Goal: Information Seeking & Learning: Learn about a topic

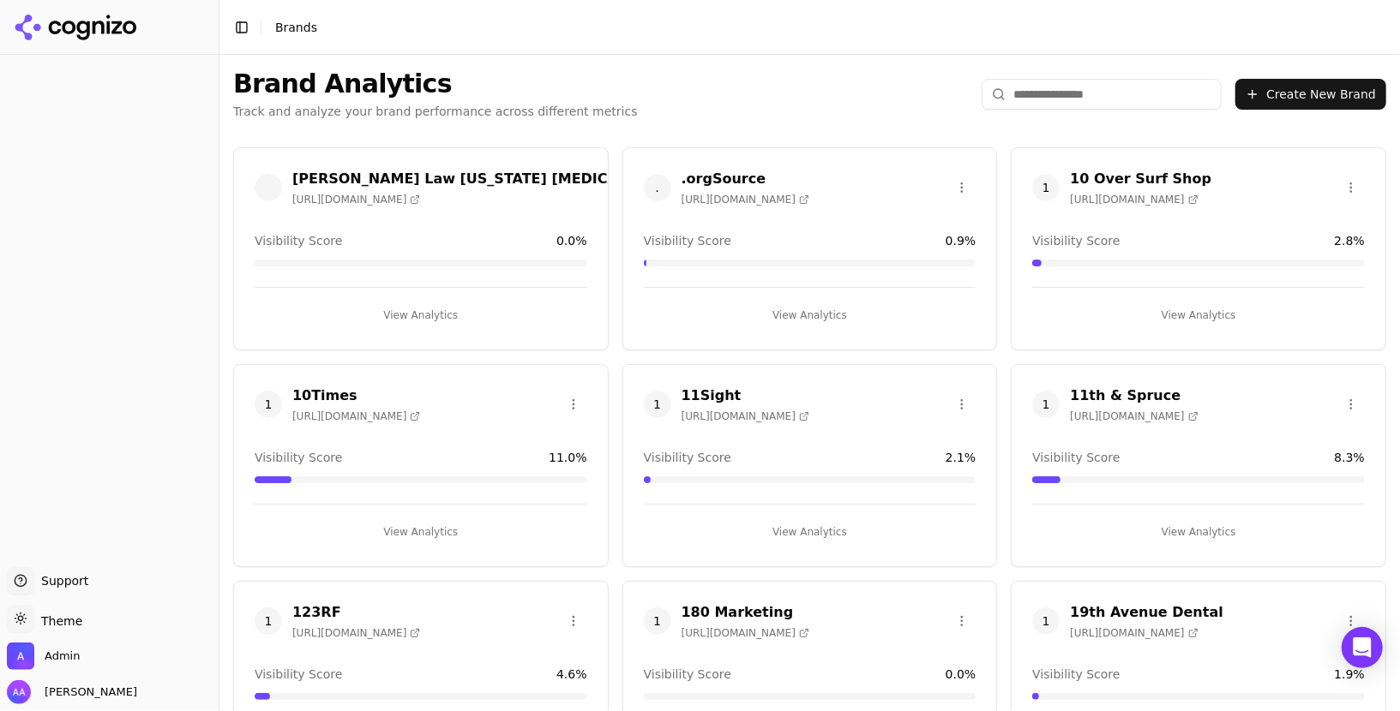
click at [1080, 69] on div "Brand Analytics Track and analyze your brand performance across different metri…" at bounding box center [809, 94] width 1180 height 79
click at [1071, 88] on input "search" at bounding box center [1101, 94] width 240 height 31
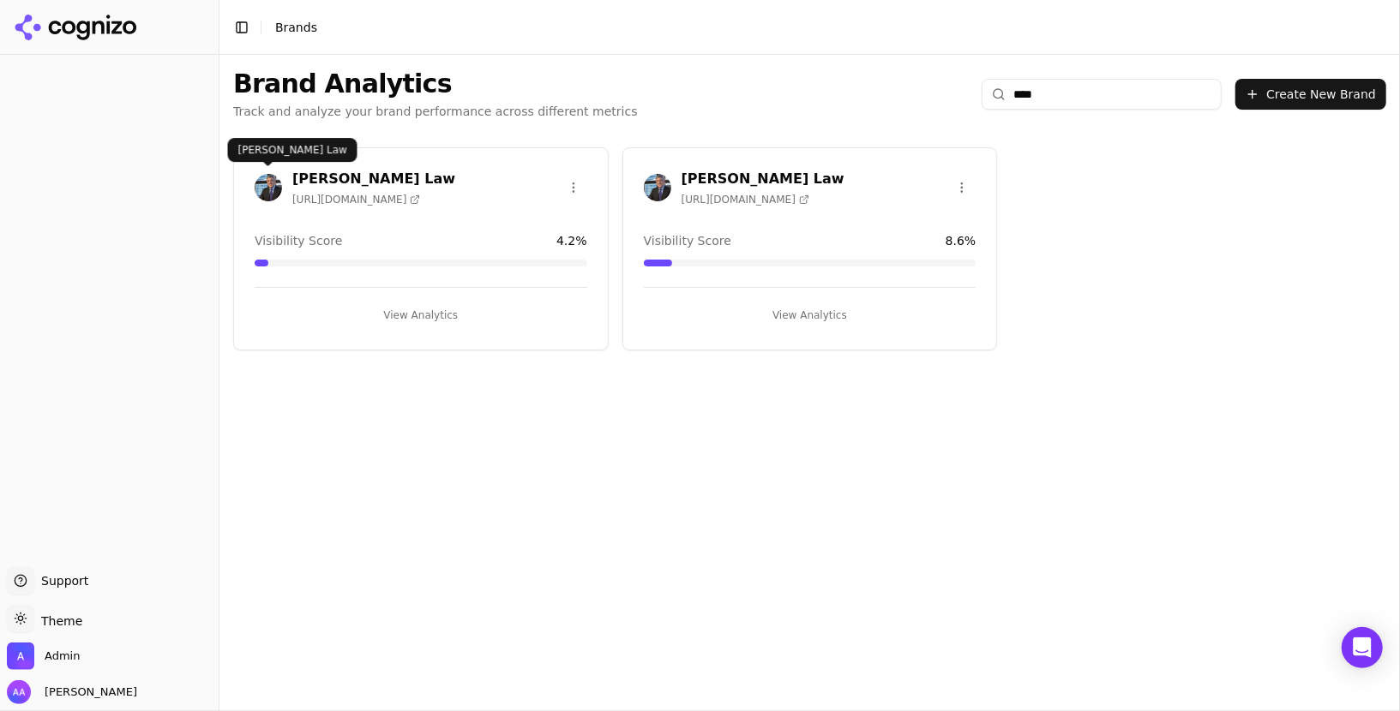
type input "****"
click at [271, 176] on img at bounding box center [268, 187] width 27 height 27
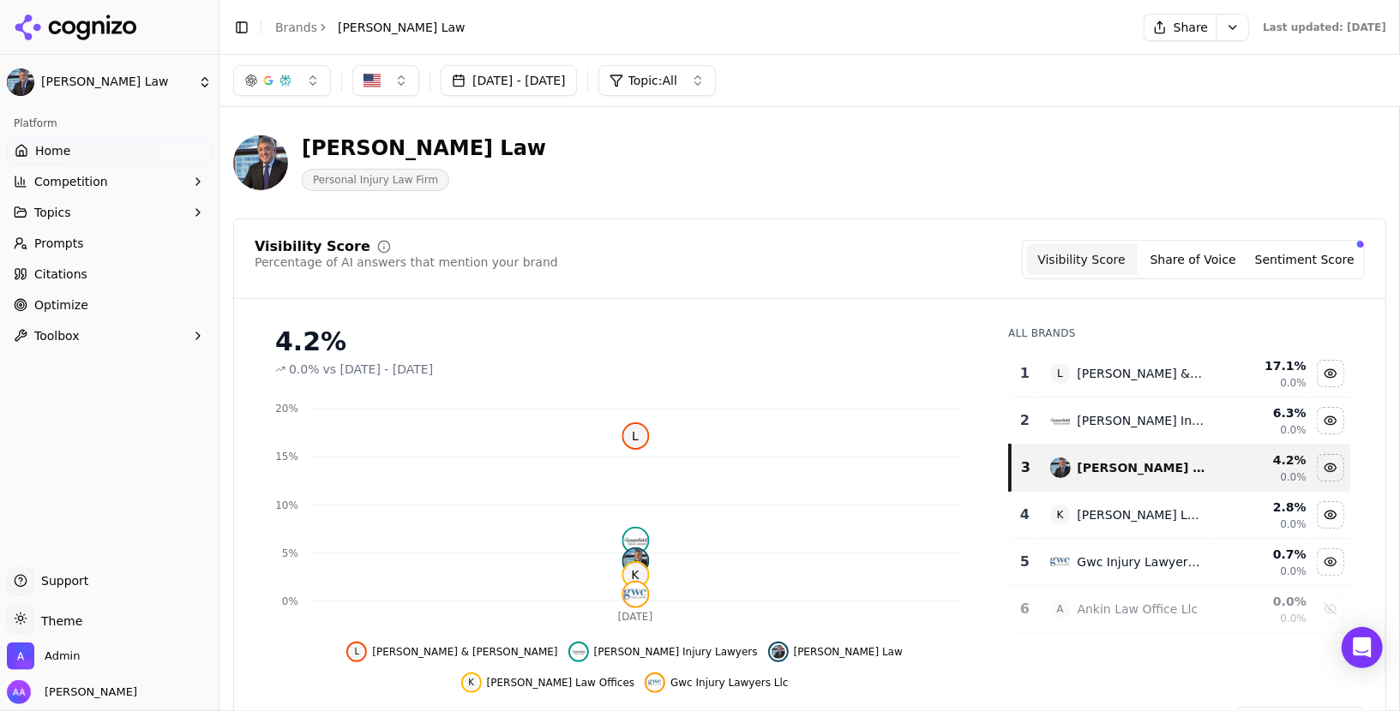
click at [289, 27] on link "Brands" at bounding box center [296, 28] width 42 height 14
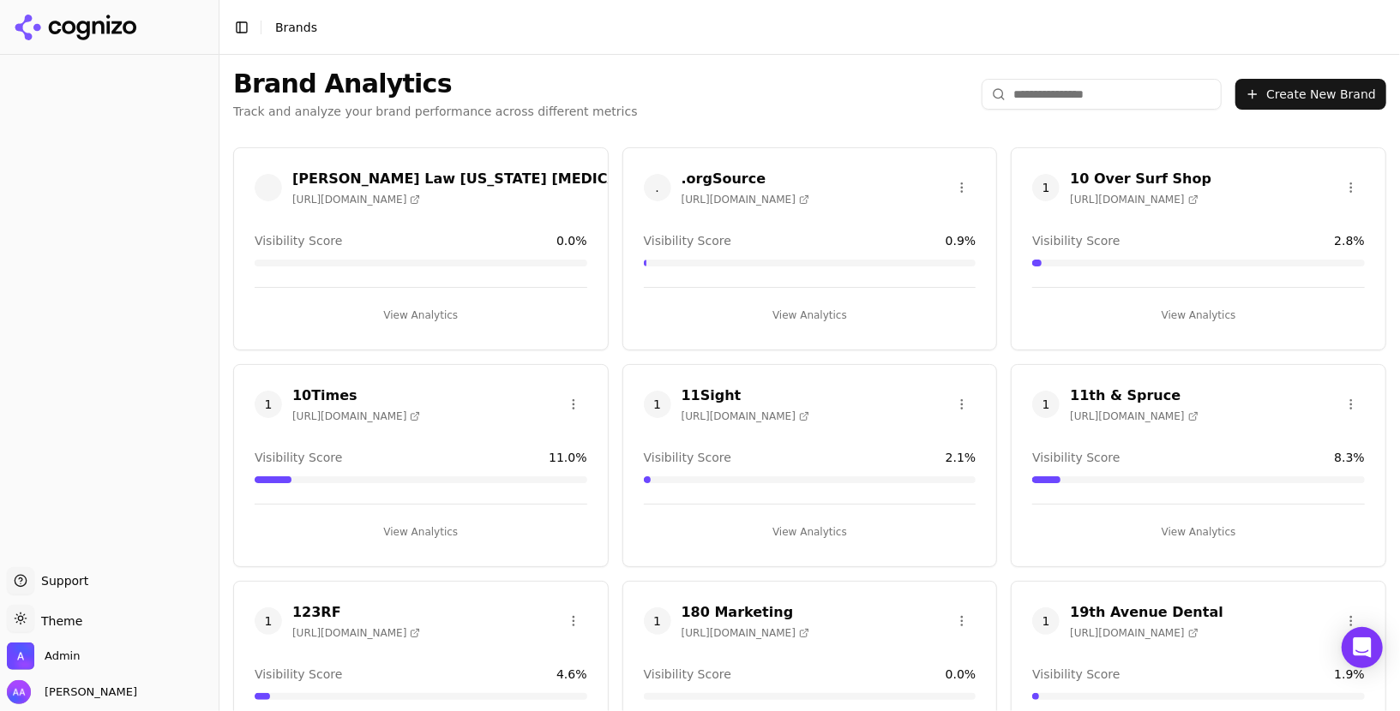
click at [1105, 106] on input "search" at bounding box center [1101, 94] width 240 height 31
click at [1103, 95] on input "search" at bounding box center [1101, 94] width 240 height 31
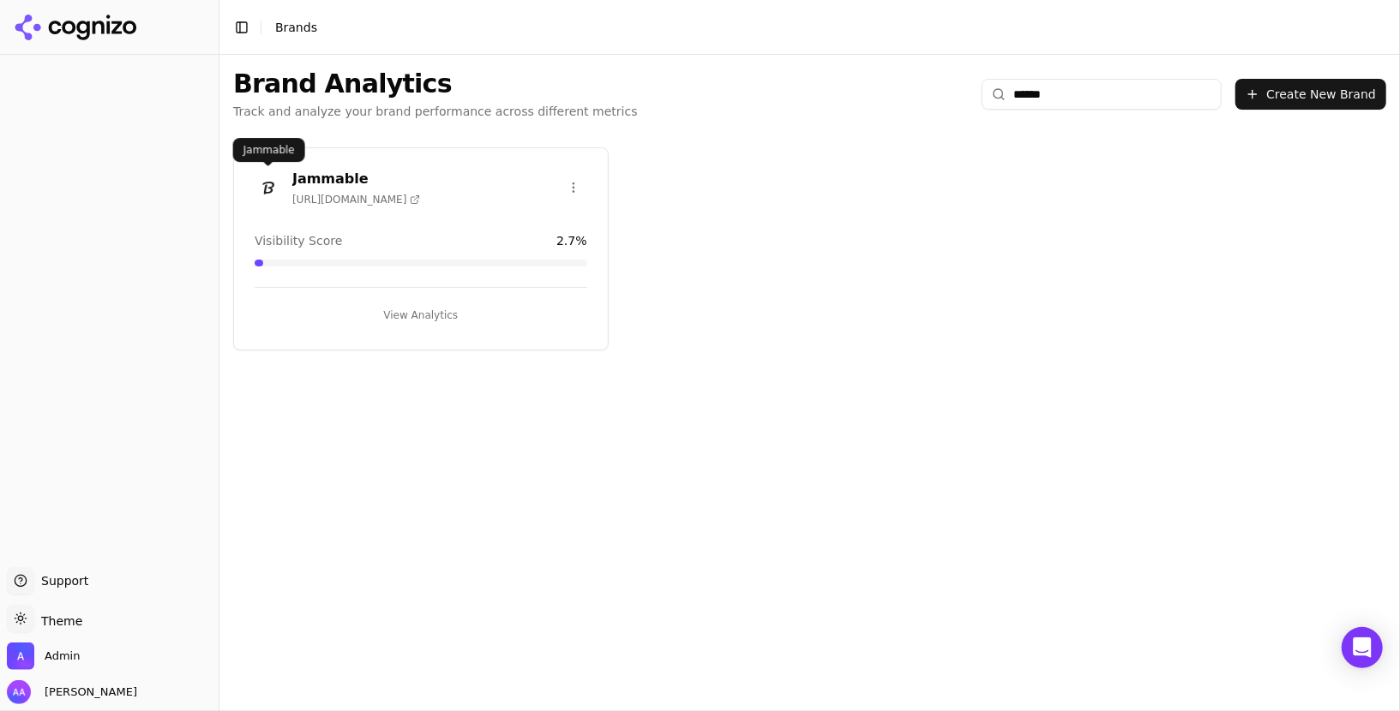
type input "******"
click at [269, 193] on img at bounding box center [268, 187] width 27 height 27
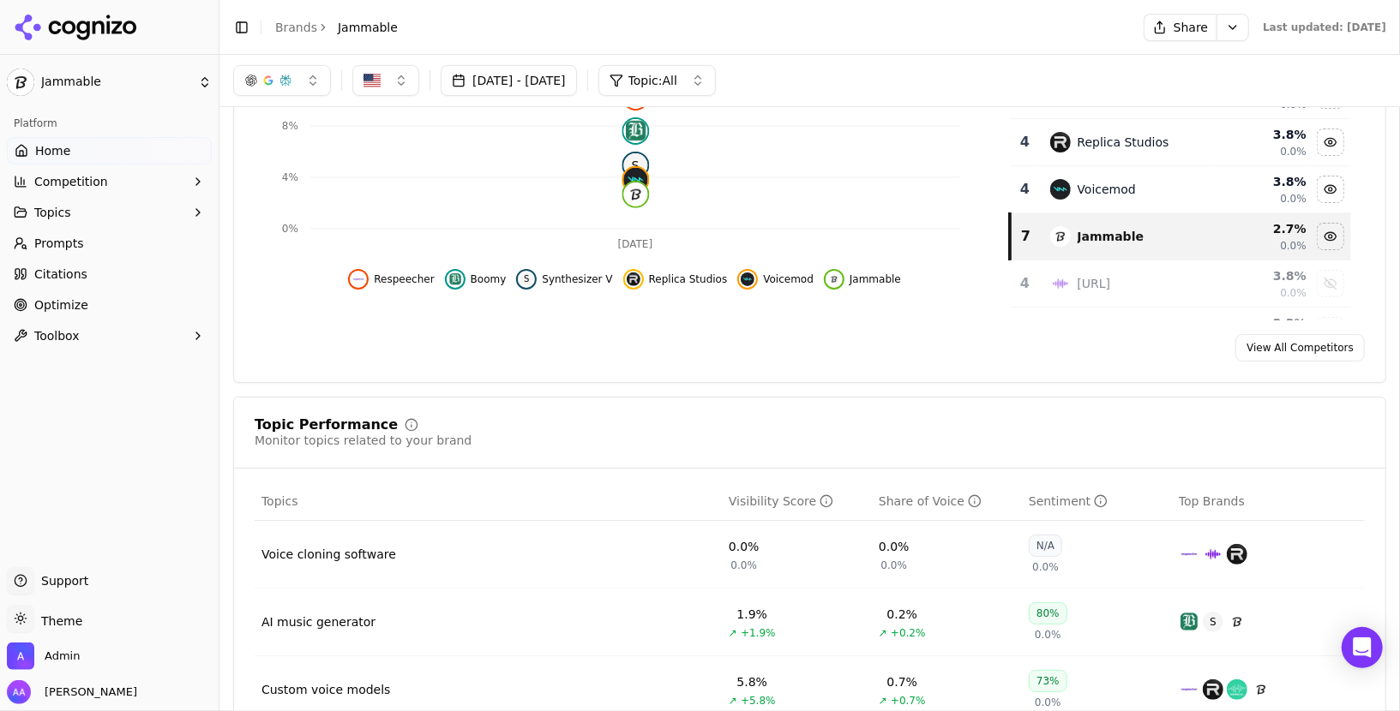
scroll to position [110, 0]
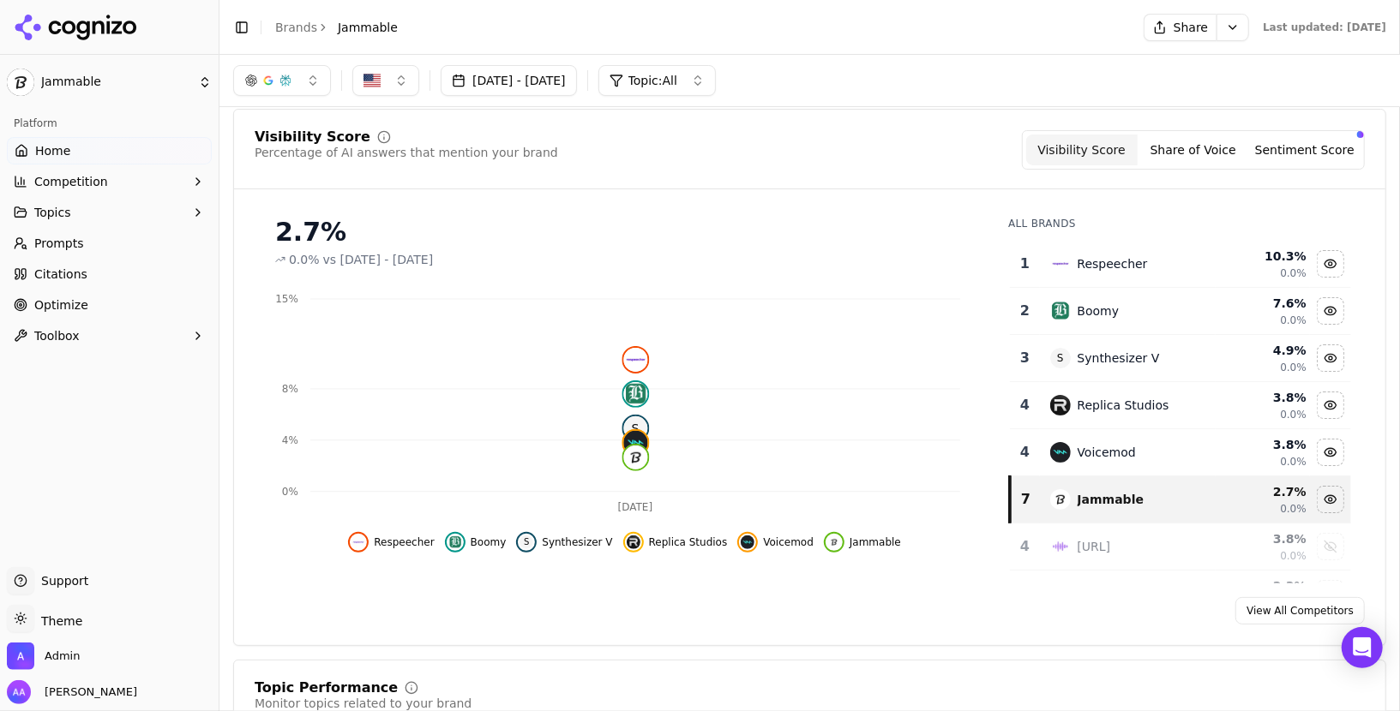
click at [94, 241] on link "Prompts" at bounding box center [109, 243] width 205 height 27
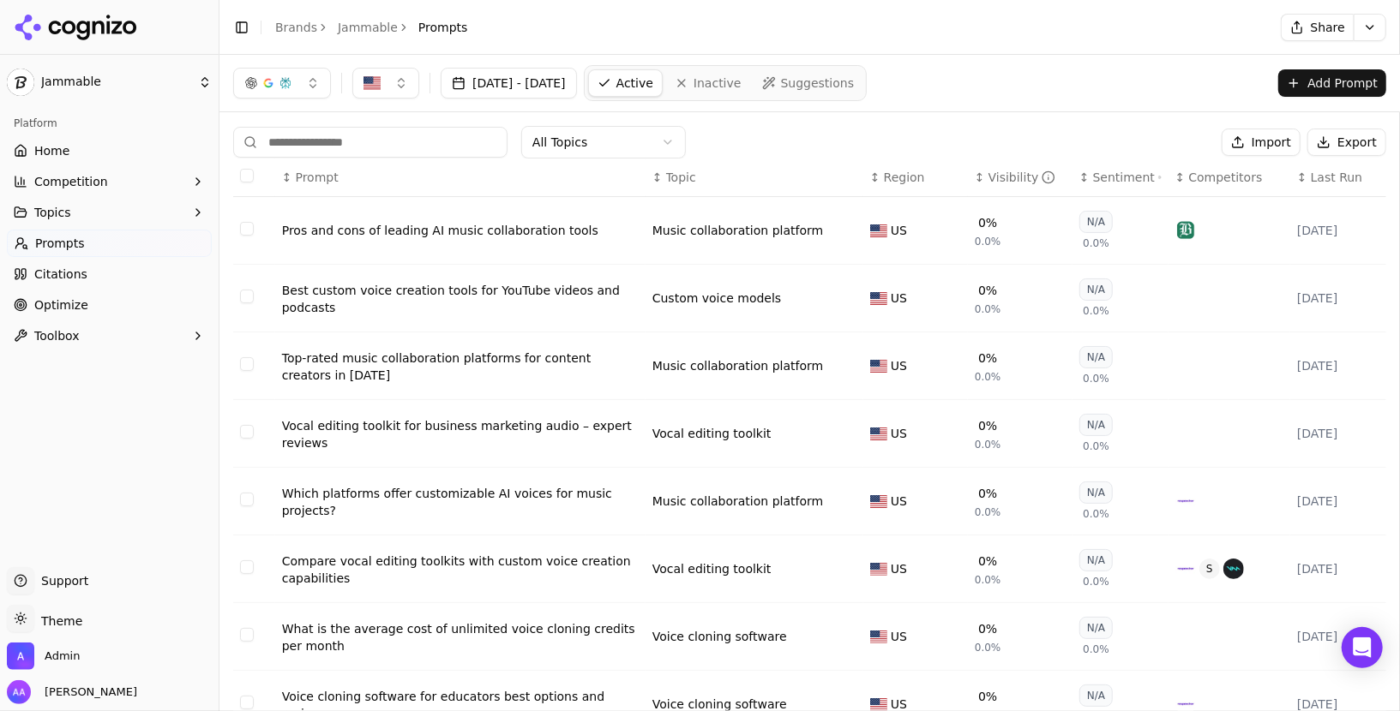
click at [990, 179] on div "Visibility" at bounding box center [1022, 177] width 68 height 17
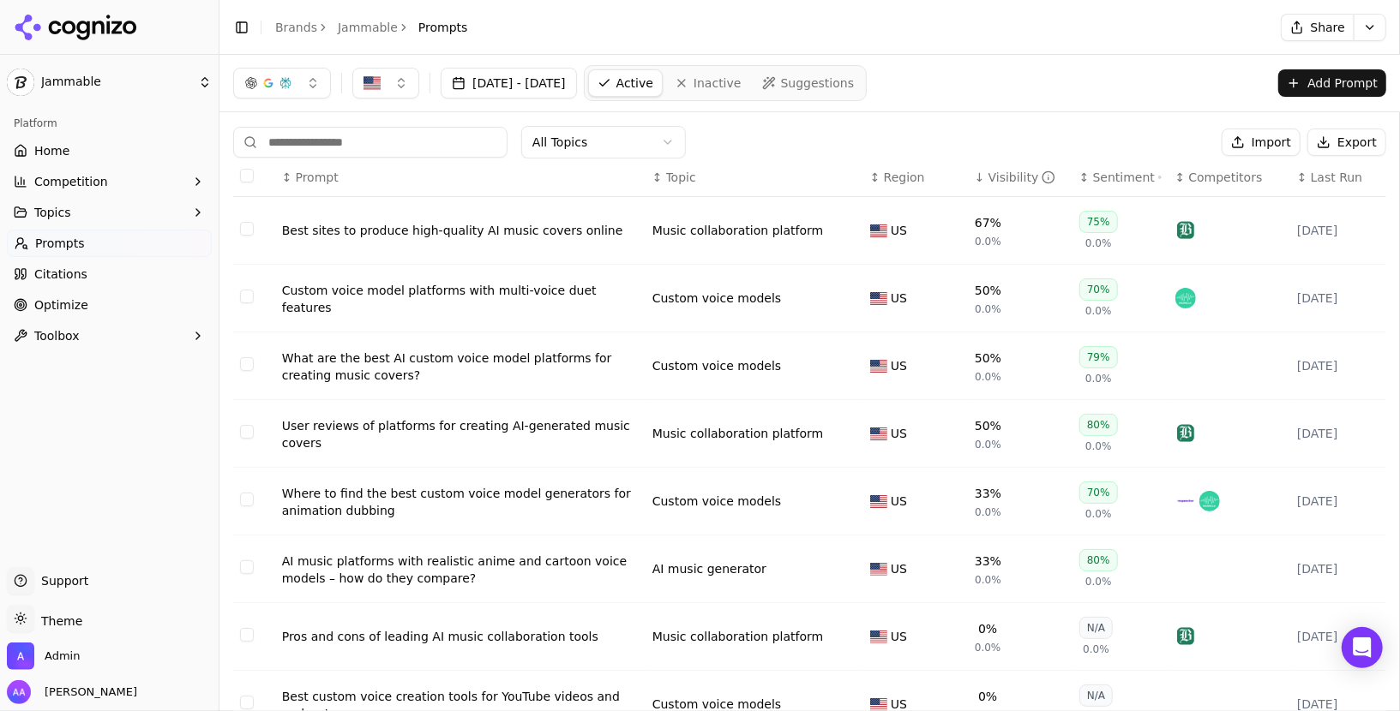
click at [457, 226] on div "Best sites to produce high-quality AI music covers online" at bounding box center [460, 230] width 357 height 17
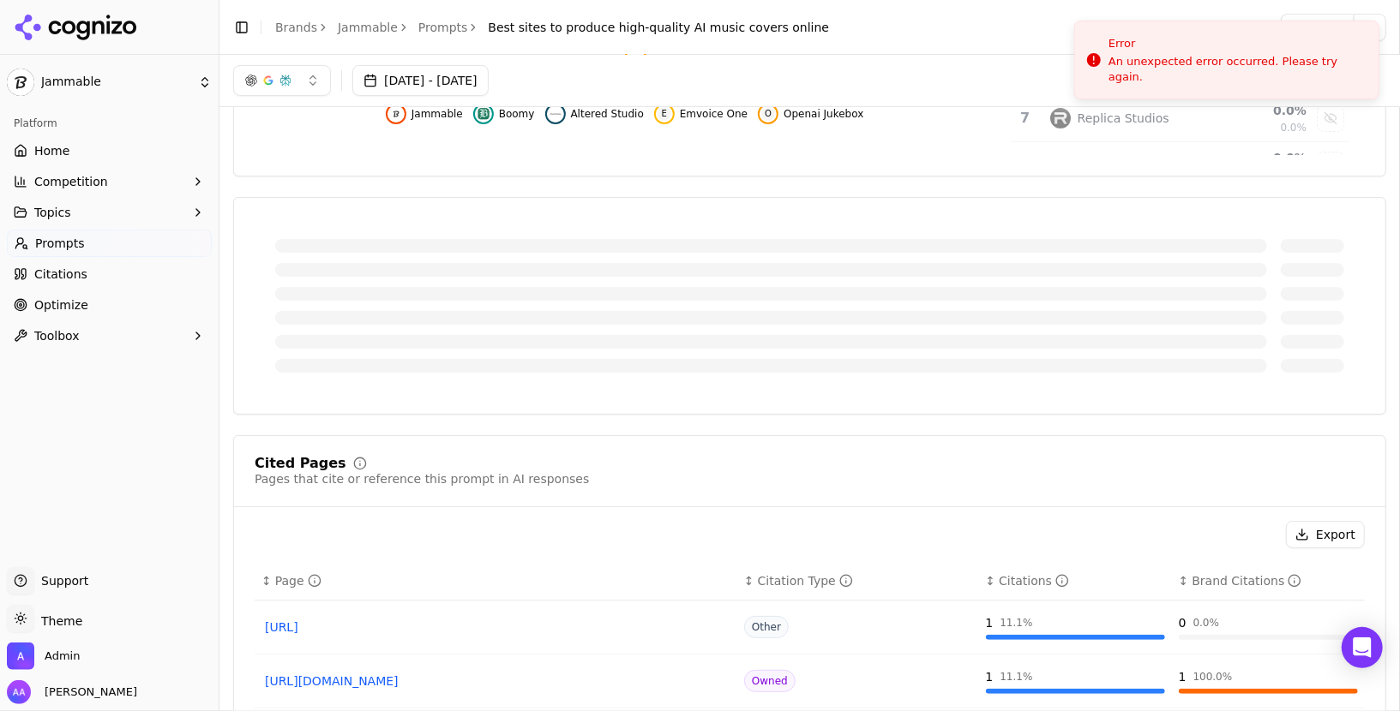
scroll to position [420, 0]
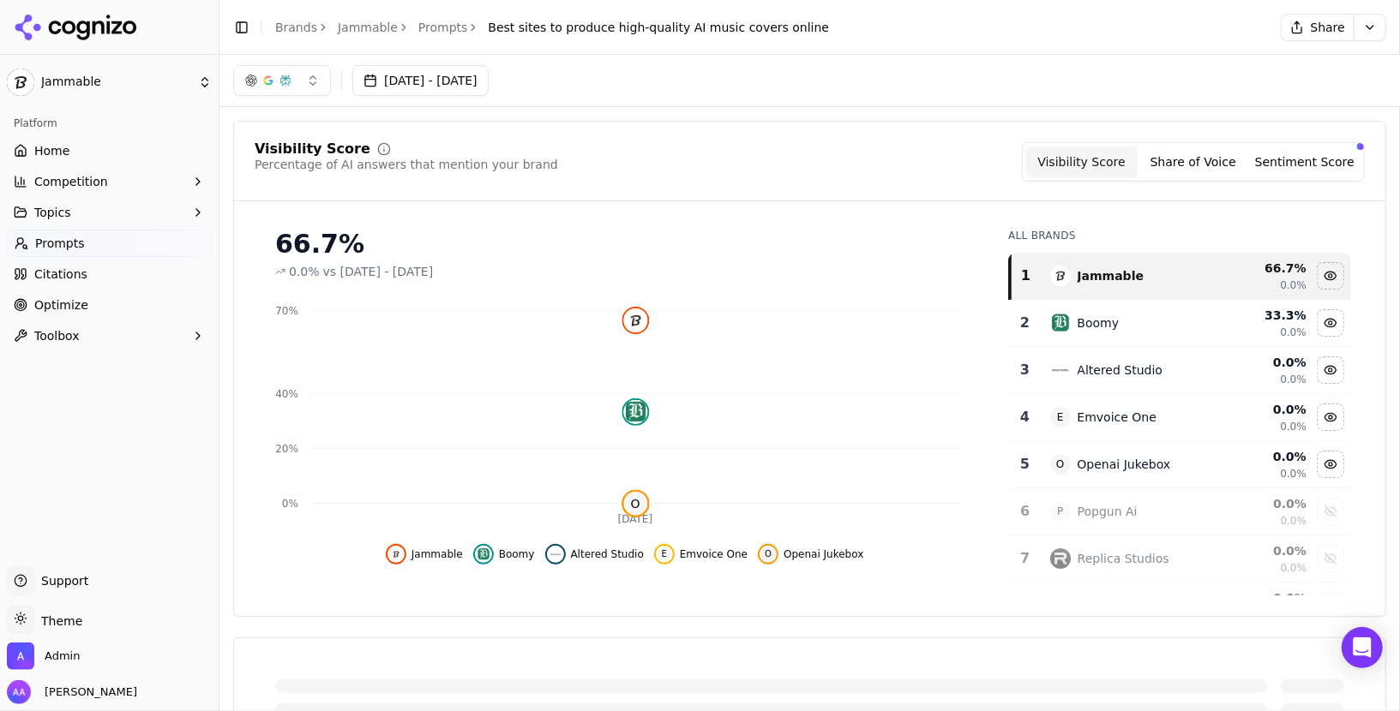
click at [653, 250] on div "66.7%" at bounding box center [624, 244] width 699 height 31
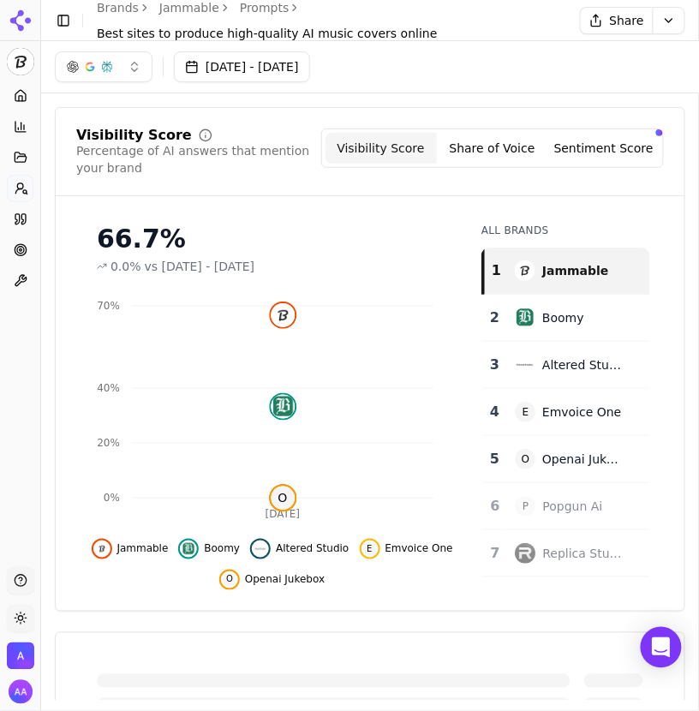
click at [271, 6] on link "Prompts" at bounding box center [265, 7] width 50 height 17
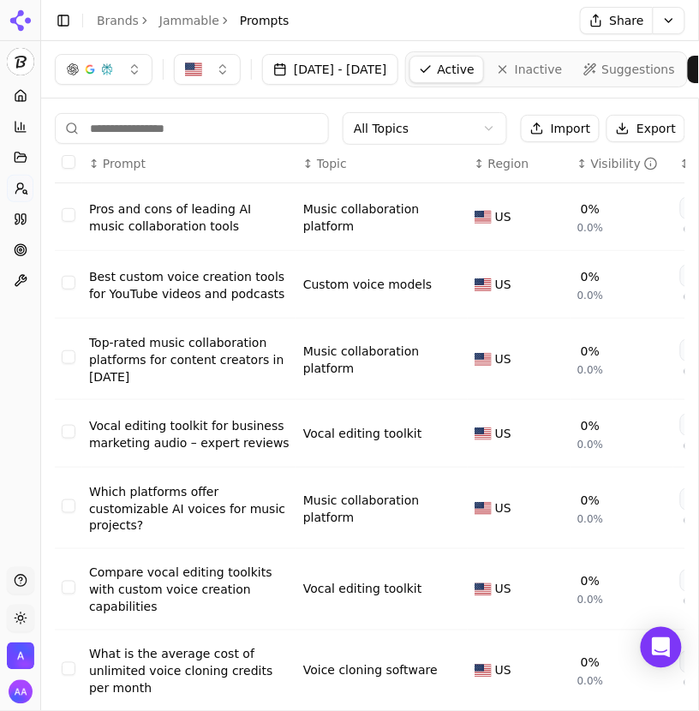
click at [615, 163] on div "Visibility" at bounding box center [625, 163] width 68 height 17
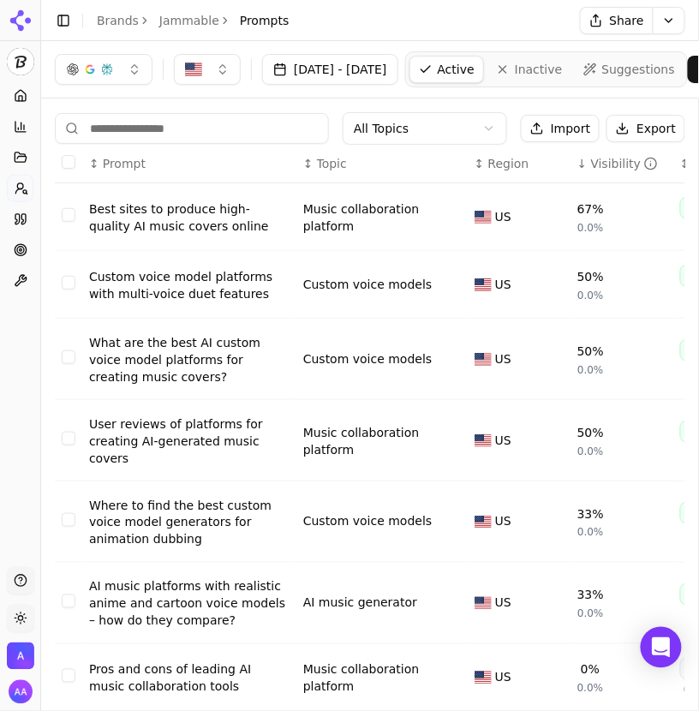
click at [180, 280] on div "Custom voice model platforms with multi-voice duet features" at bounding box center [189, 285] width 201 height 34
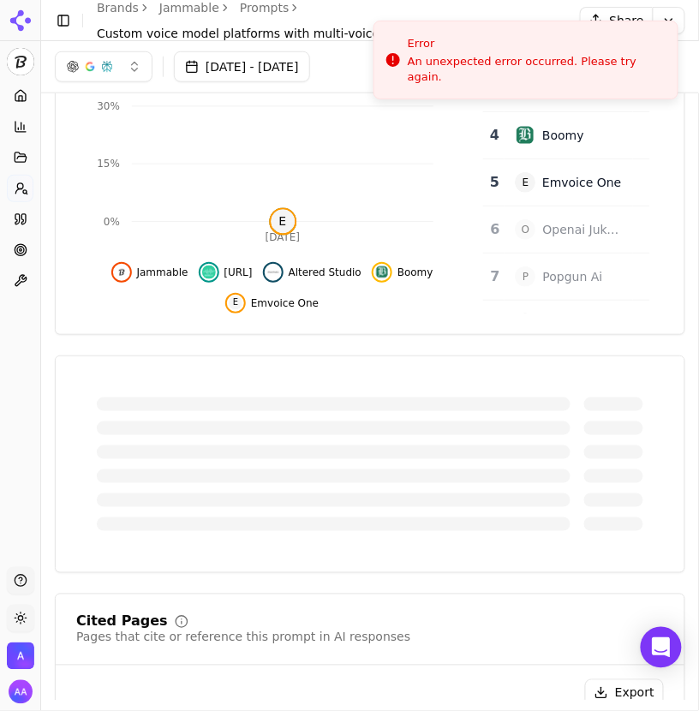
scroll to position [219, 0]
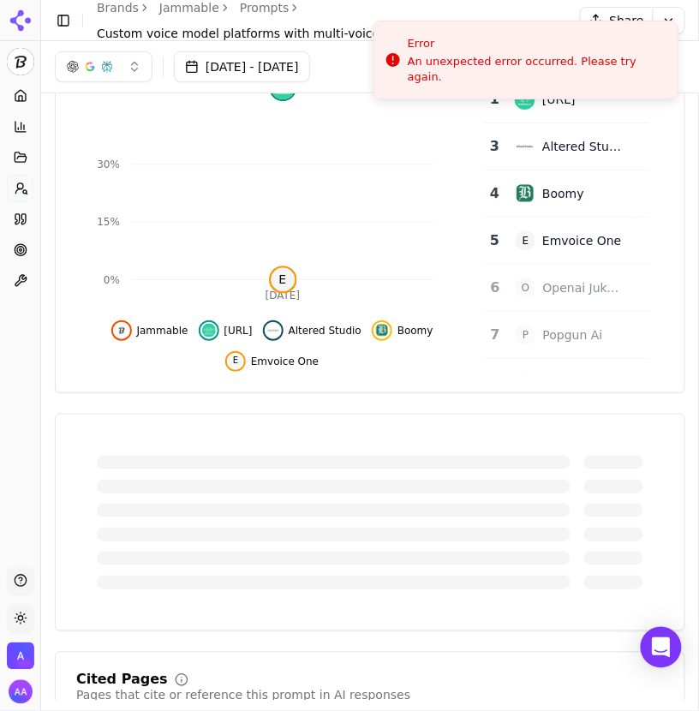
click at [254, 9] on link "Prompts" at bounding box center [265, 7] width 50 height 17
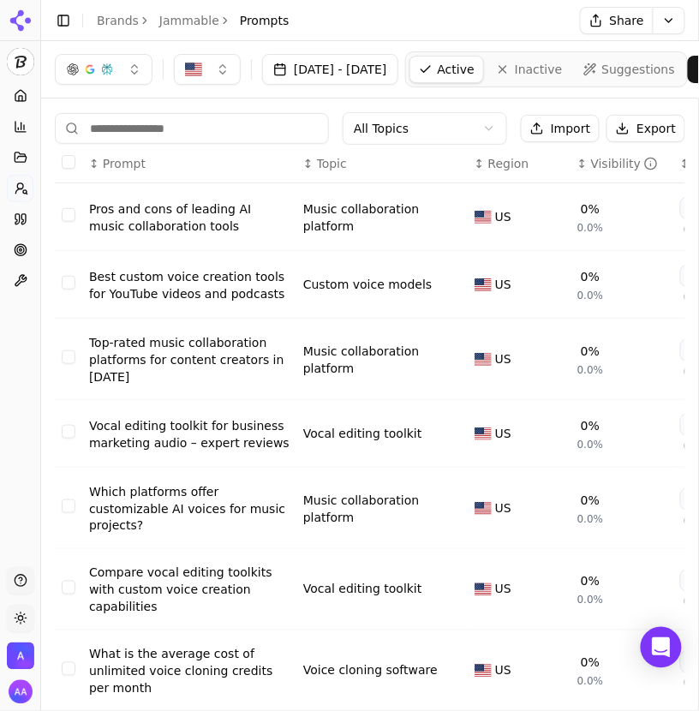
click at [203, 20] on link "Jammable" at bounding box center [189, 20] width 60 height 17
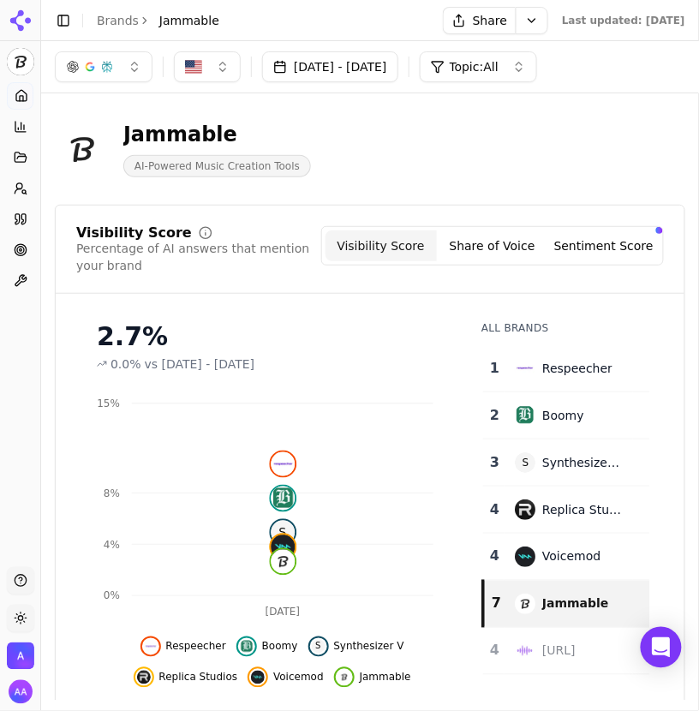
click at [17, 195] on link "Prompts" at bounding box center [20, 188] width 27 height 27
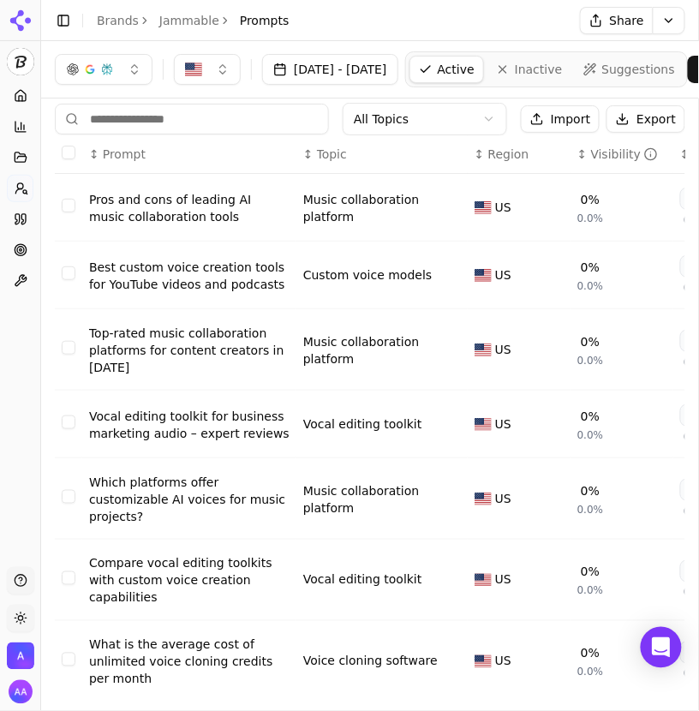
scroll to position [22, 0]
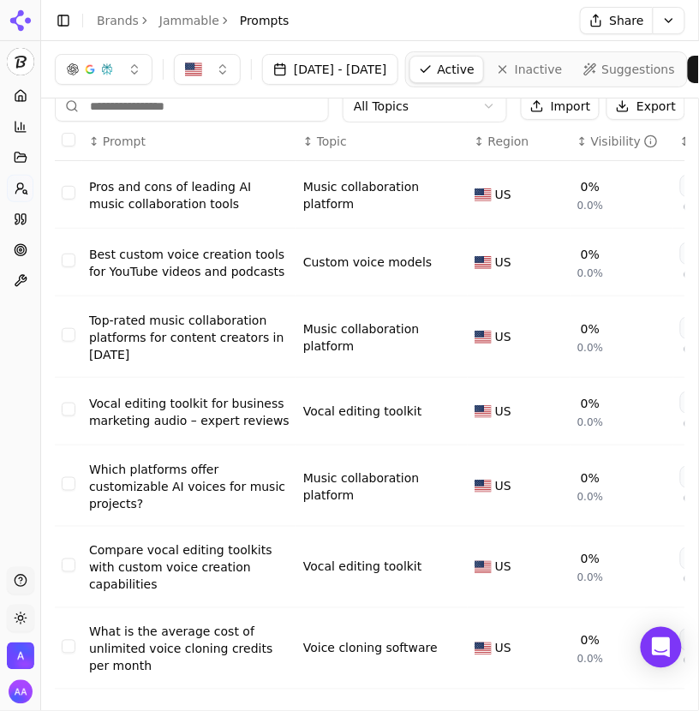
click at [597, 22] on button "Share" at bounding box center [616, 20] width 73 height 27
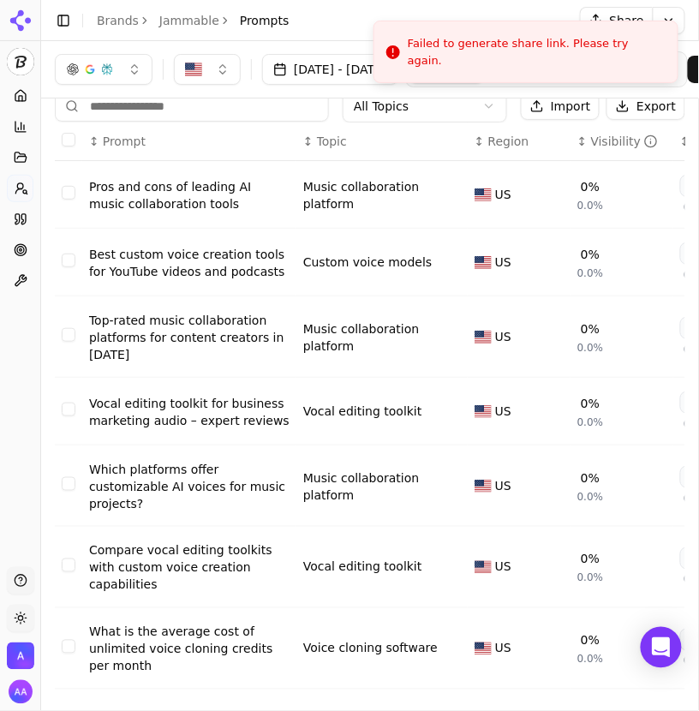
click at [15, 668] on img "Open organization switcher" at bounding box center [20, 656] width 27 height 27
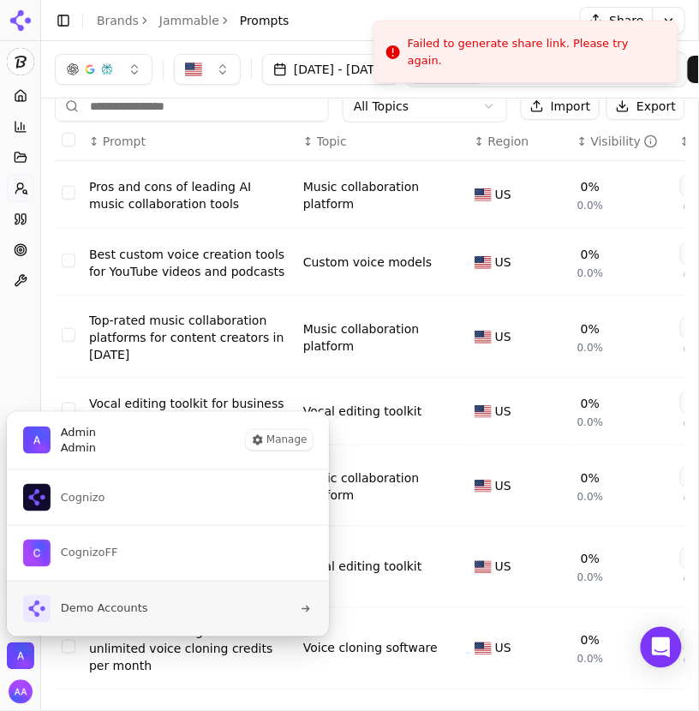
click at [120, 597] on span "Demo Accounts" at bounding box center [85, 609] width 125 height 27
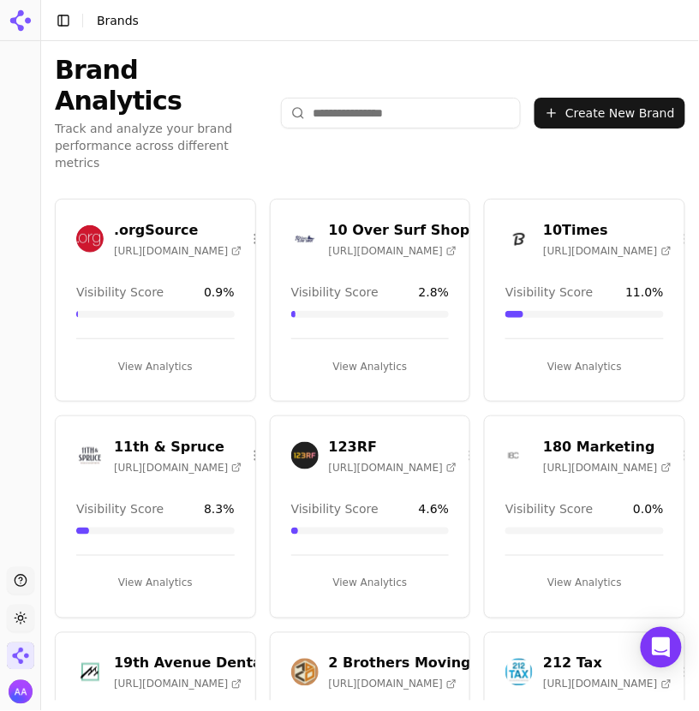
click at [425, 98] on input "search" at bounding box center [401, 113] width 240 height 31
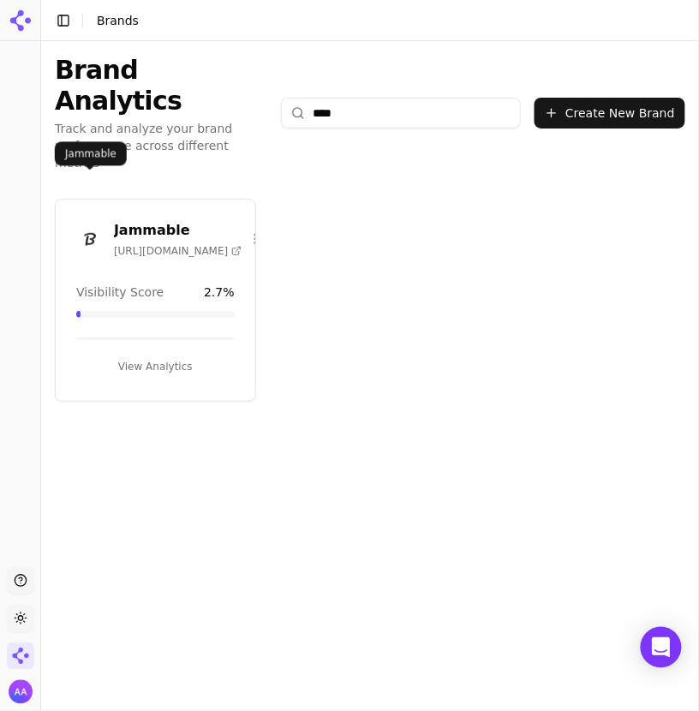
type input "****"
click at [83, 225] on img at bounding box center [89, 238] width 27 height 27
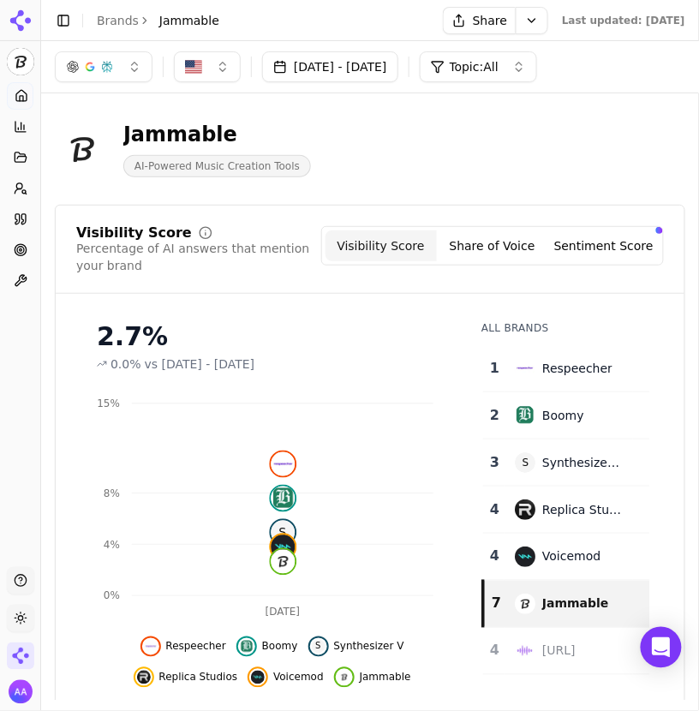
click at [446, 18] on button "Share" at bounding box center [479, 20] width 73 height 27
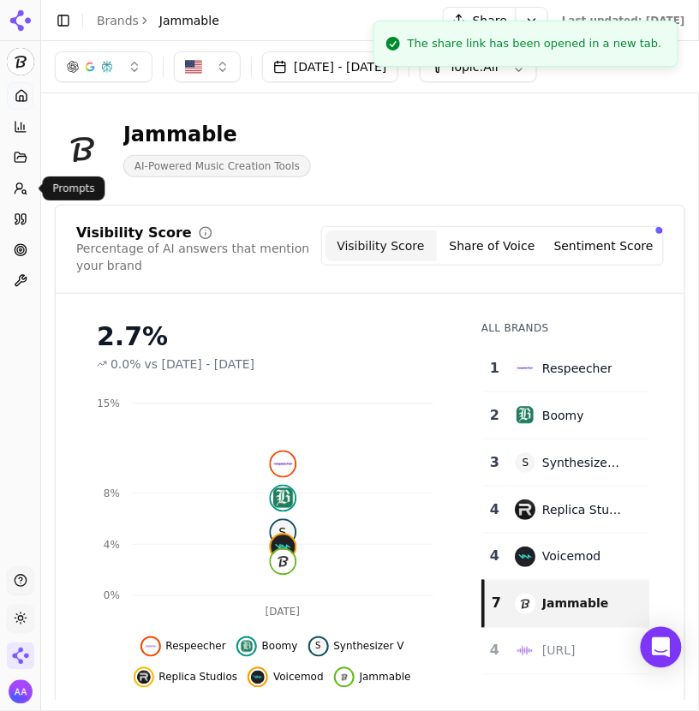
click at [21, 177] on link "Prompts" at bounding box center [20, 188] width 27 height 27
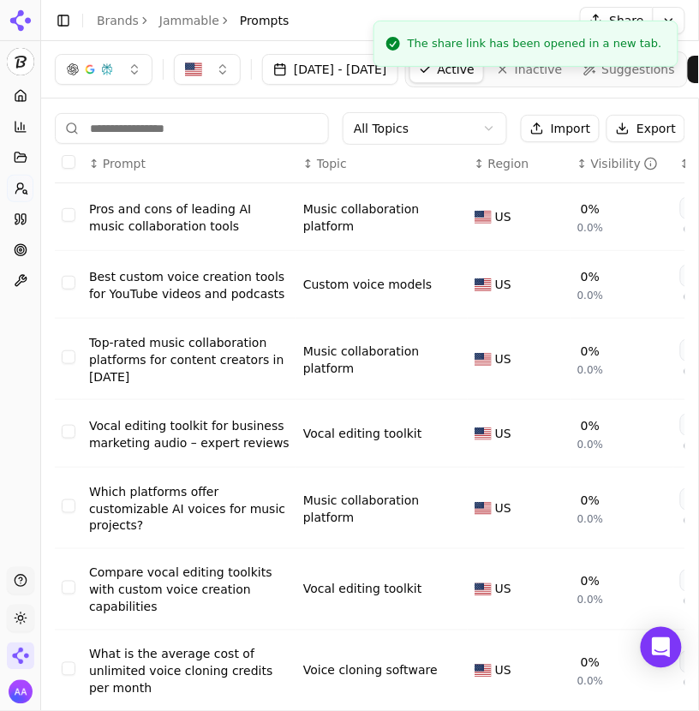
click at [573, 165] on th "↕ Visibility" at bounding box center [622, 164] width 103 height 39
click at [585, 163] on div "↕ Visibility" at bounding box center [622, 163] width 89 height 17
click at [585, 163] on div "↑ Visibility" at bounding box center [622, 163] width 89 height 17
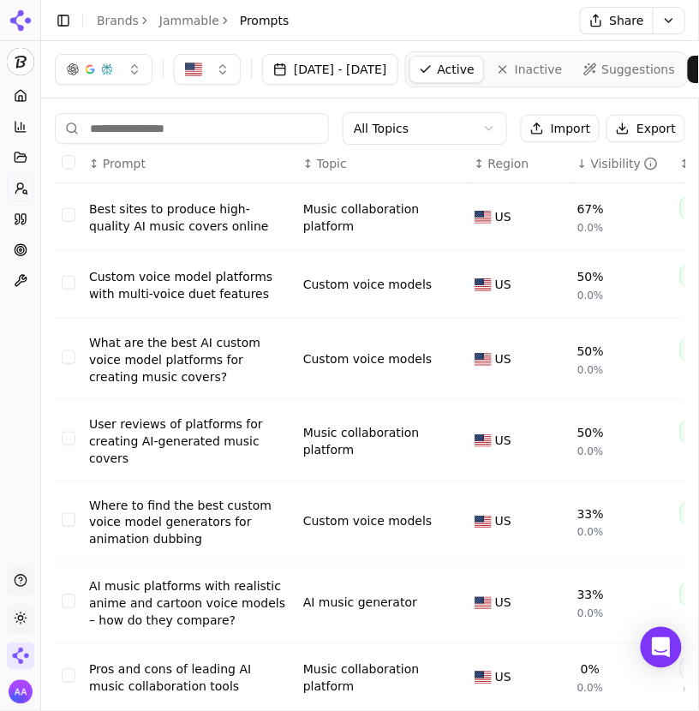
click at [207, 352] on div "What are the best AI custom voice model platforms for creating music covers?" at bounding box center [189, 359] width 201 height 51
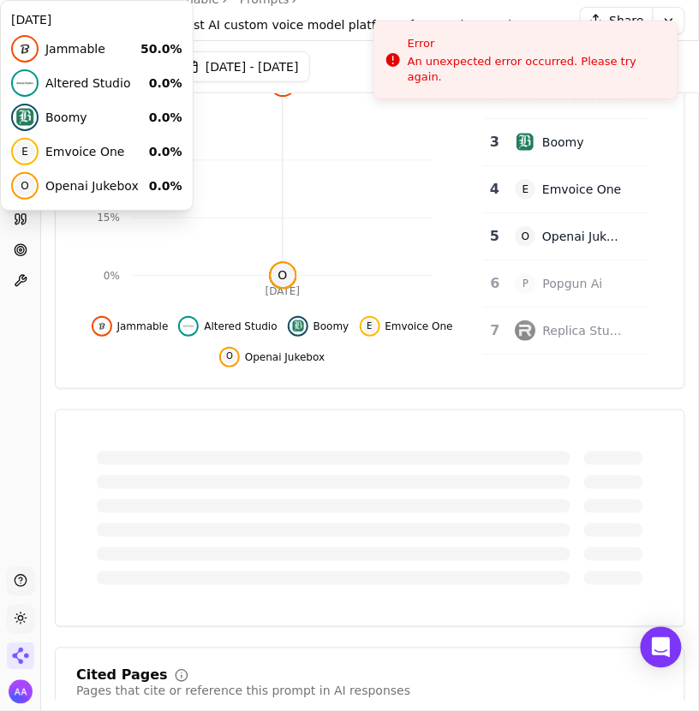
scroll to position [112, 0]
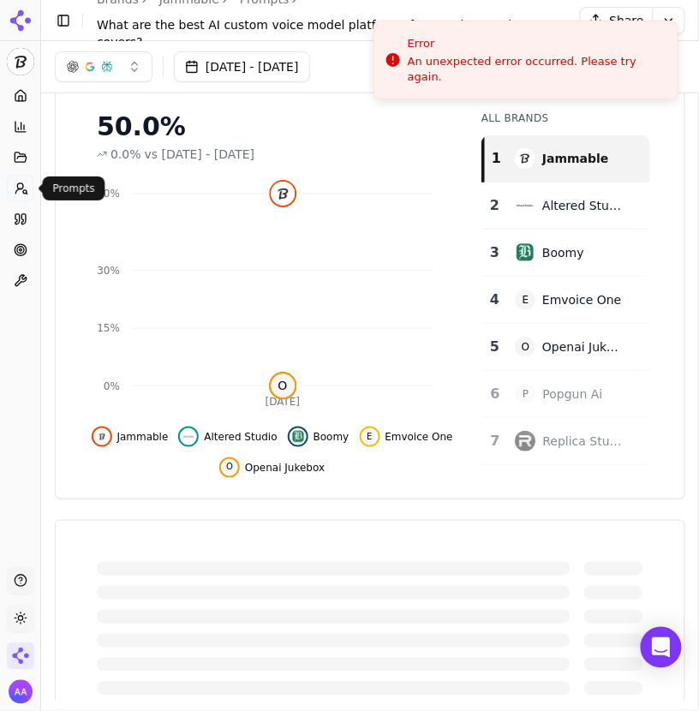
click at [19, 185] on icon at bounding box center [22, 189] width 14 height 14
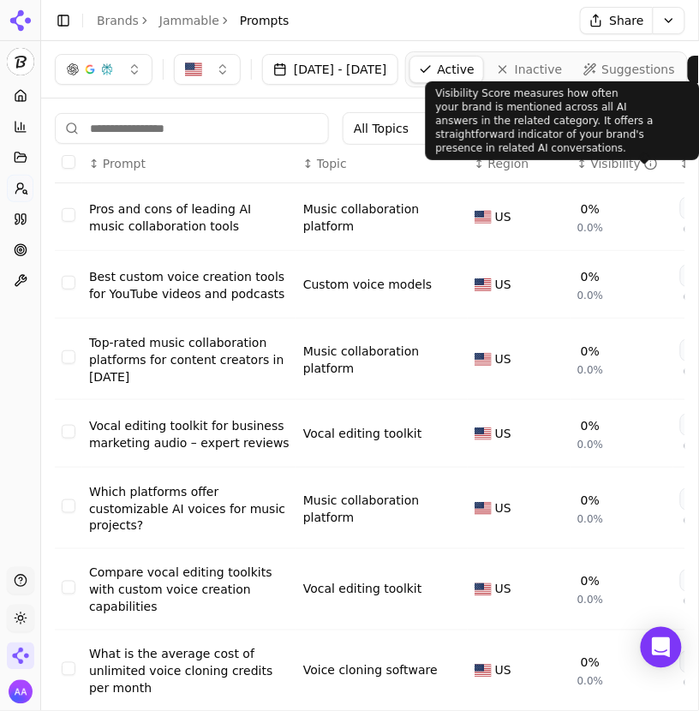
click at [616, 159] on div "Visibility" at bounding box center [625, 163] width 68 height 17
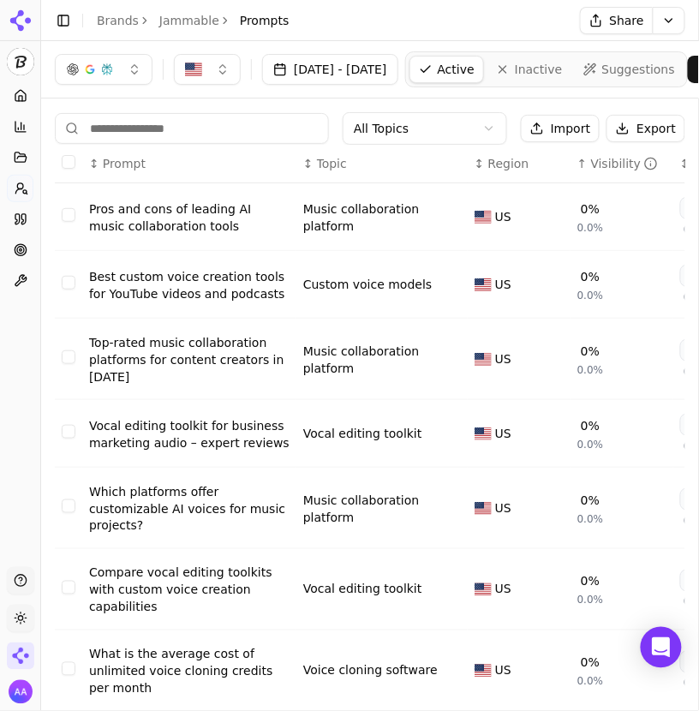
click at [616, 159] on div "Visibility" at bounding box center [625, 163] width 68 height 17
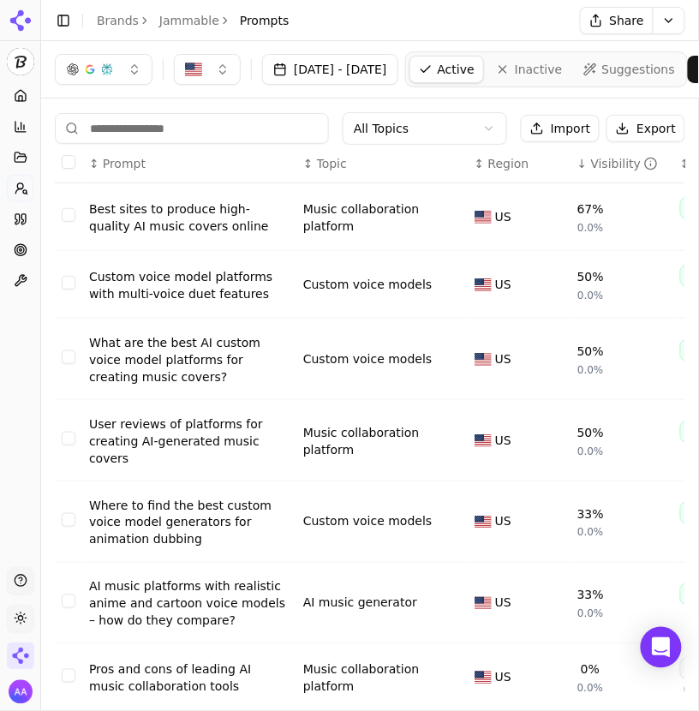
scroll to position [280, 0]
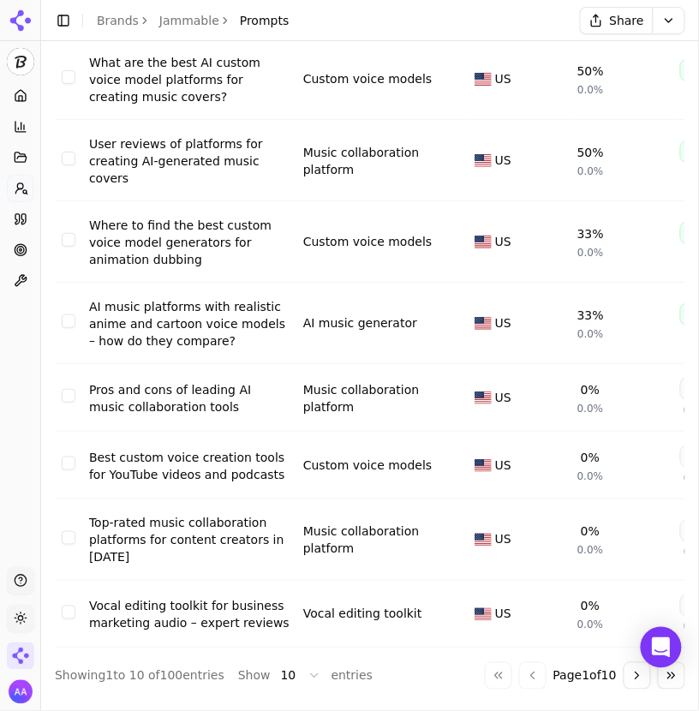
click at [195, 317] on div "AI music platforms with realistic anime and cartoon voice models – how do they …" at bounding box center [189, 323] width 201 height 51
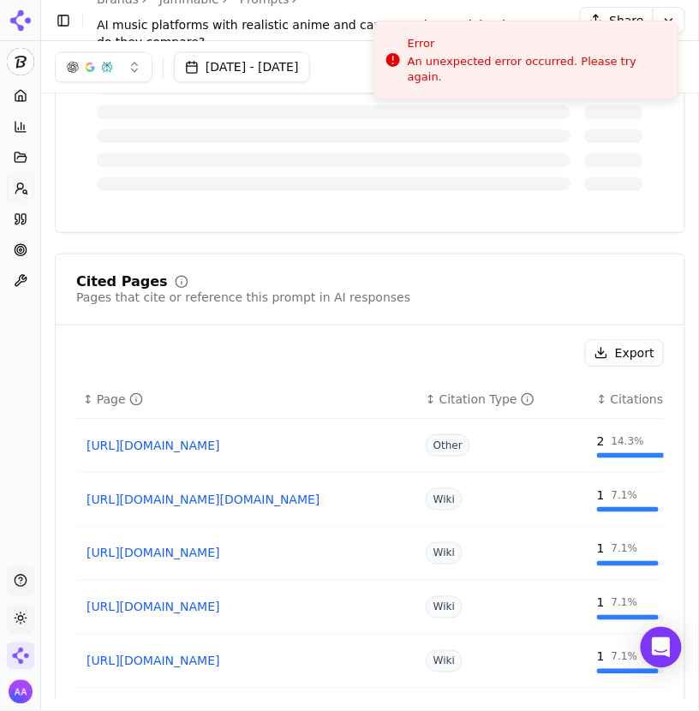
scroll to position [576, 0]
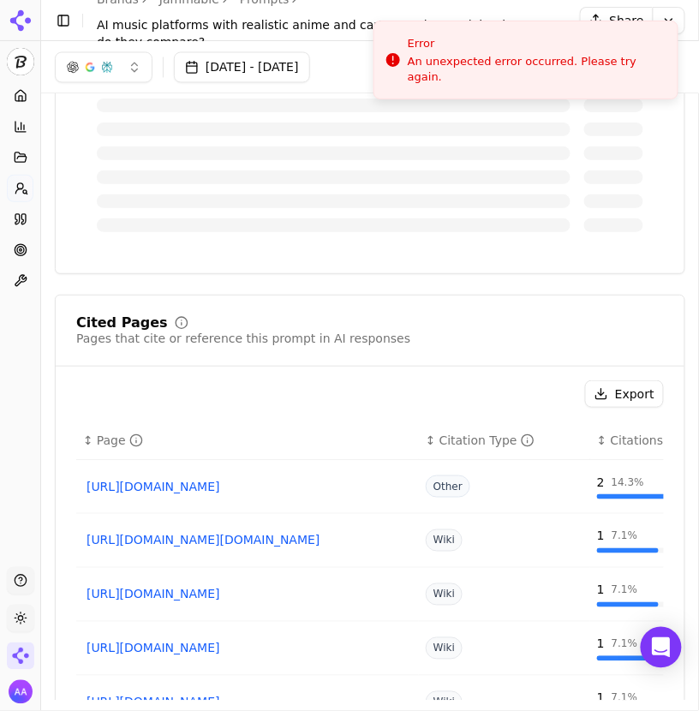
click at [29, 99] on link "Home" at bounding box center [20, 95] width 27 height 27
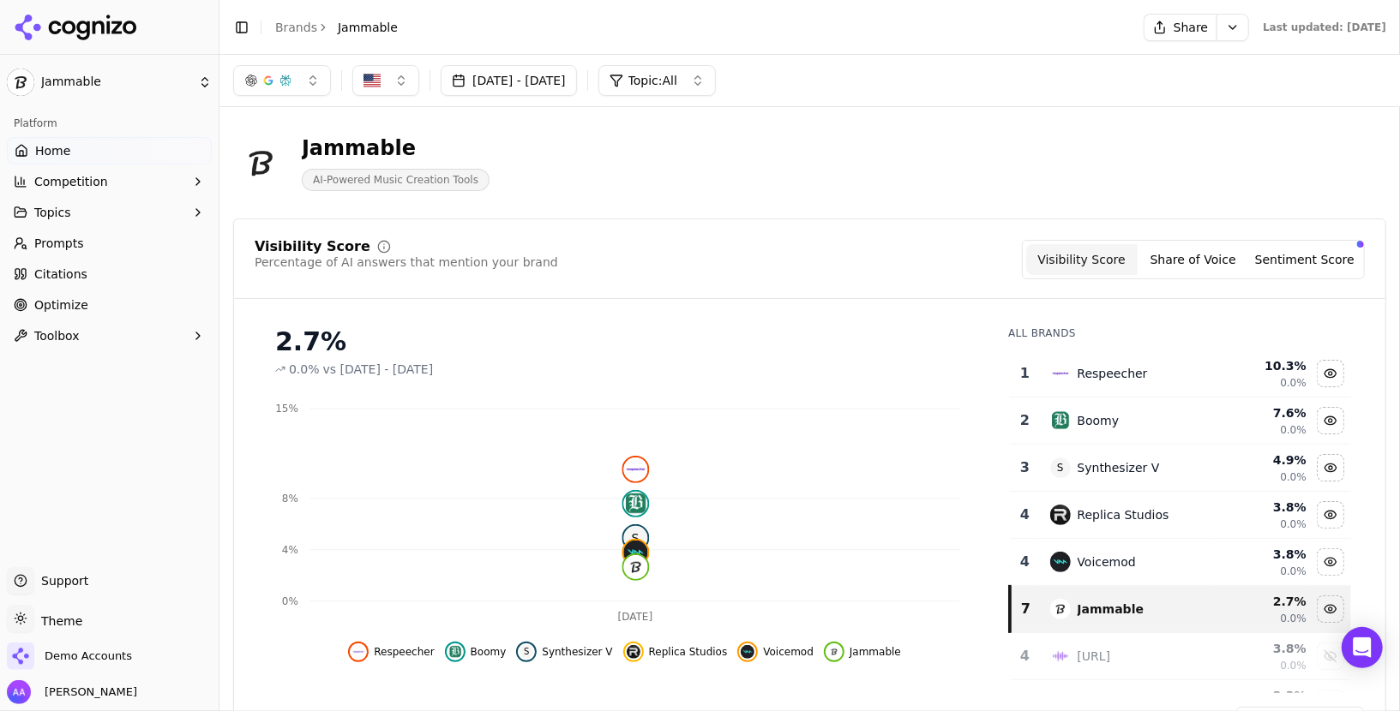
click at [105, 265] on link "Citations" at bounding box center [109, 274] width 205 height 27
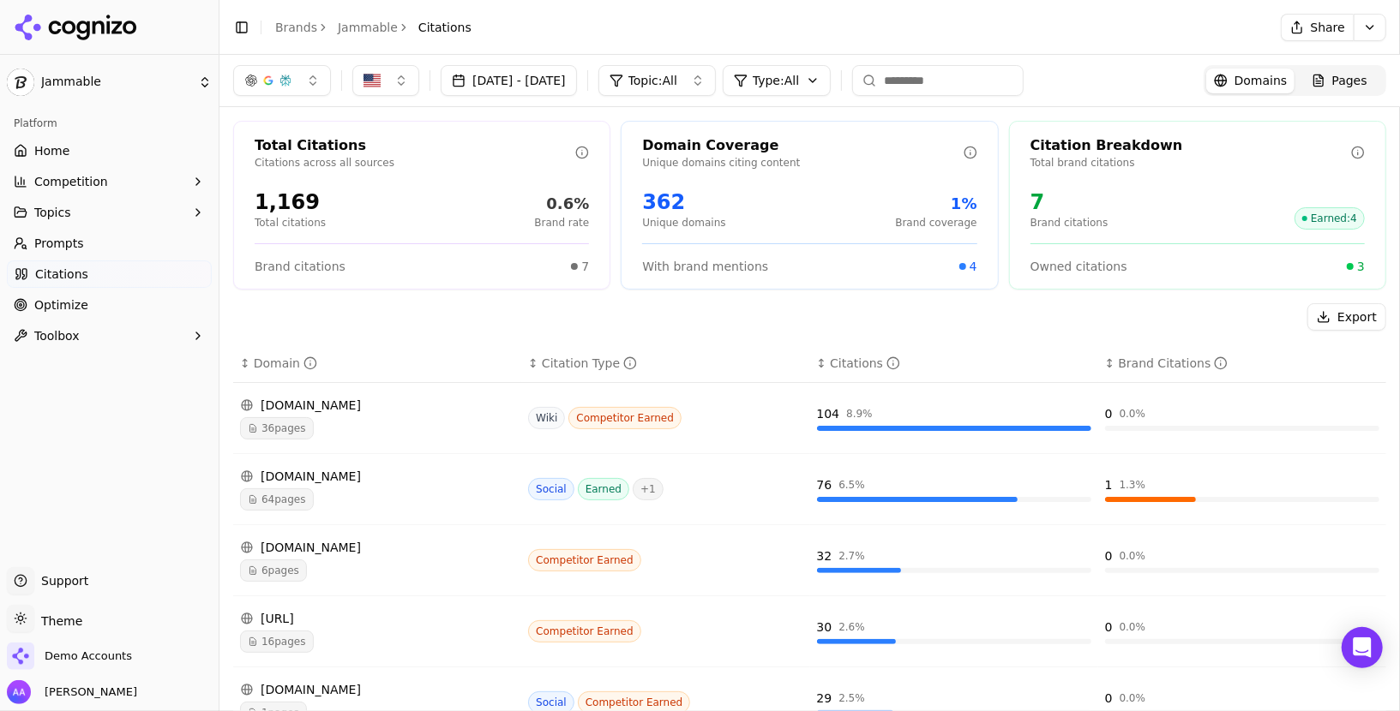
click at [465, 417] on div "36 pages" at bounding box center [377, 428] width 274 height 22
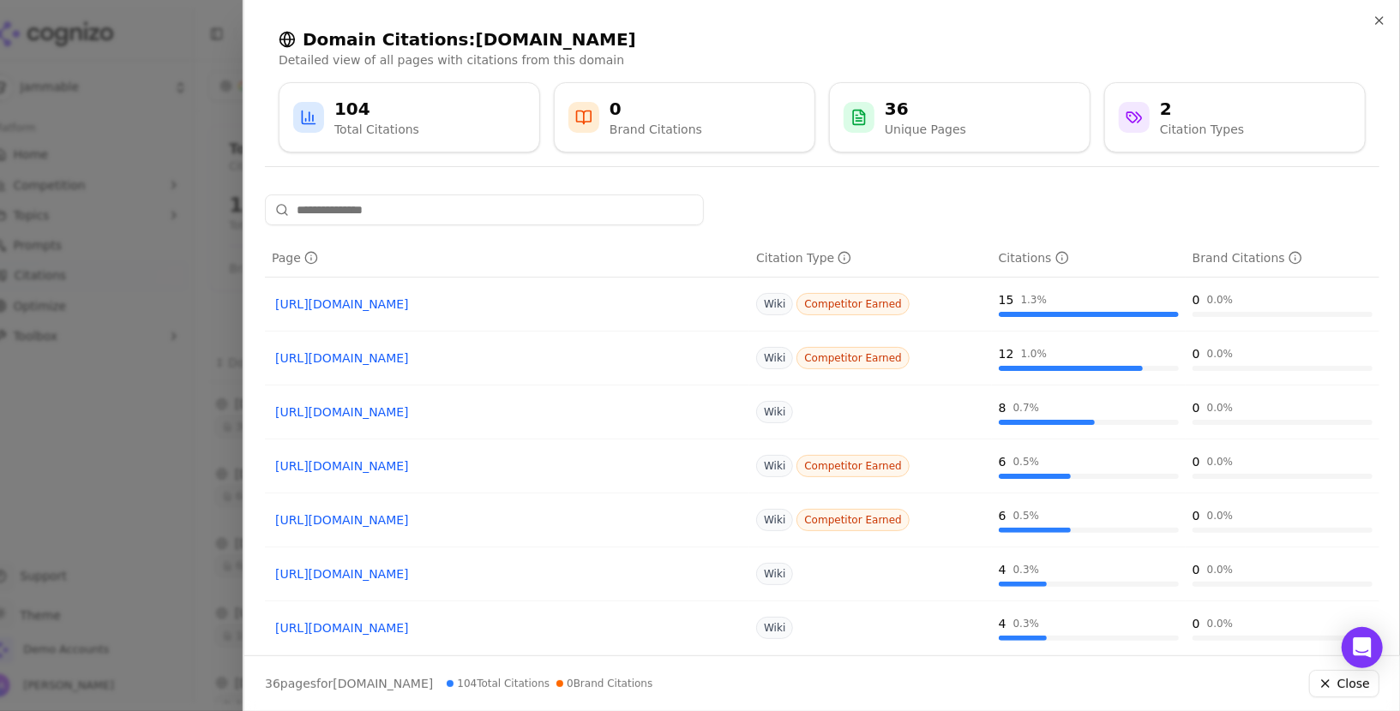
click at [176, 428] on div at bounding box center [700, 355] width 1400 height 711
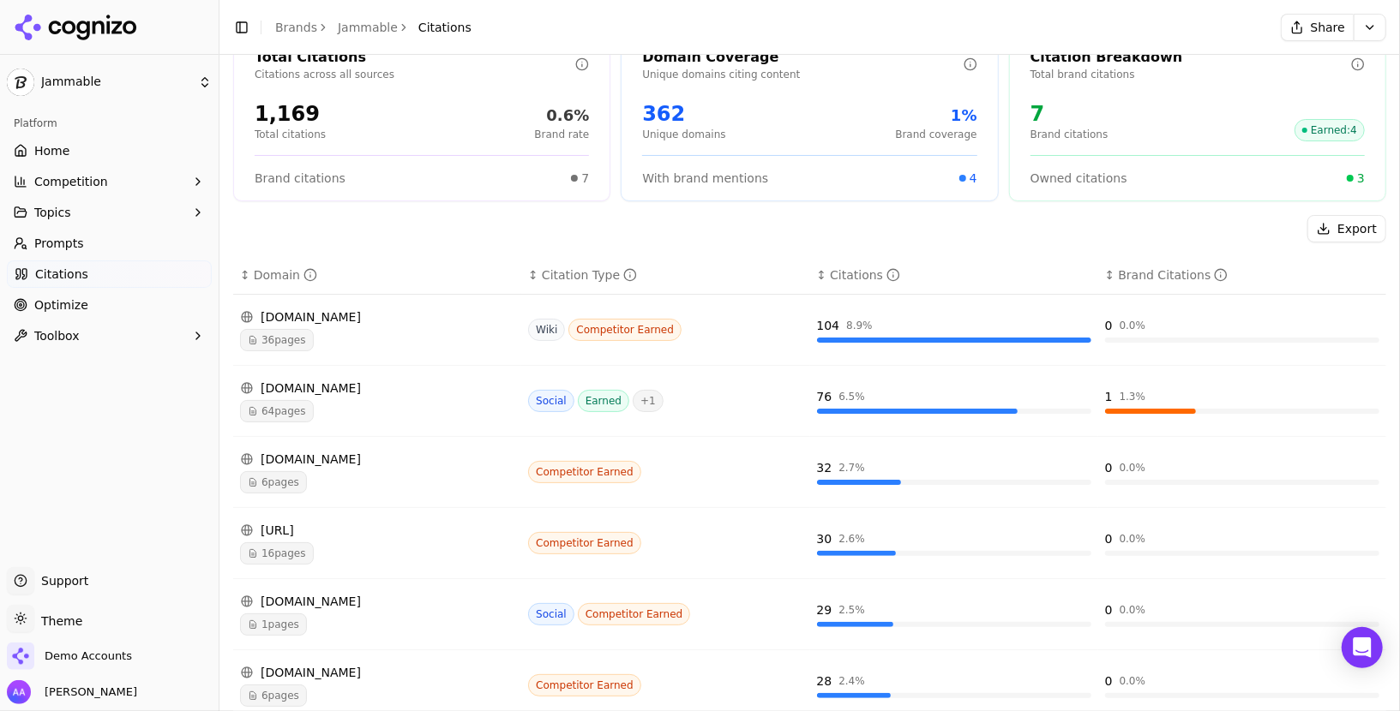
scroll to position [105, 0]
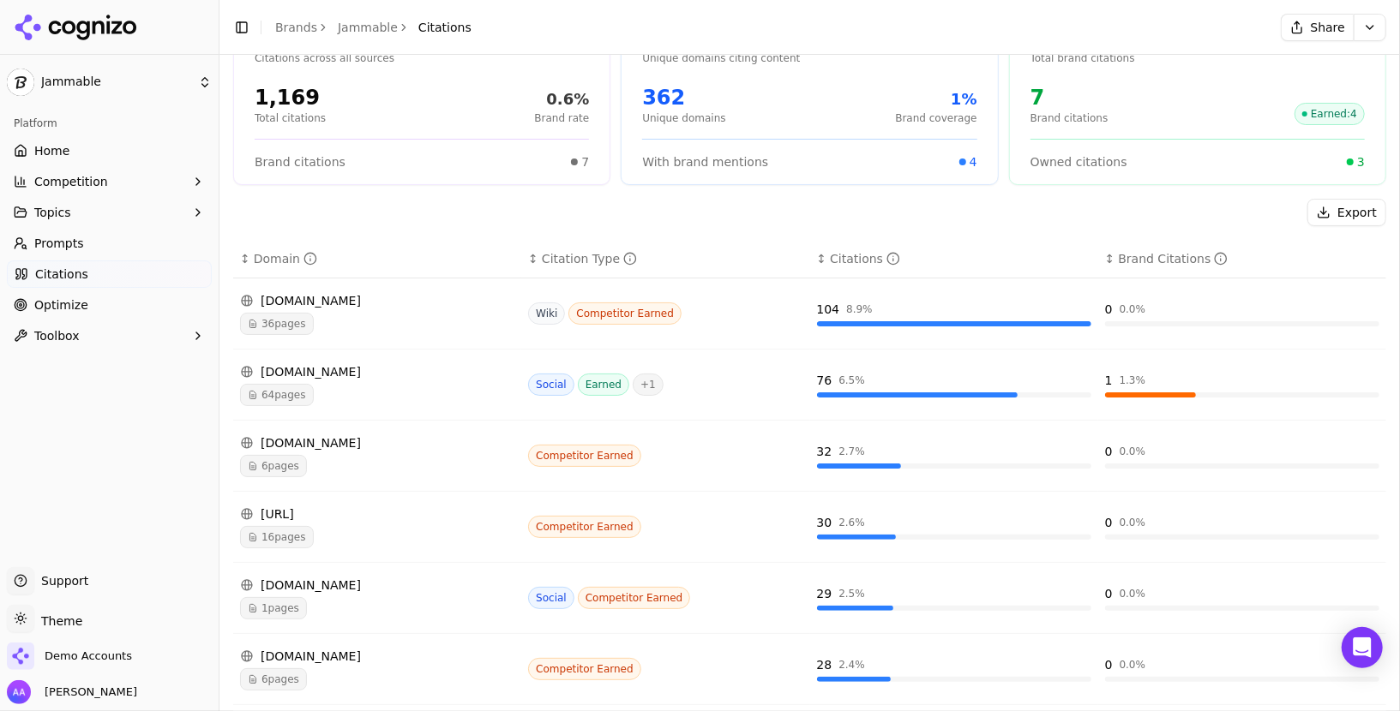
click at [72, 183] on span "Competition" at bounding box center [71, 181] width 74 height 17
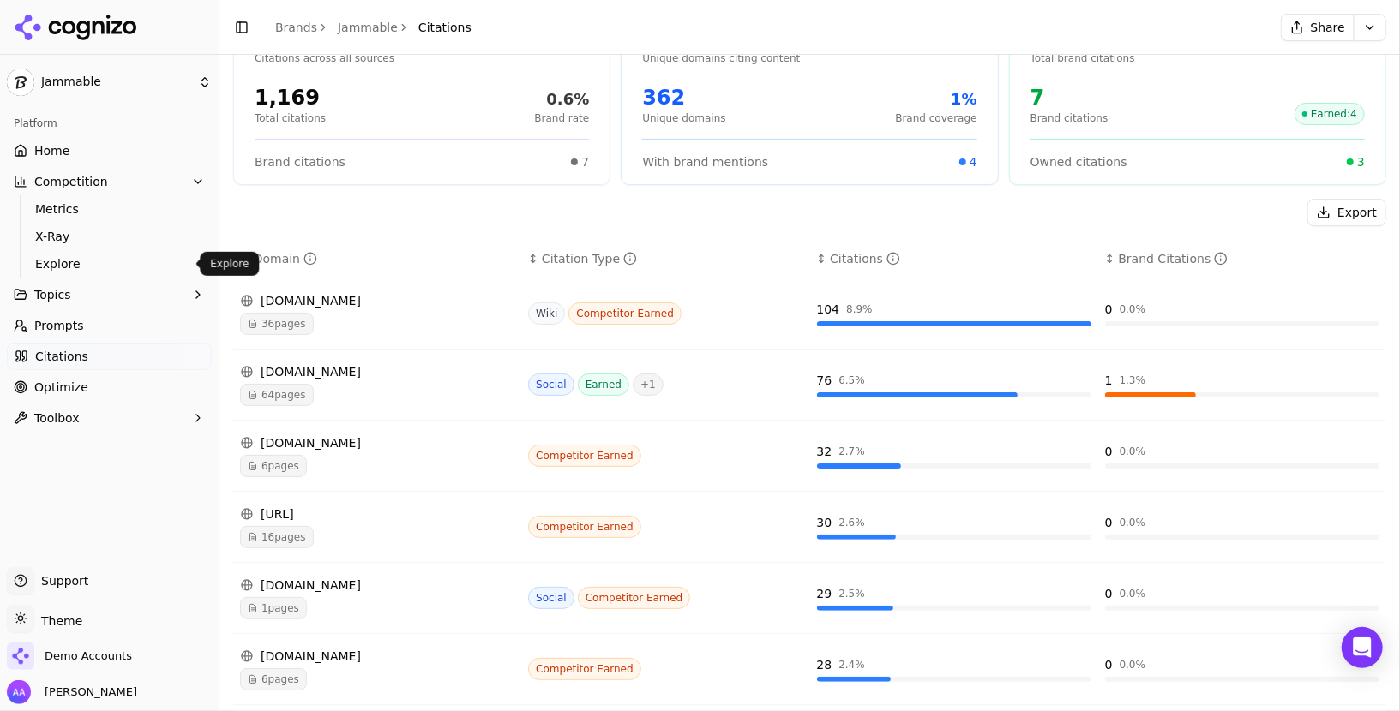
click at [114, 265] on span "Explore" at bounding box center [109, 263] width 149 height 17
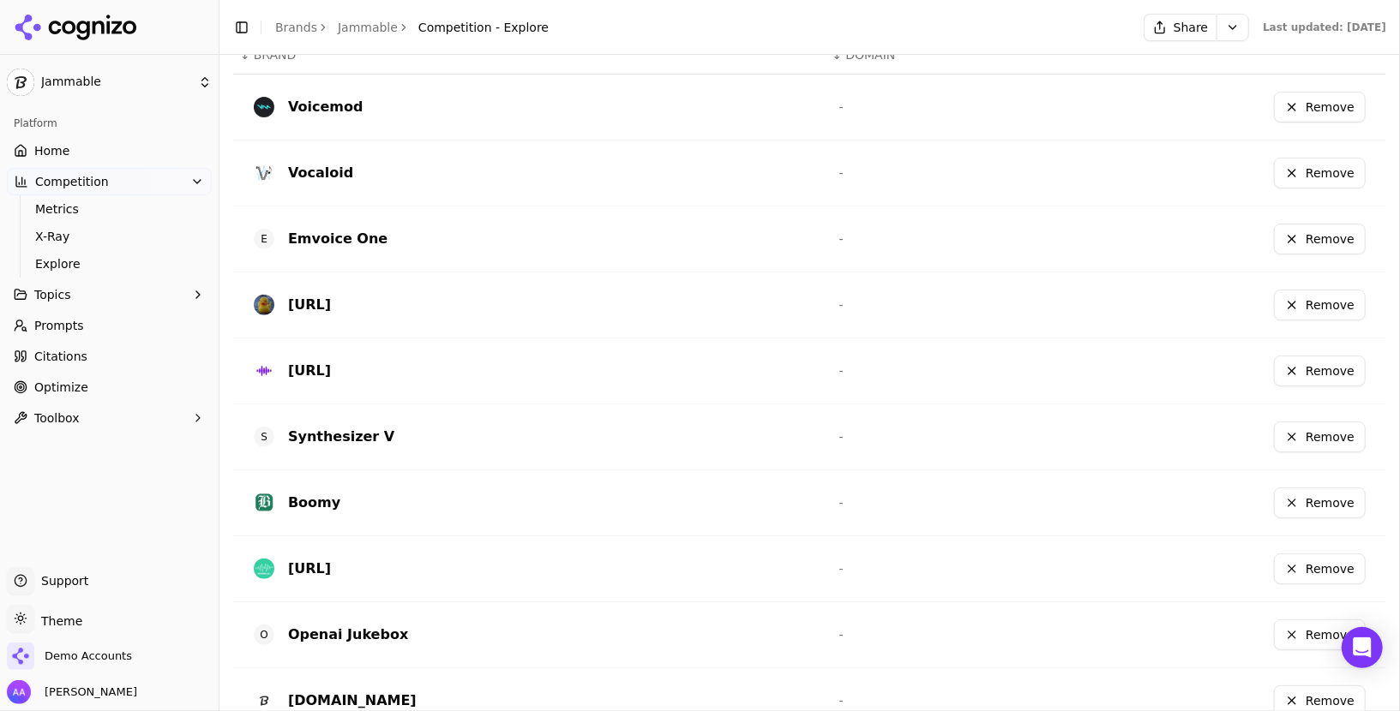
scroll to position [597, 0]
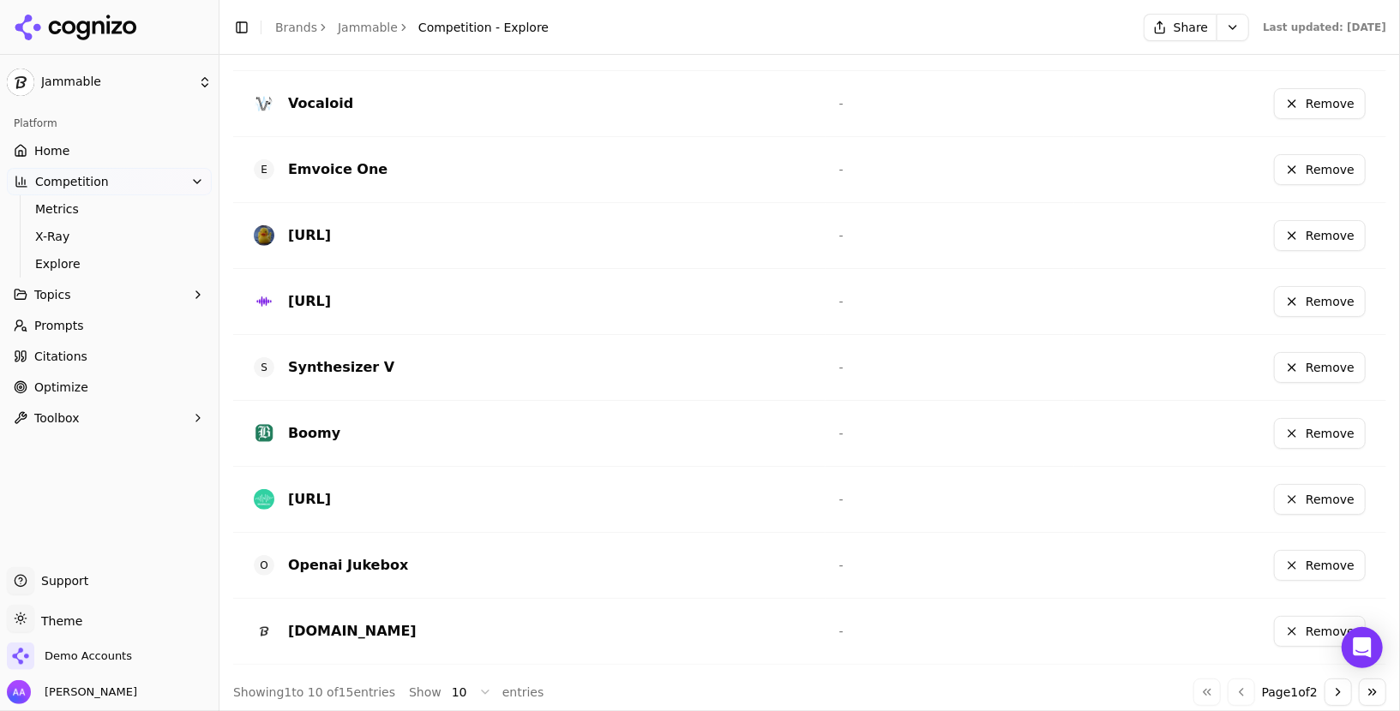
click at [699, 683] on button "Go to next page" at bounding box center [1337, 692] width 27 height 27
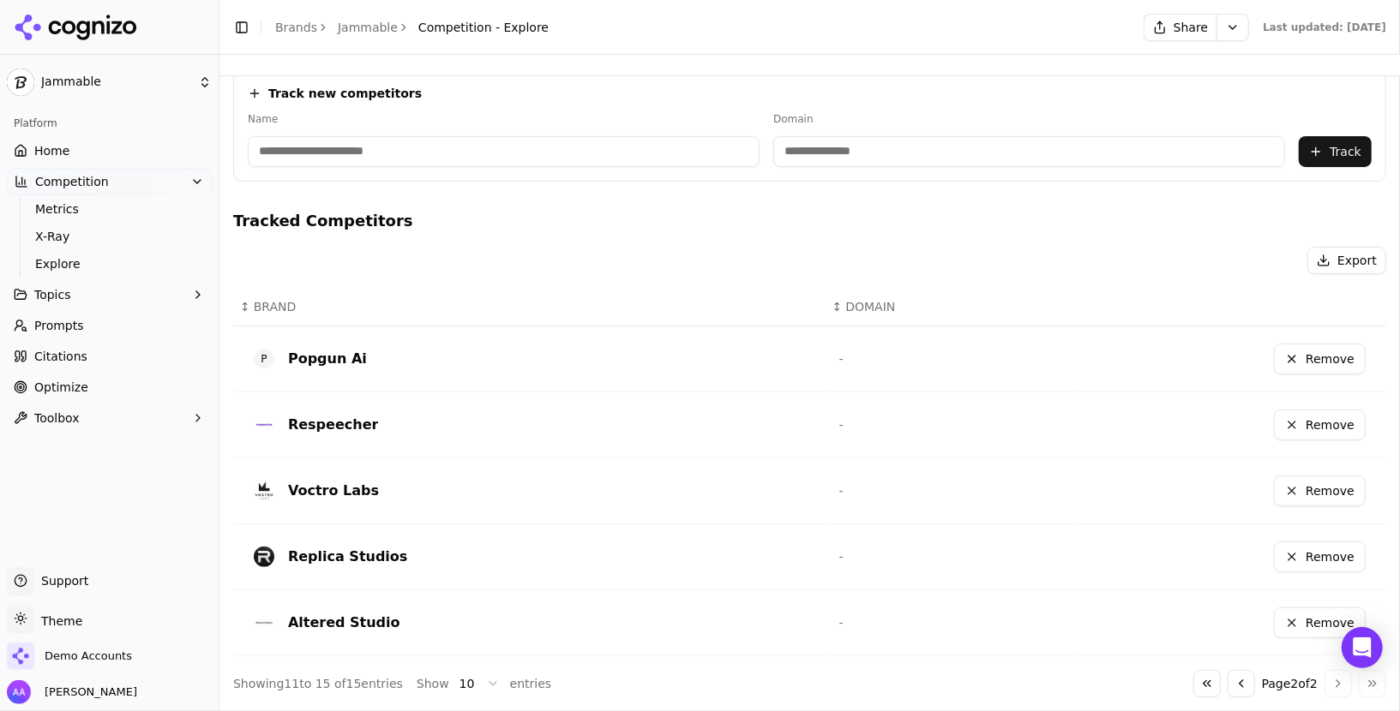
scroll to position [269, 0]
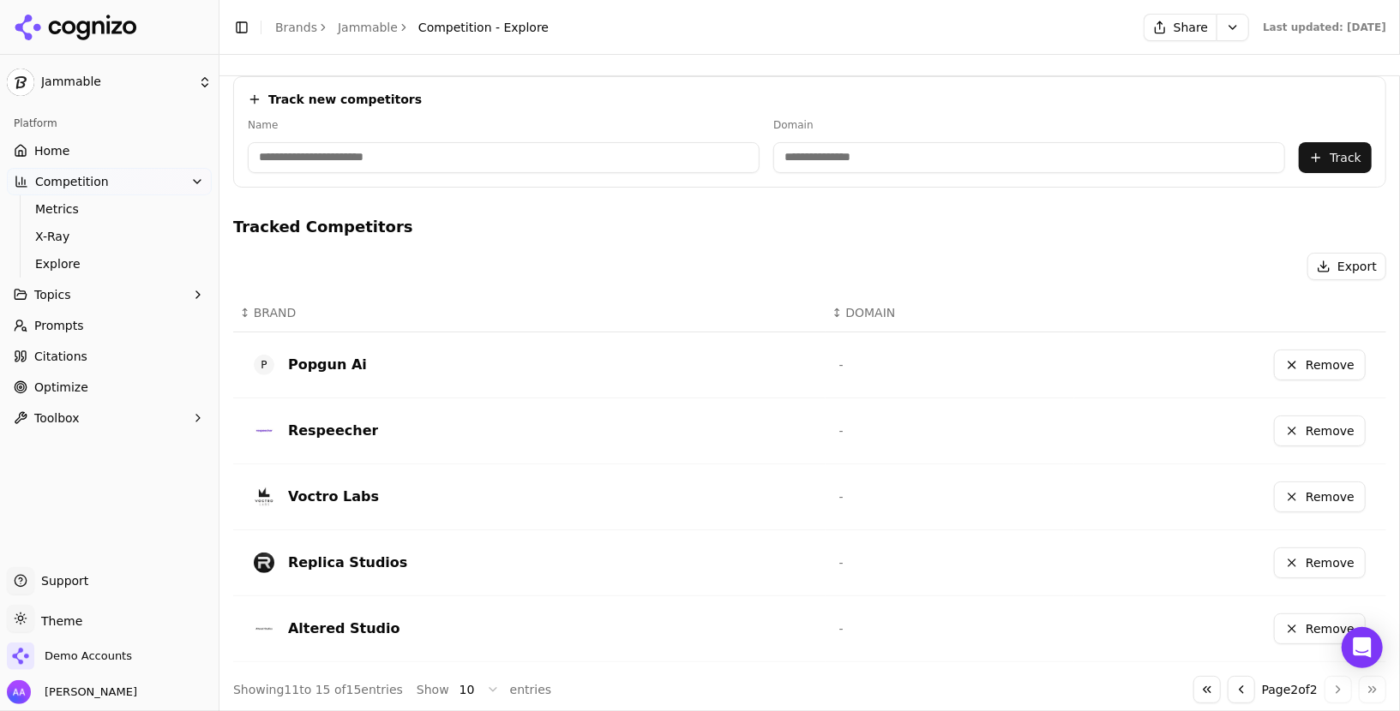
click at [111, 330] on link "Prompts" at bounding box center [109, 325] width 205 height 27
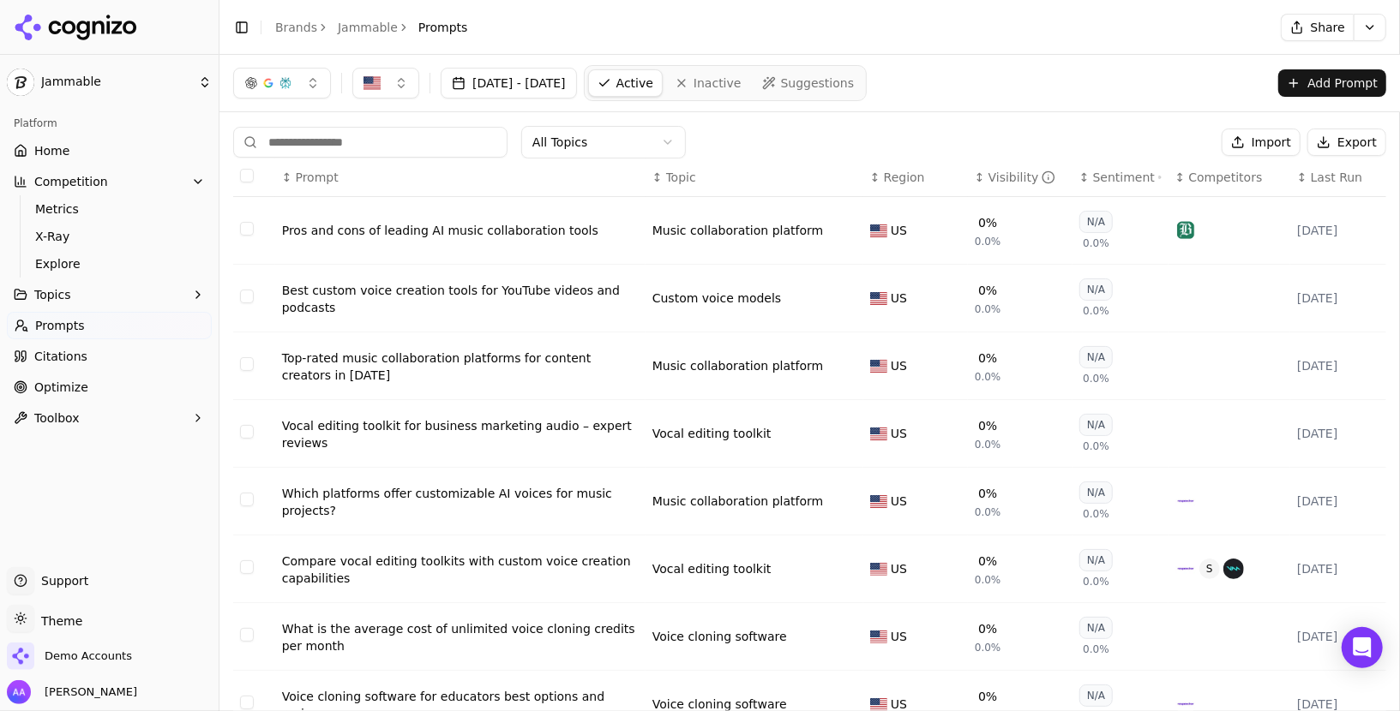
click at [141, 375] on link "Optimize" at bounding box center [109, 387] width 205 height 27
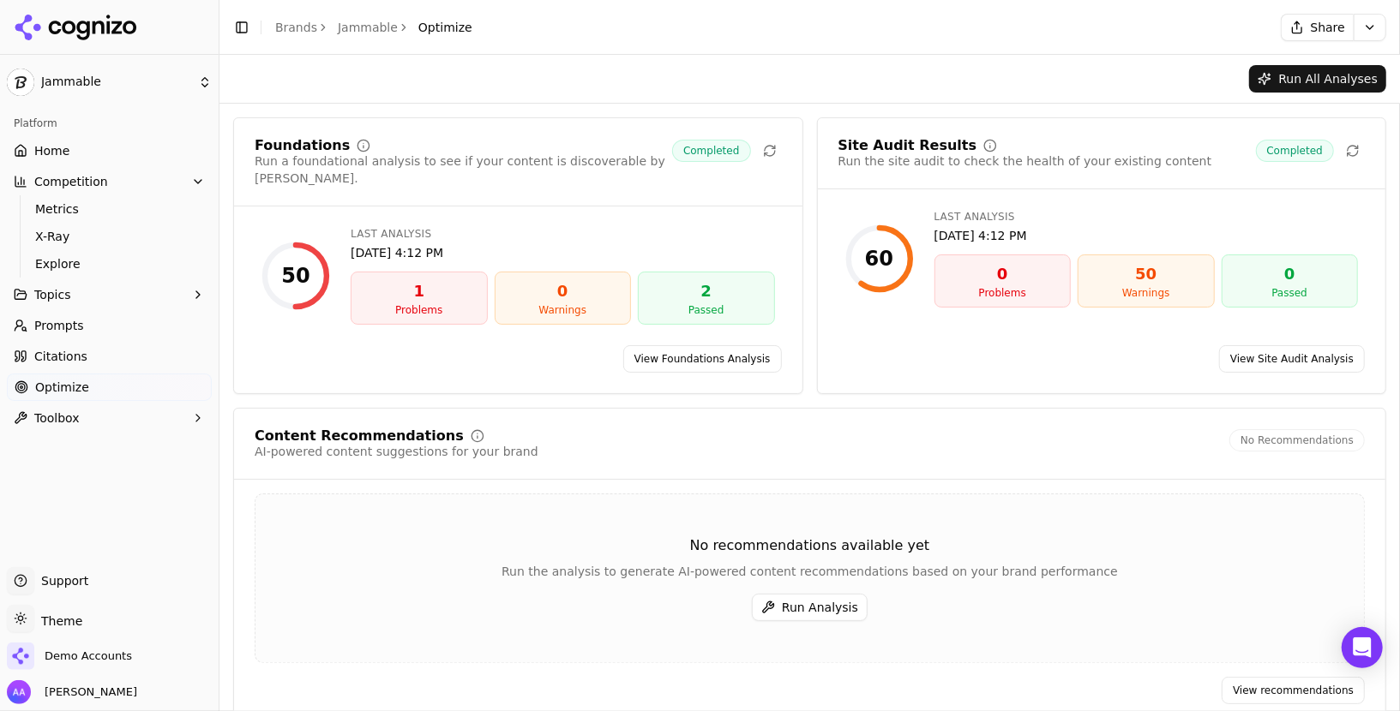
click at [105, 365] on link "Citations" at bounding box center [109, 356] width 205 height 27
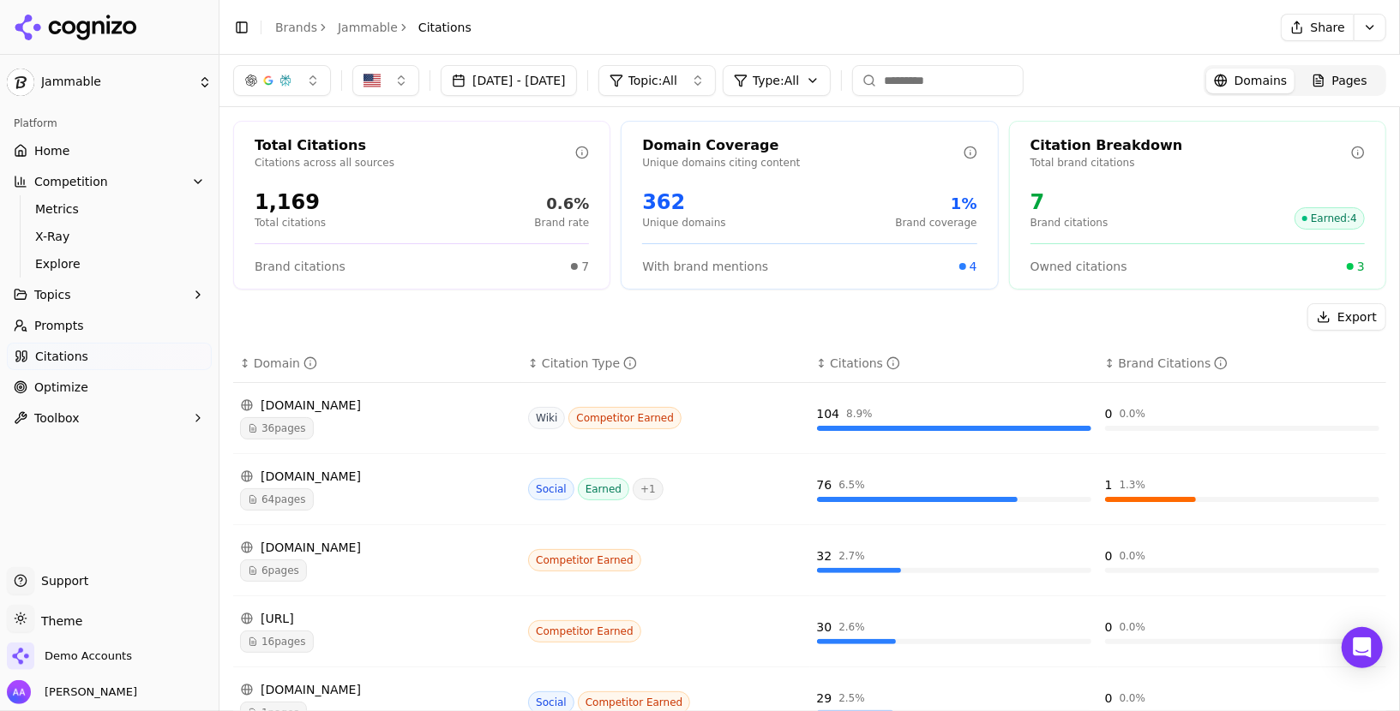
scroll to position [424, 0]
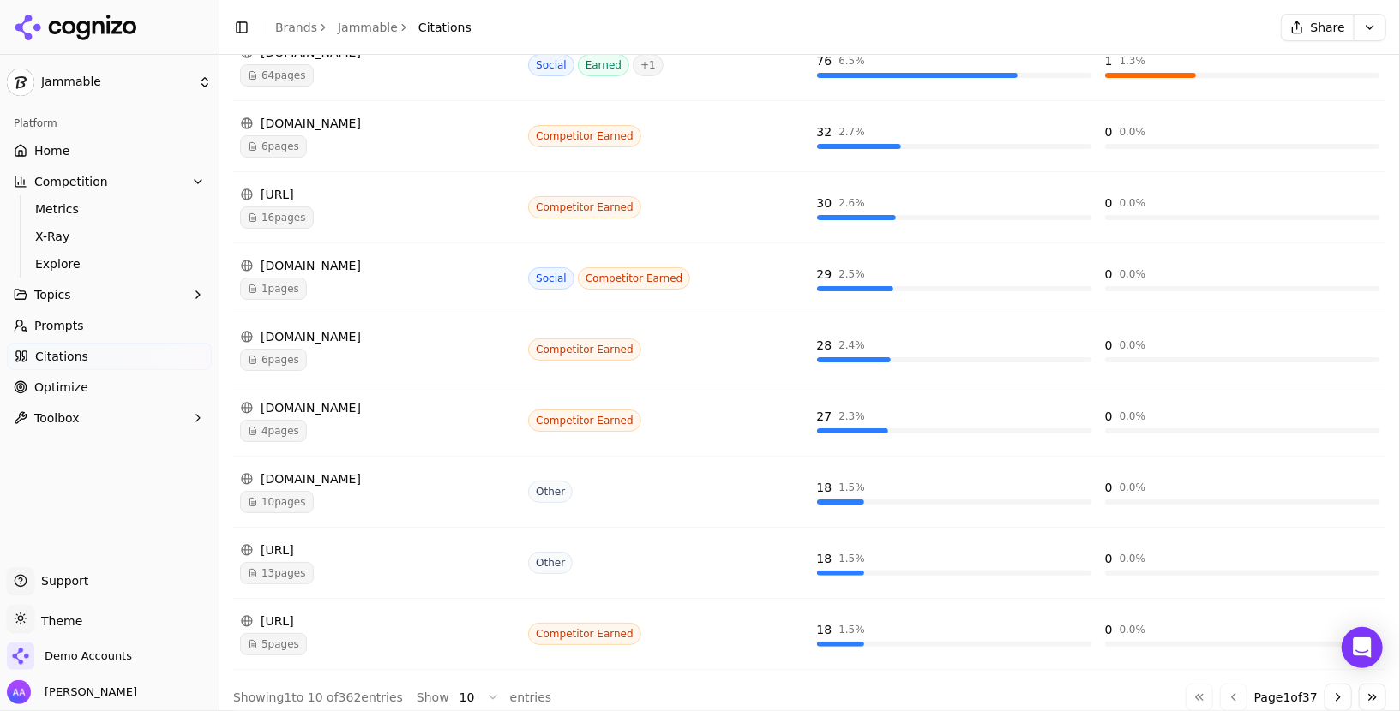
click at [370, 491] on div "10 pages" at bounding box center [377, 502] width 274 height 22
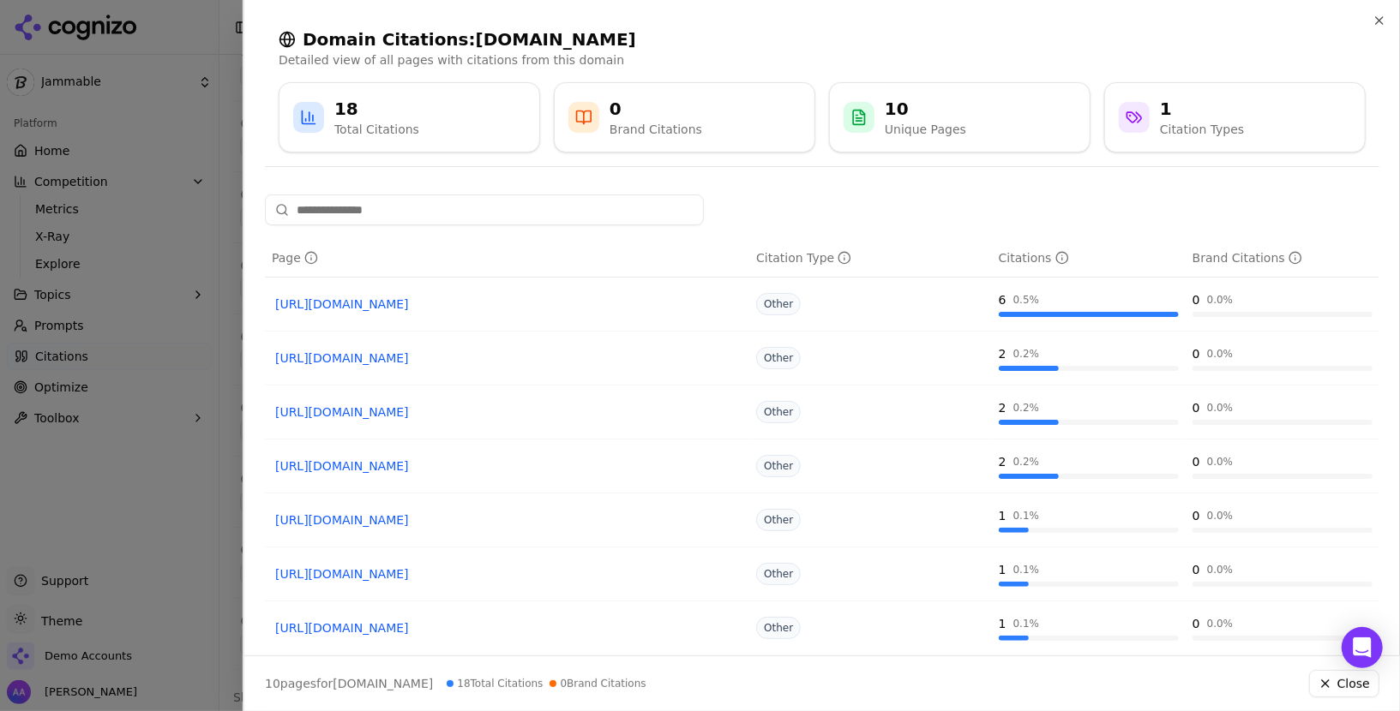
click at [166, 495] on div at bounding box center [700, 355] width 1400 height 711
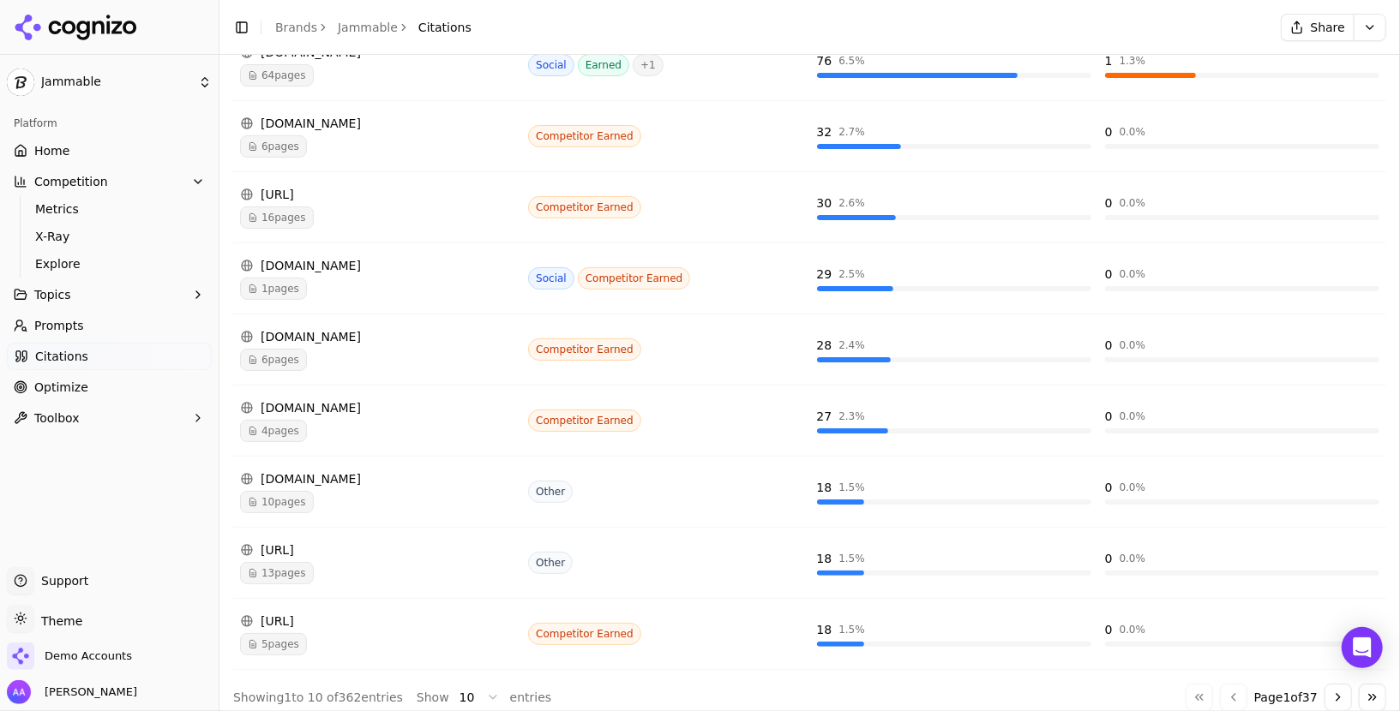
click at [699, 685] on button "Go to next page" at bounding box center [1337, 697] width 27 height 27
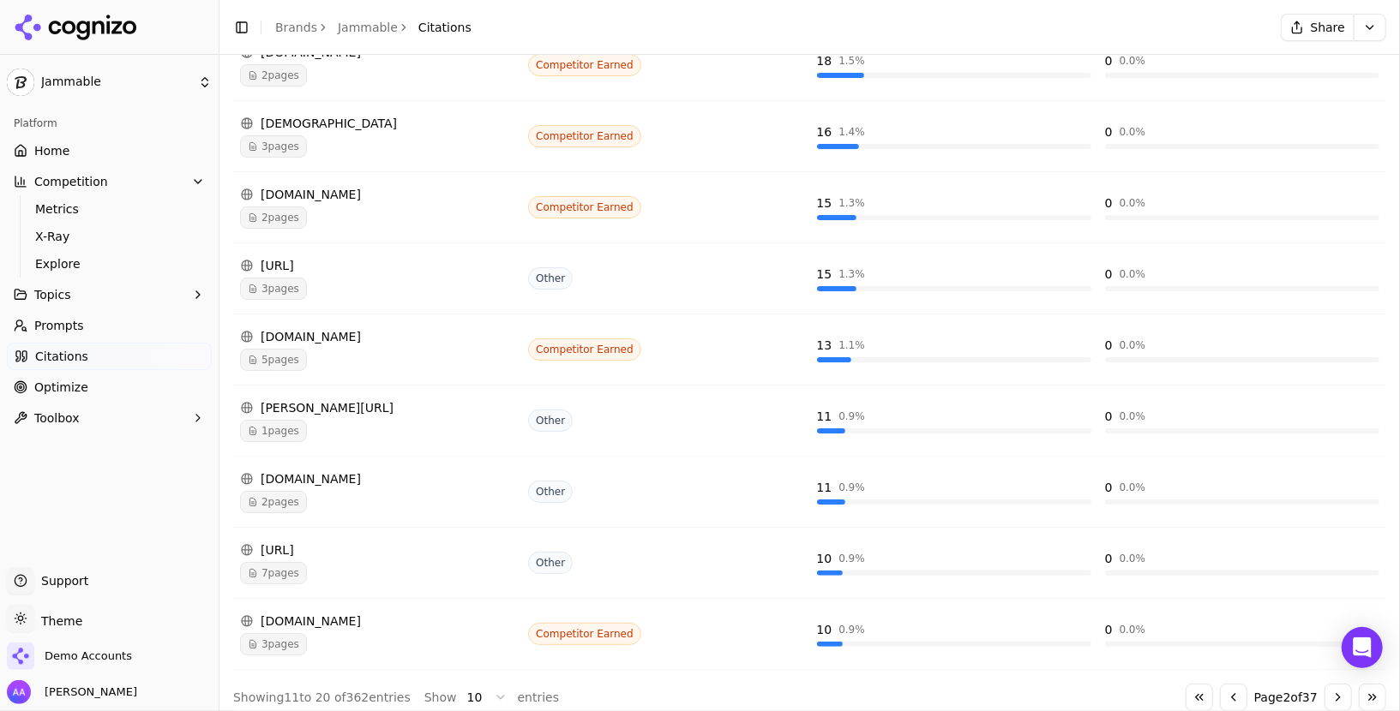
click at [474, 542] on div "lovo.ai" at bounding box center [377, 550] width 274 height 17
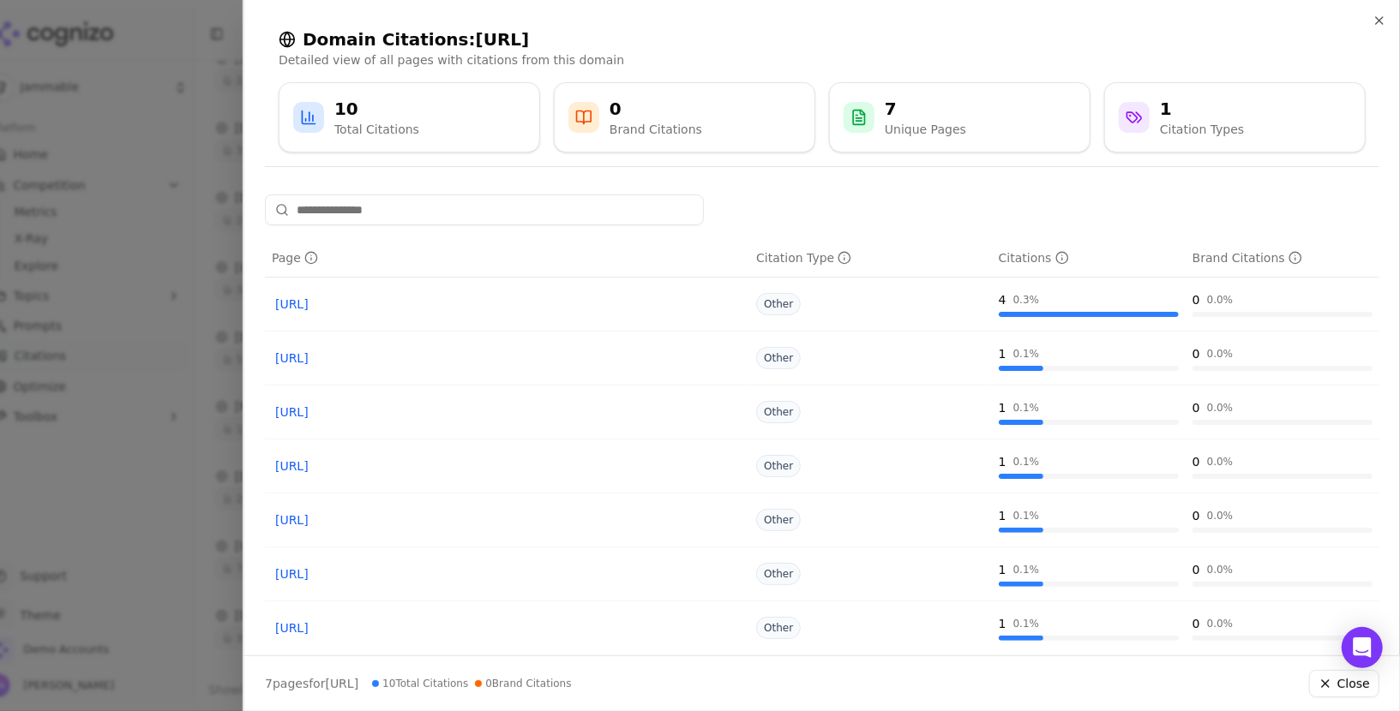
click at [356, 308] on link "https://lovo.ai/custom-voice" at bounding box center [507, 304] width 464 height 17
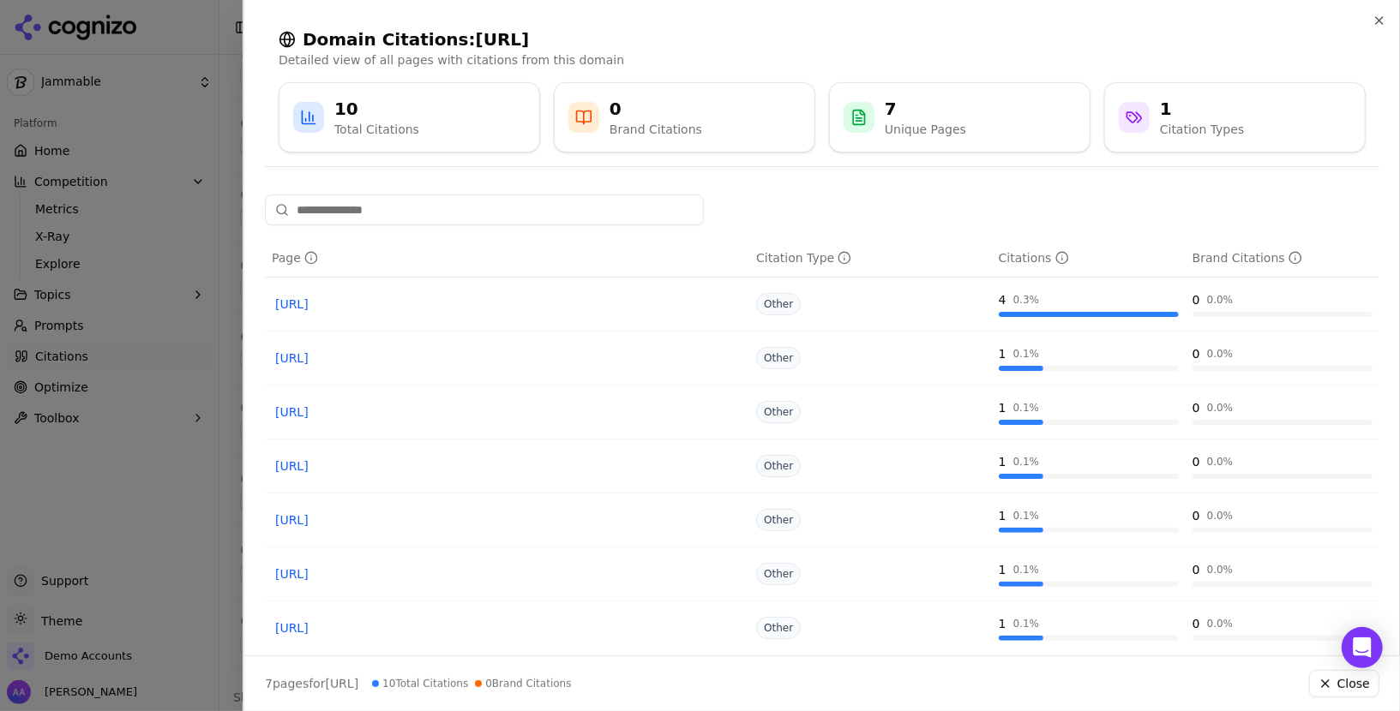
click at [83, 441] on div at bounding box center [700, 355] width 1400 height 711
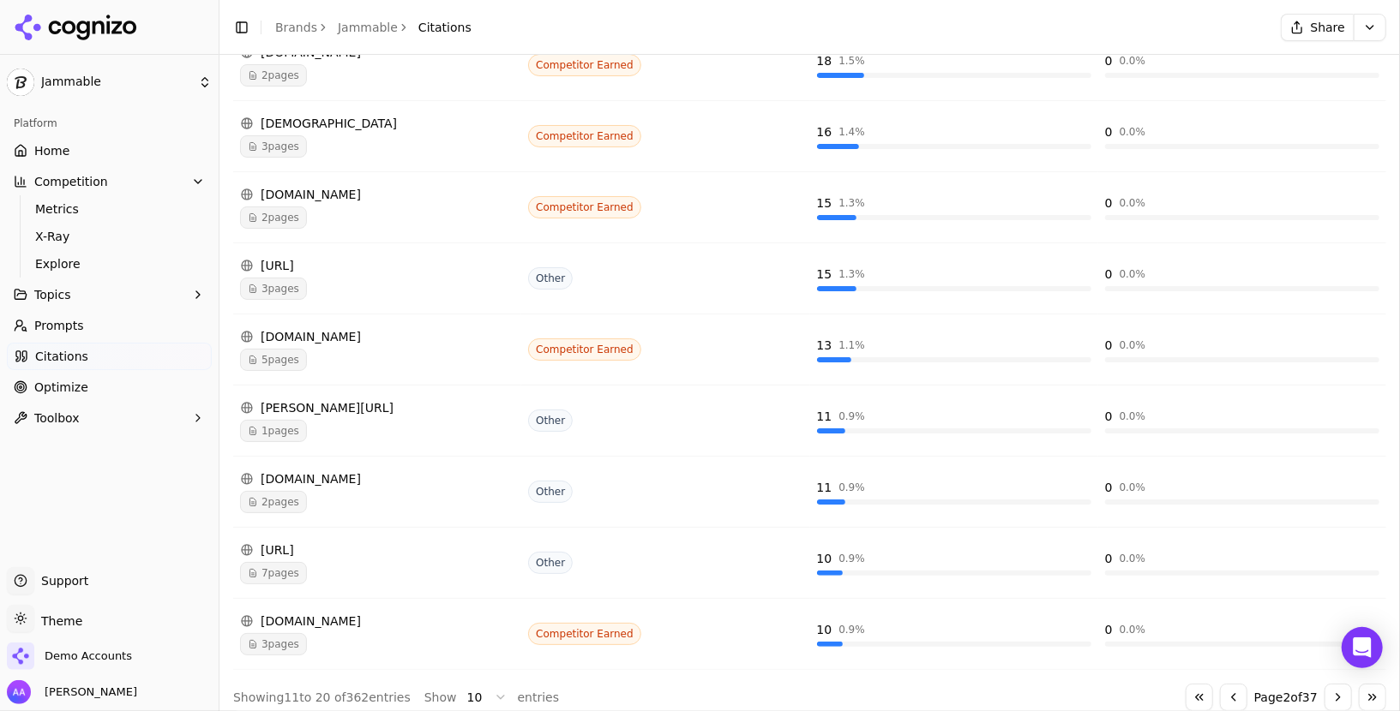
click at [95, 150] on link "Home" at bounding box center [109, 150] width 205 height 27
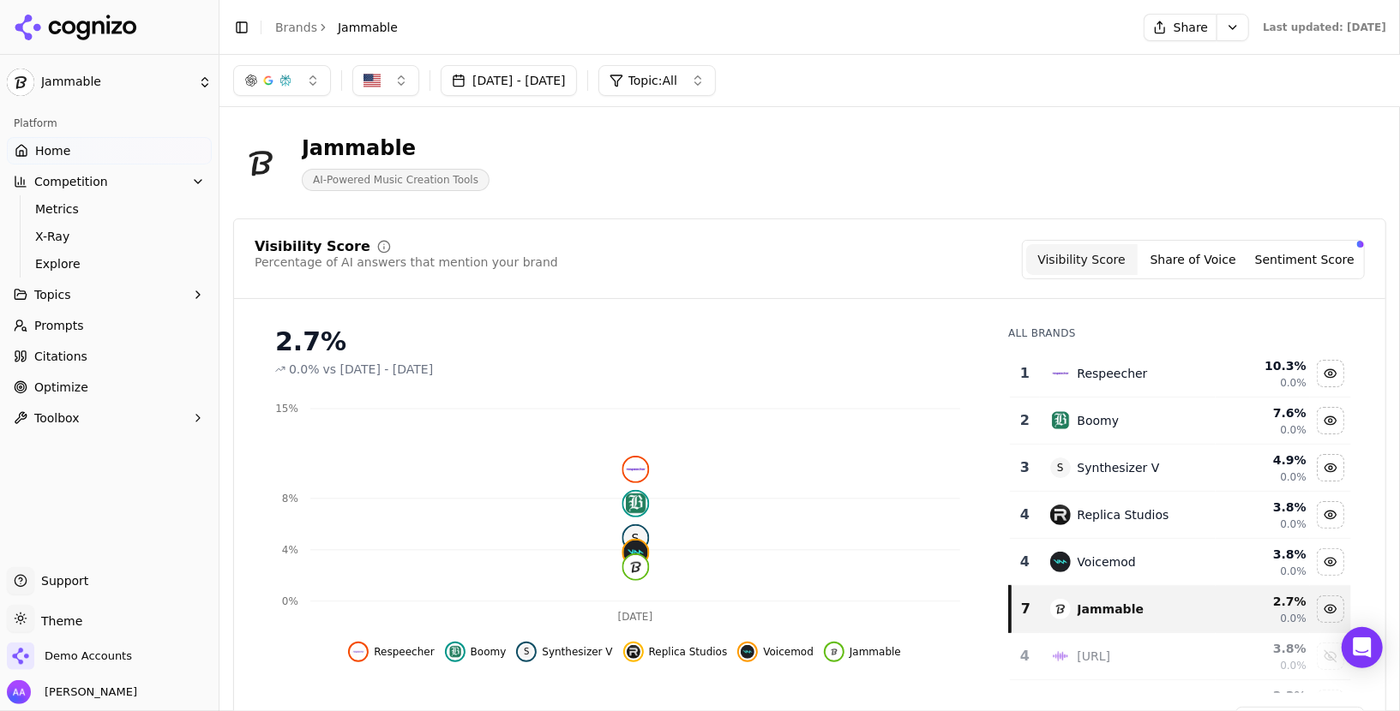
click at [100, 331] on link "Prompts" at bounding box center [109, 325] width 205 height 27
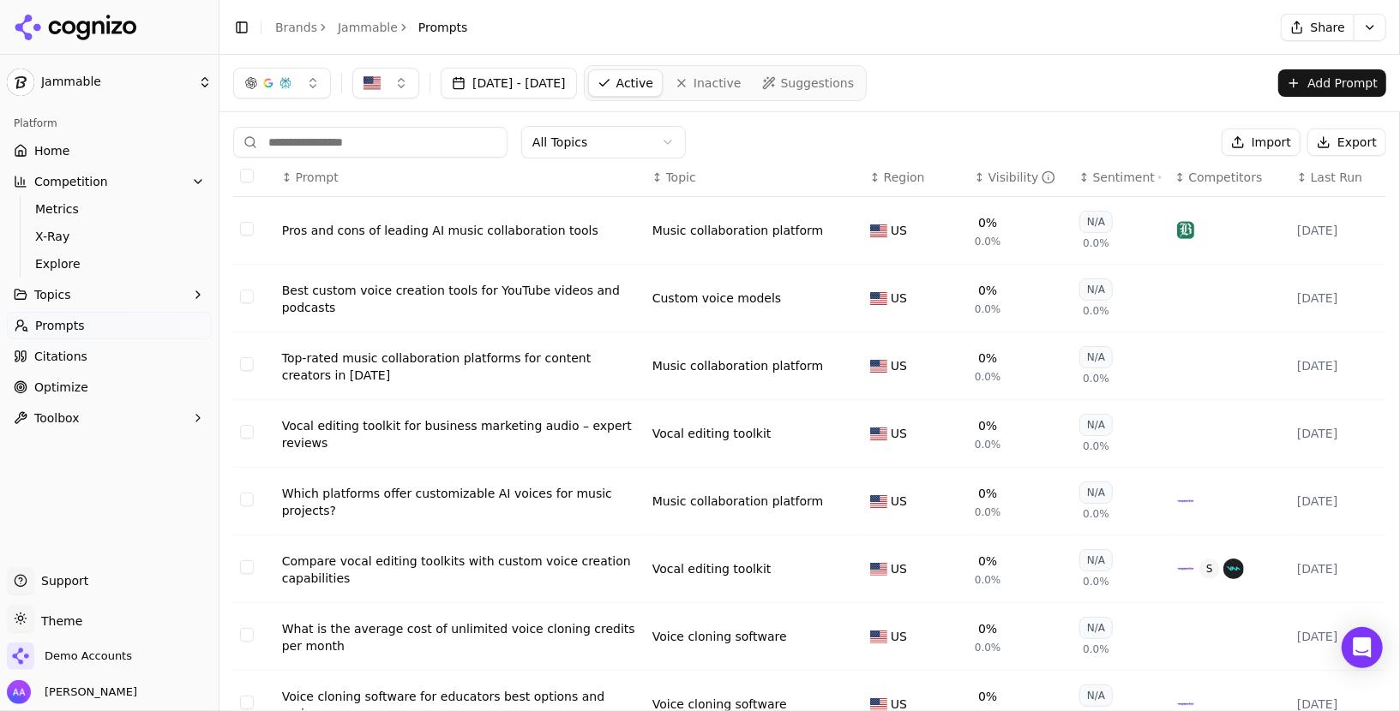
click at [476, 227] on div "Pros and cons of leading AI music collaboration tools" at bounding box center [460, 230] width 357 height 17
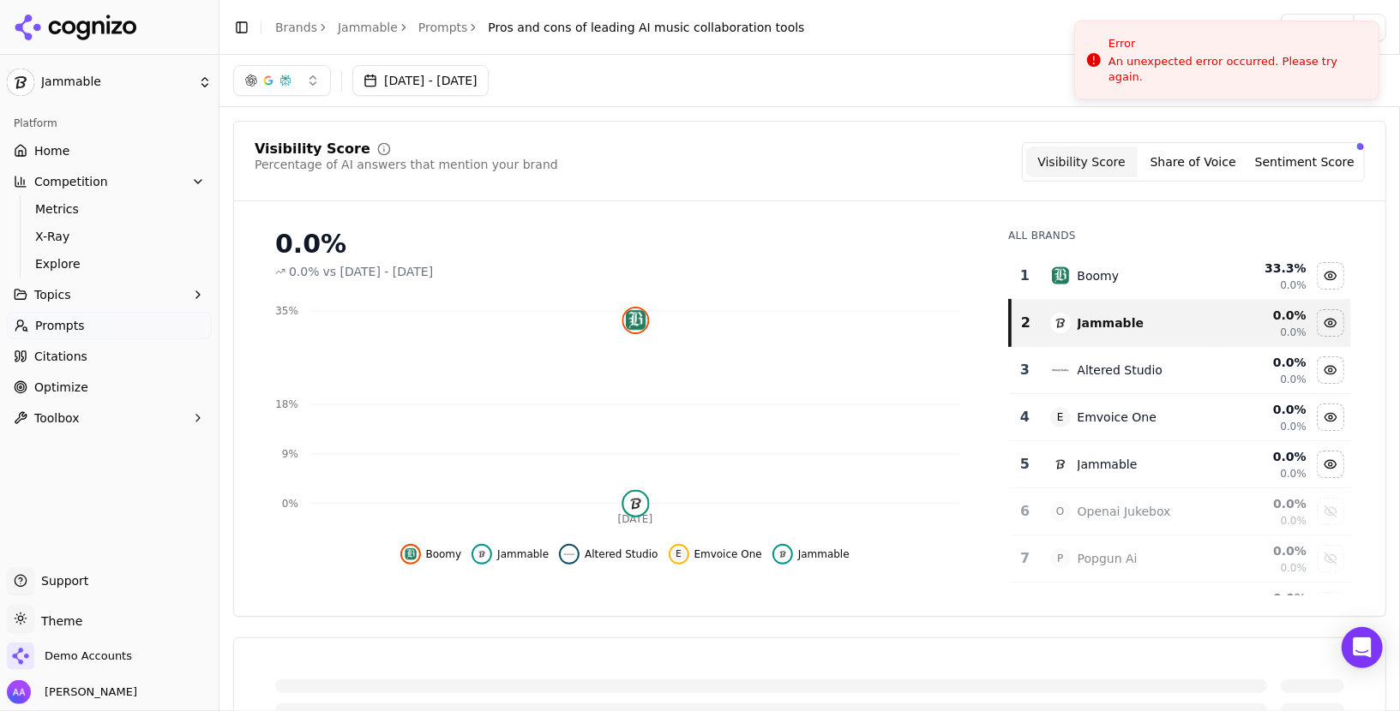
click at [451, 38] on div "Toggle Sidebar Brands Jammable Prompts Pros and cons of leading AI music collab…" at bounding box center [518, 27] width 599 height 24
click at [451, 34] on link "Prompts" at bounding box center [443, 27] width 50 height 17
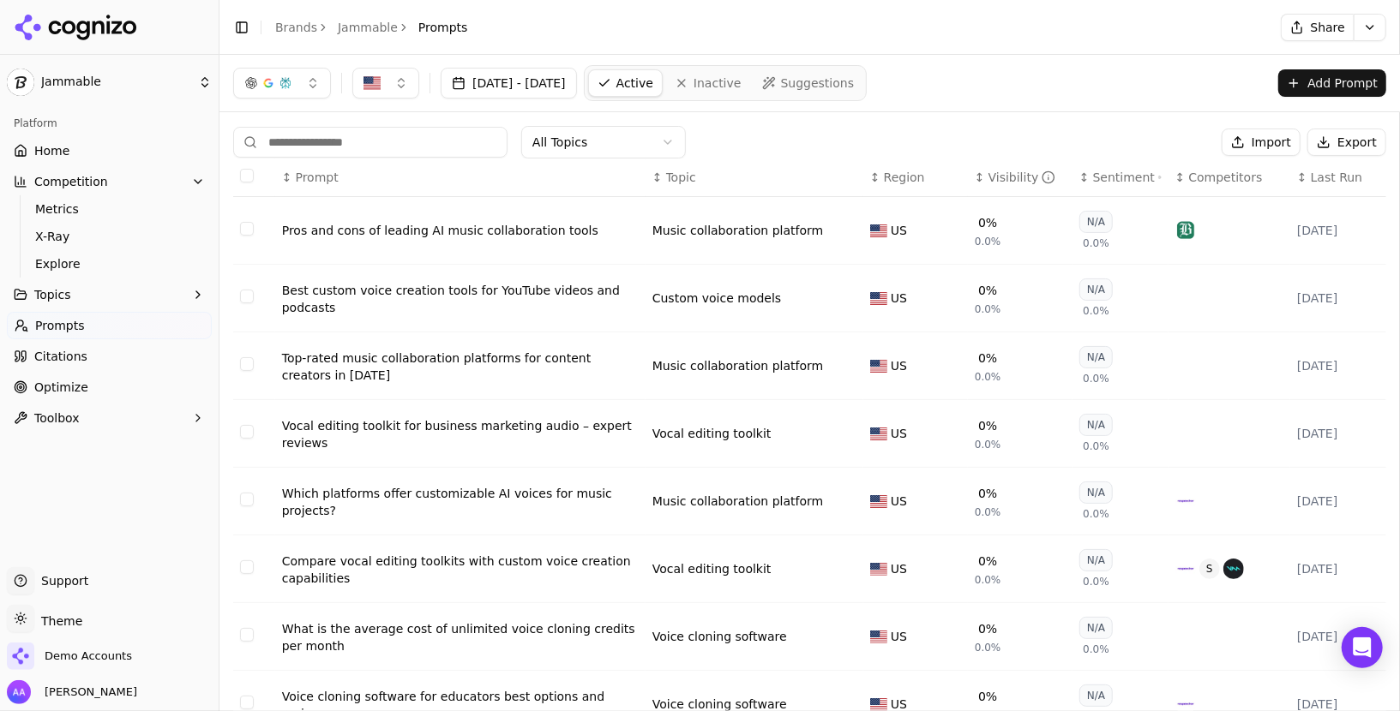
click at [363, 22] on link "Jammable" at bounding box center [368, 27] width 60 height 17
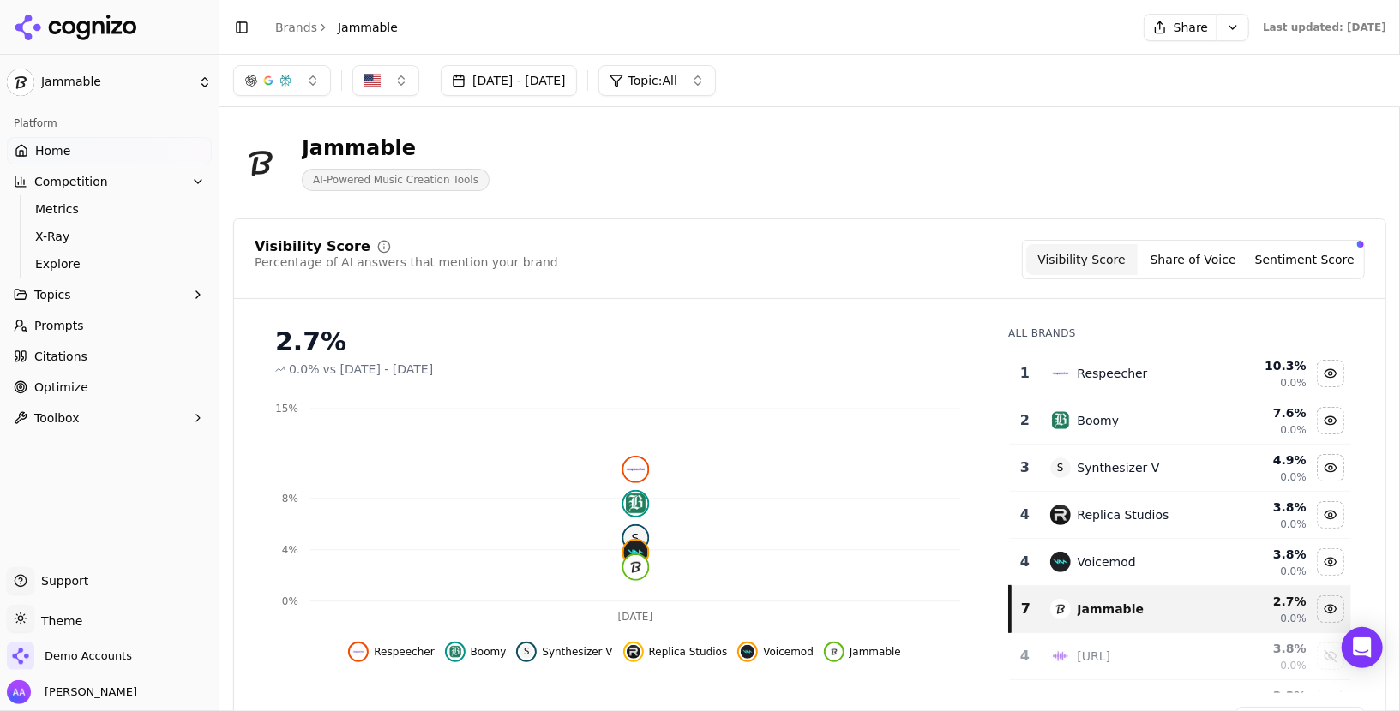
click at [295, 32] on html "Jammable Platform Home Competition Metrics X-Ray Explore Topics Prompts Citatio…" at bounding box center [700, 355] width 1400 height 711
click at [286, 28] on link "Brands" at bounding box center [296, 28] width 42 height 14
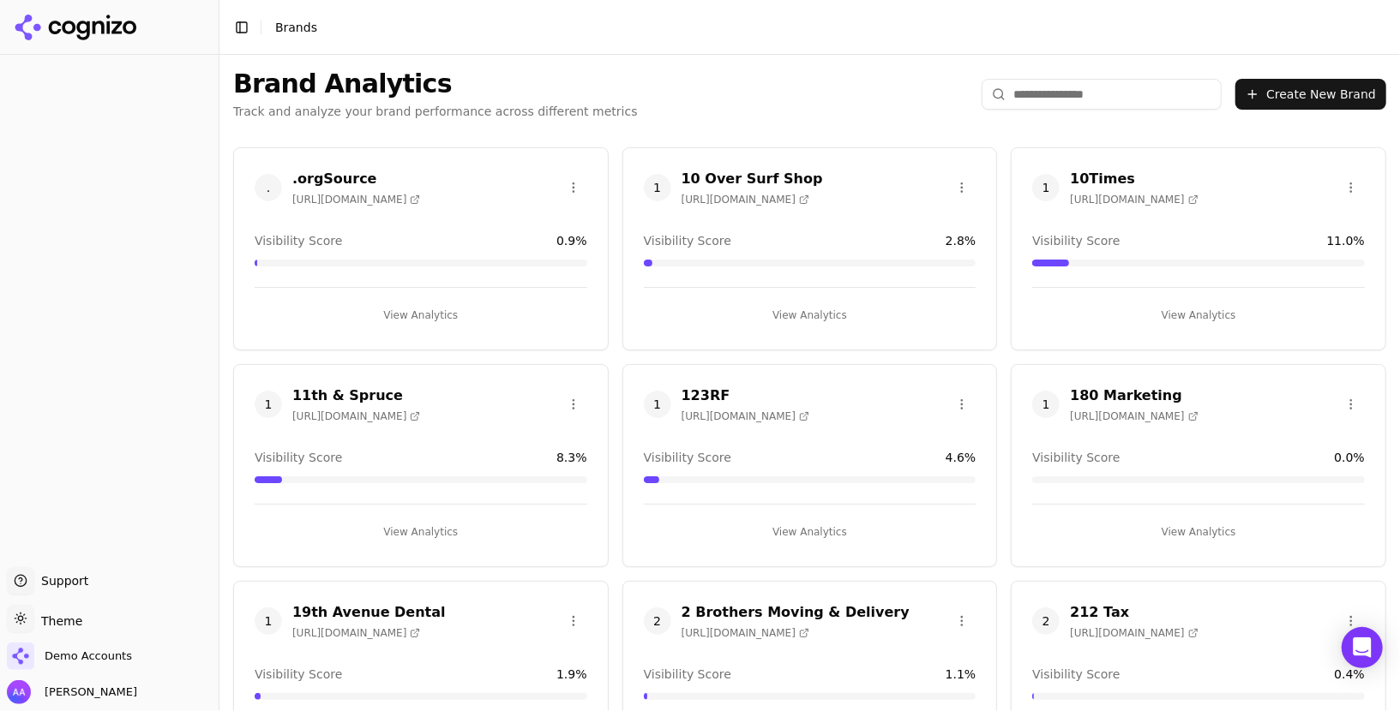
click at [699, 92] on input "search" at bounding box center [1101, 94] width 240 height 31
click at [699, 88] on input "search" at bounding box center [1101, 94] width 240 height 31
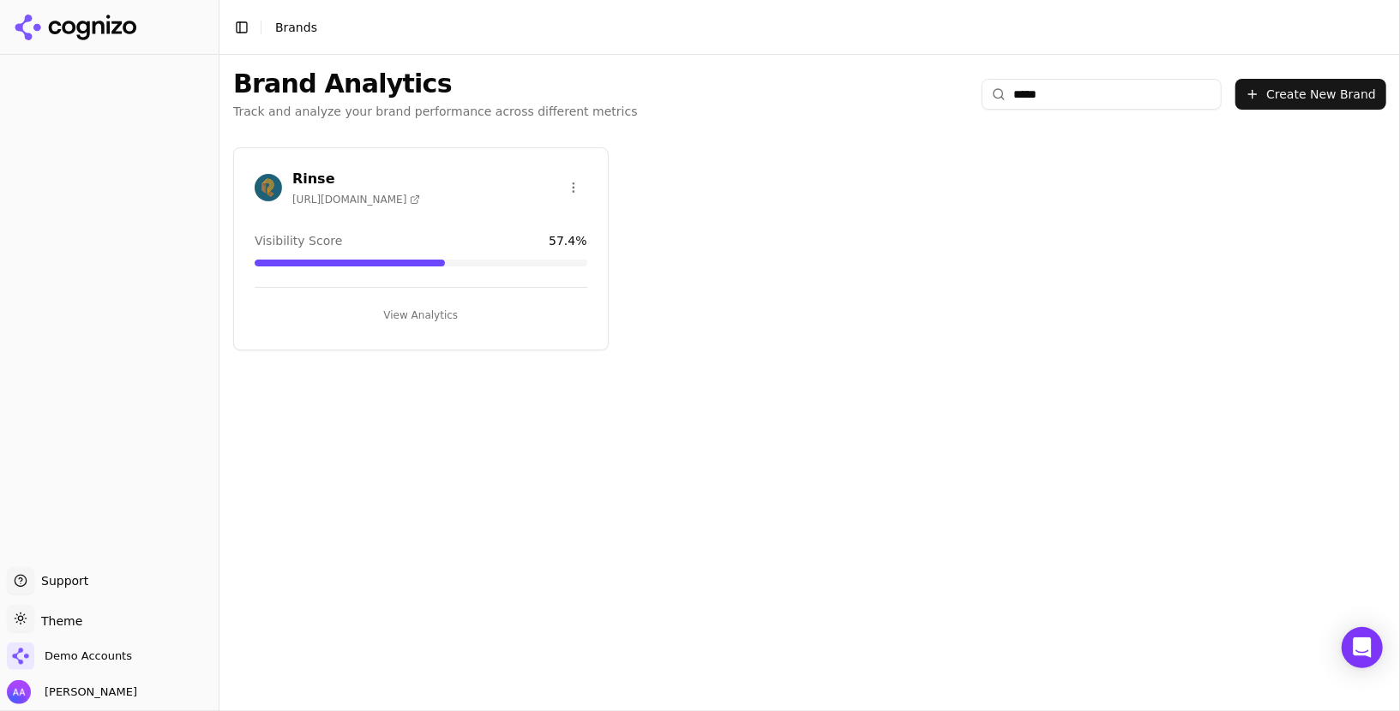
type input "*****"
click at [264, 187] on img at bounding box center [268, 187] width 27 height 27
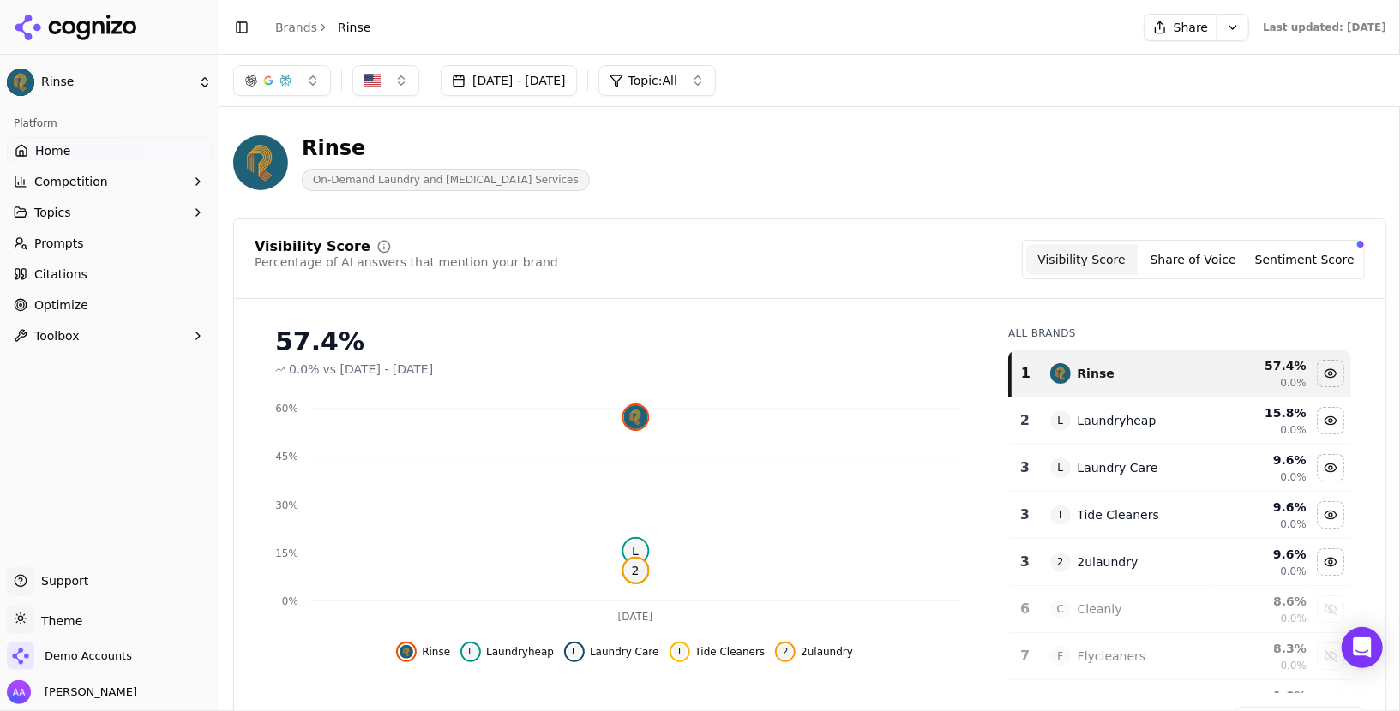
click at [129, 241] on link "Prompts" at bounding box center [109, 243] width 205 height 27
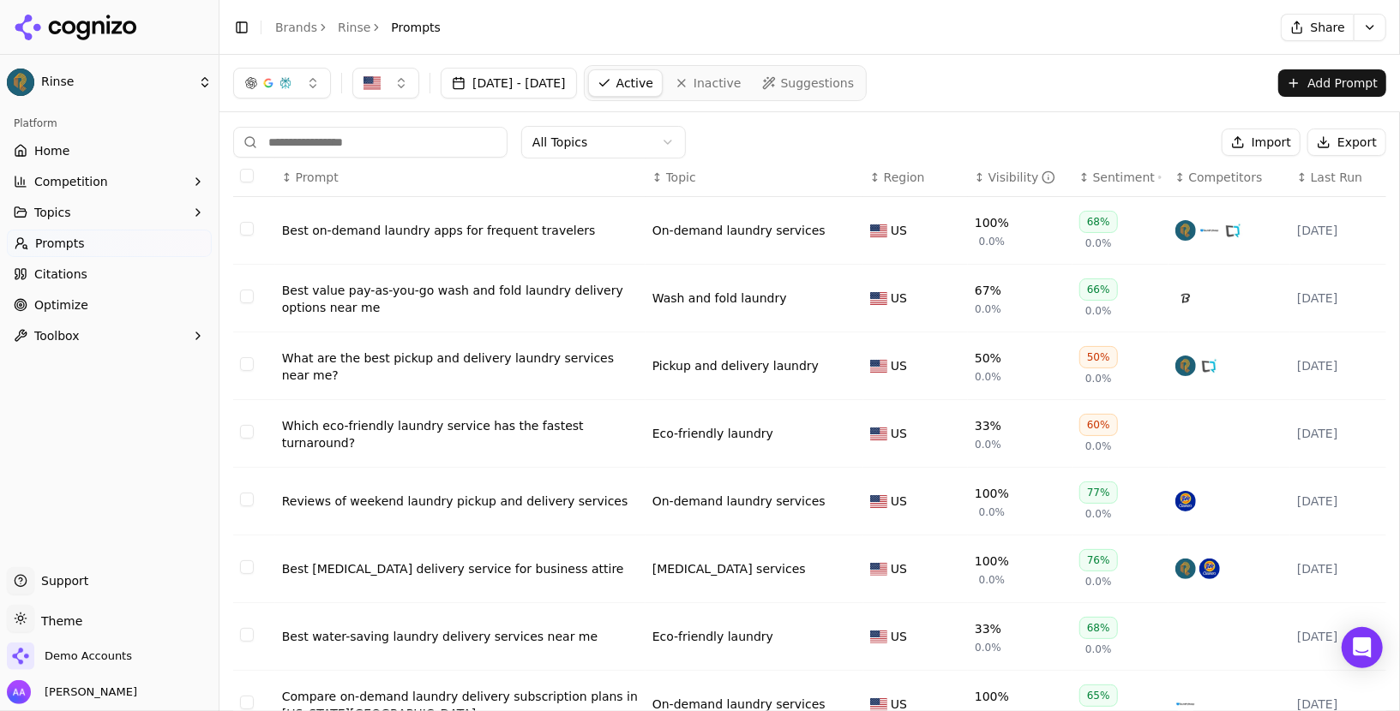
click at [526, 231] on div "Best on-demand laundry apps for frequent travelers" at bounding box center [460, 230] width 357 height 17
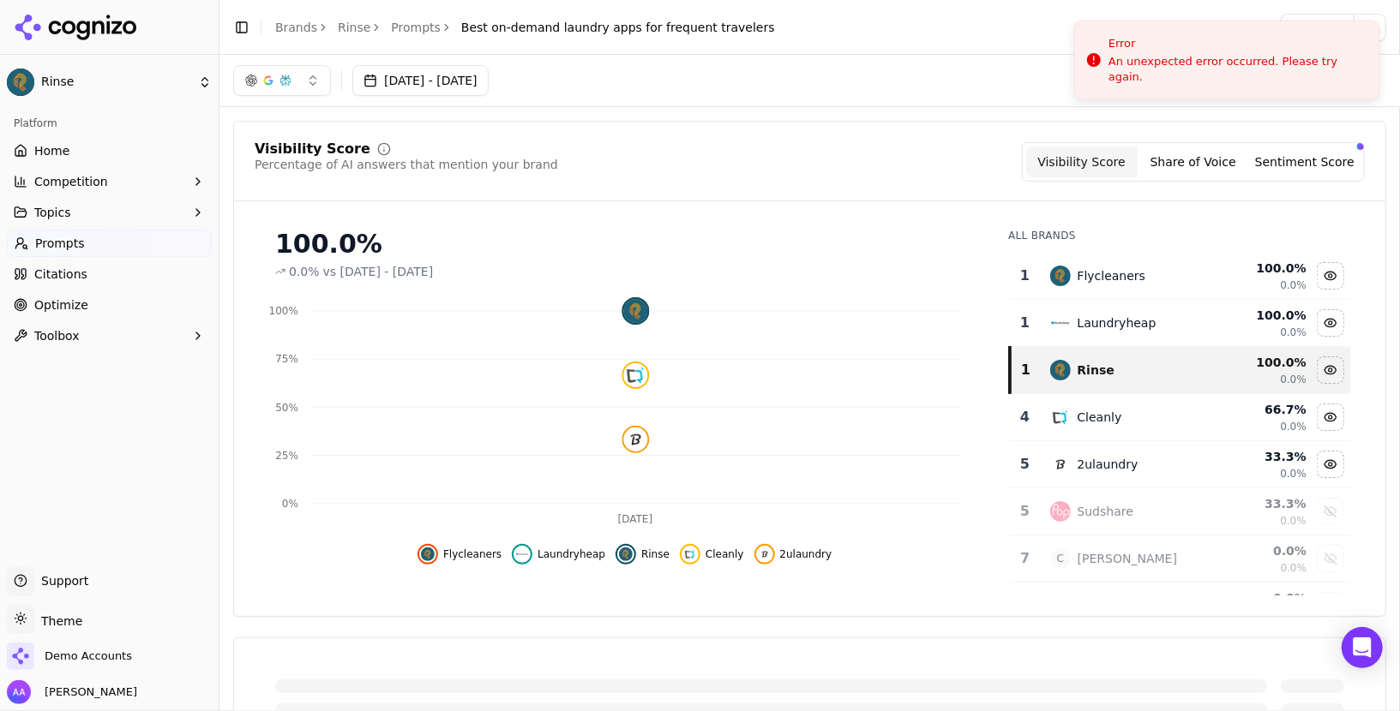
click at [400, 24] on link "Prompts" at bounding box center [416, 27] width 50 height 17
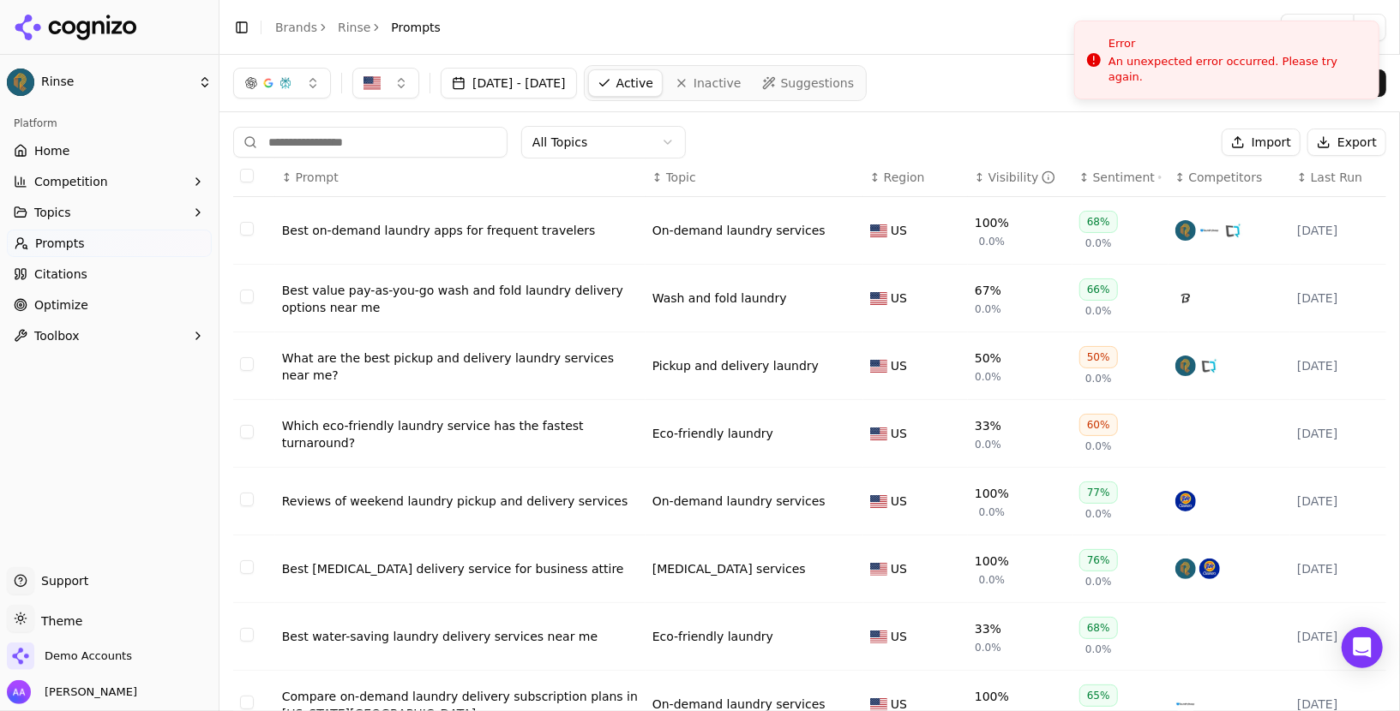
click at [355, 25] on link "Rinse" at bounding box center [354, 27] width 33 height 17
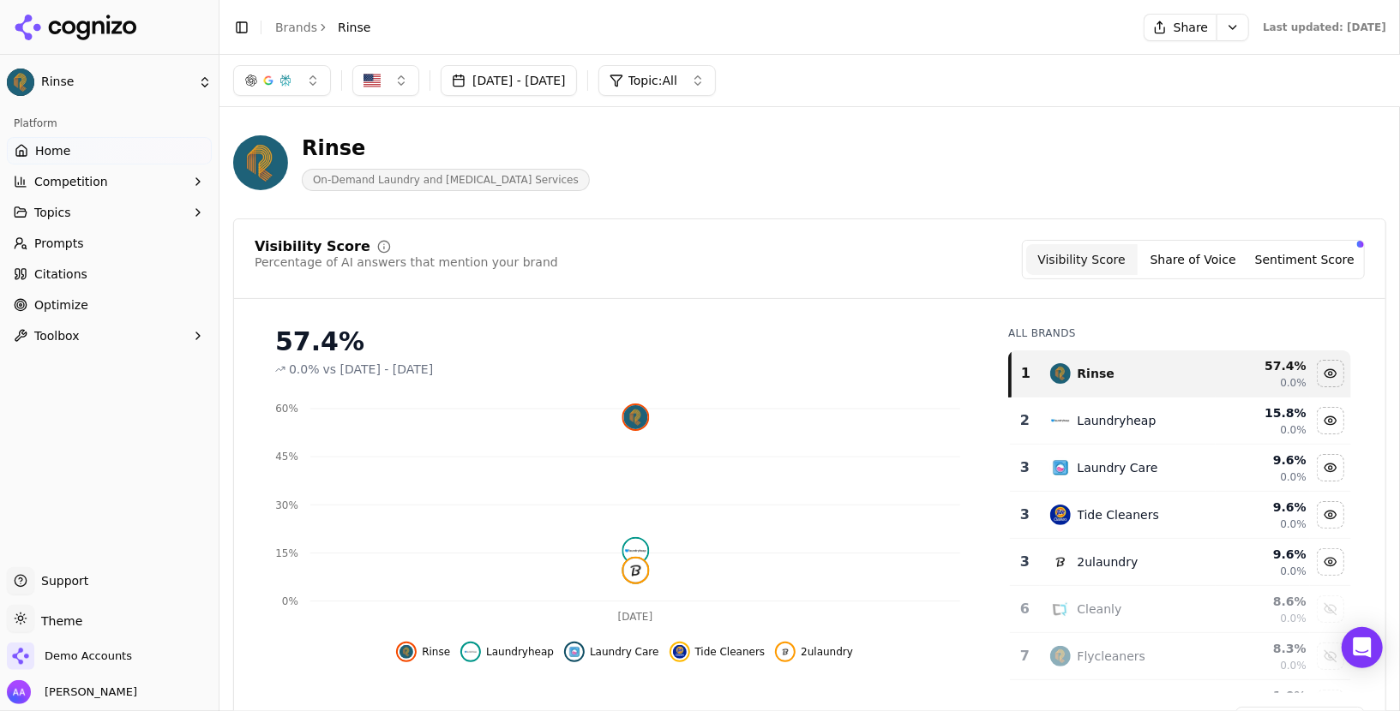
click at [125, 239] on link "Prompts" at bounding box center [109, 243] width 205 height 27
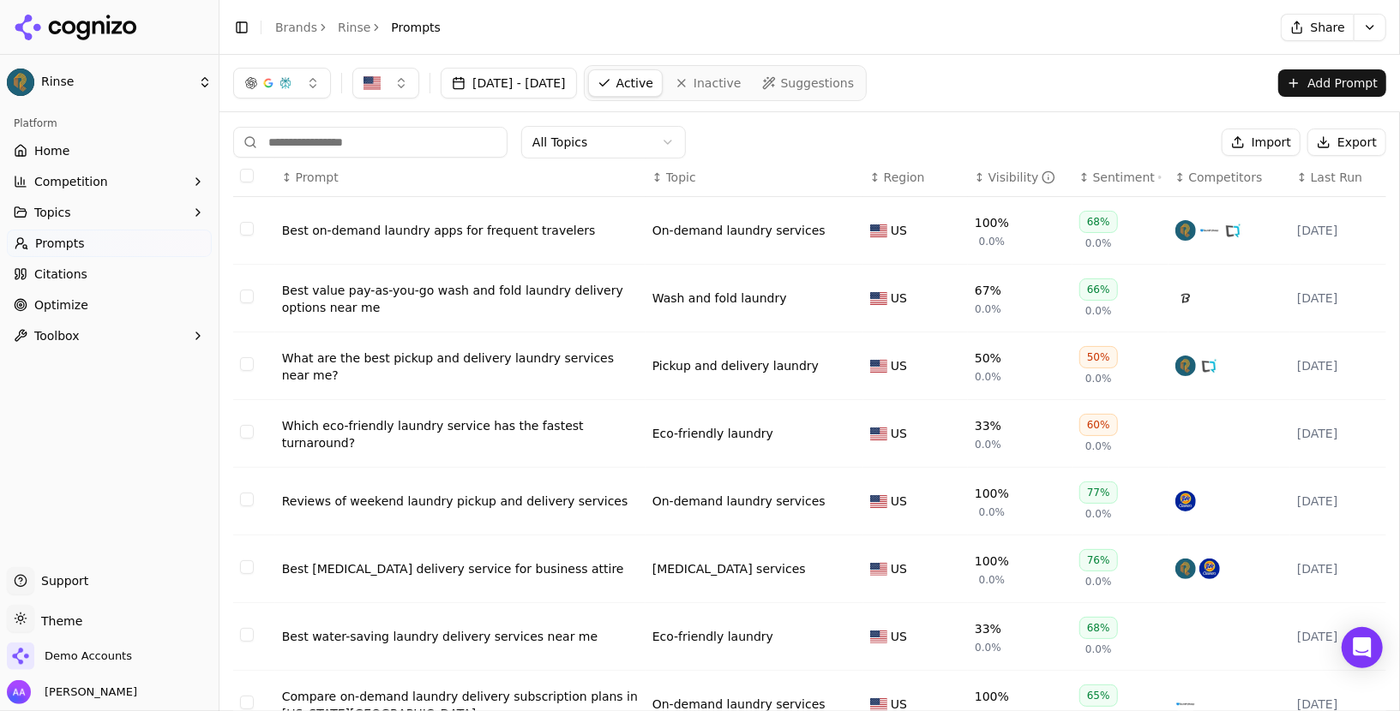
click at [519, 419] on div "Which eco-friendly laundry service has the fastest turnaround?" at bounding box center [460, 434] width 357 height 34
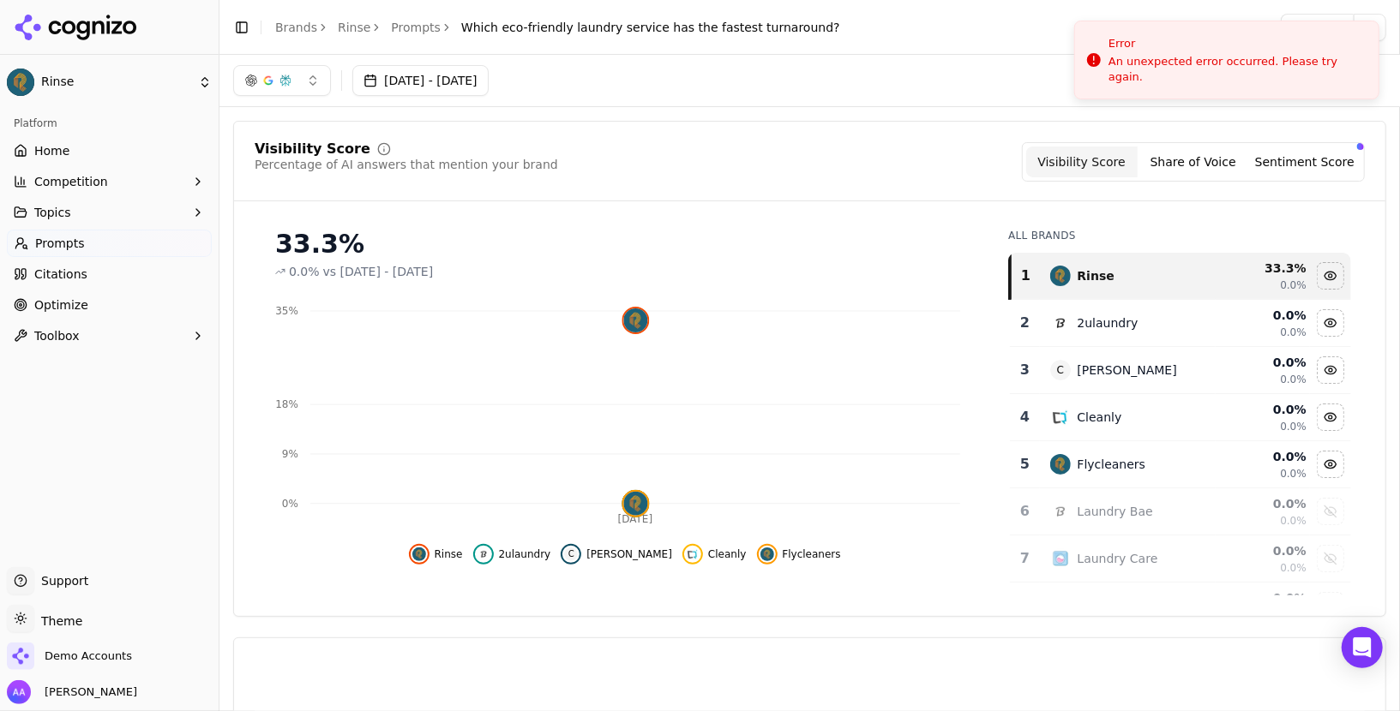
click at [308, 33] on link "Brands" at bounding box center [296, 28] width 42 height 14
click at [699, 0] on html "Rinse Platform Home Competition Topics Prompts Citations Optimize Toolbox Suppo…" at bounding box center [700, 355] width 1400 height 711
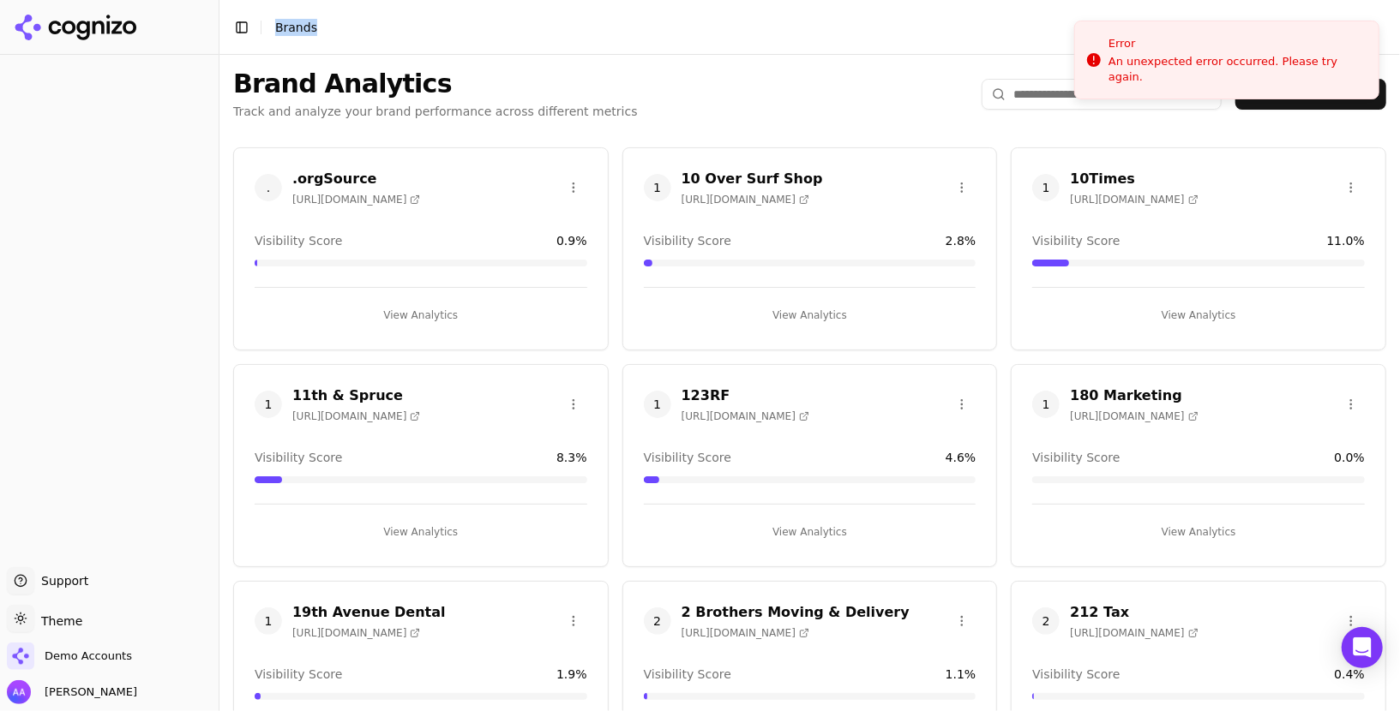
click at [699, 46] on li "Error An unexpected error occurred. Please try again." at bounding box center [1226, 60] width 305 height 79
click at [699, 97] on input "search" at bounding box center [1101, 94] width 240 height 31
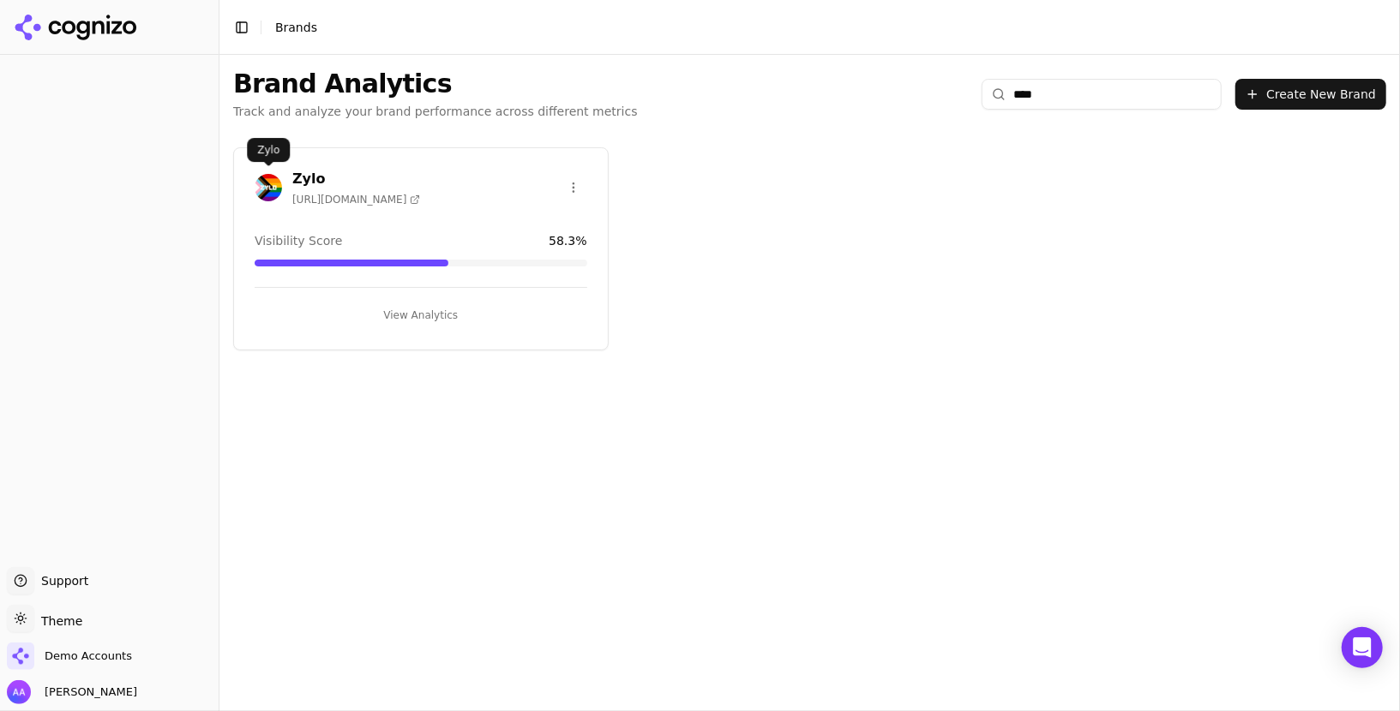
type input "****"
click at [261, 179] on img at bounding box center [268, 187] width 27 height 27
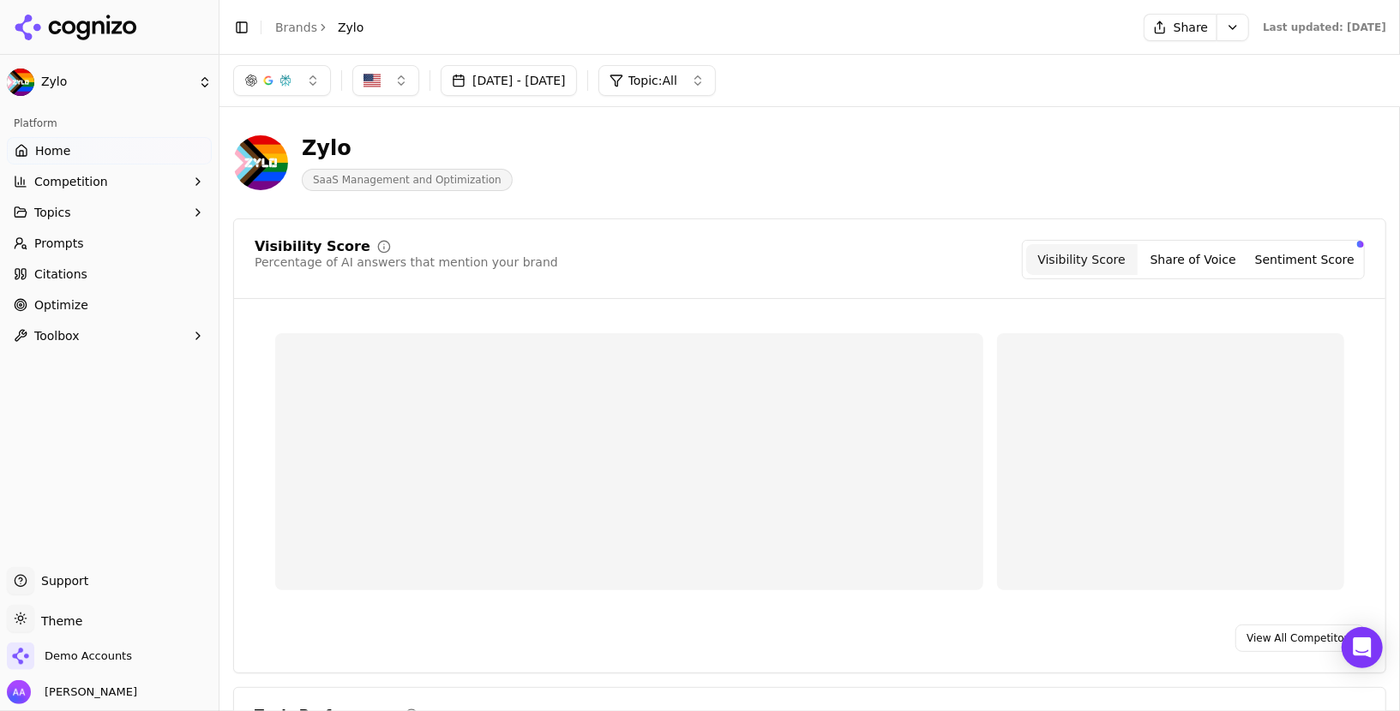
click at [63, 243] on span "Prompts" at bounding box center [59, 243] width 50 height 17
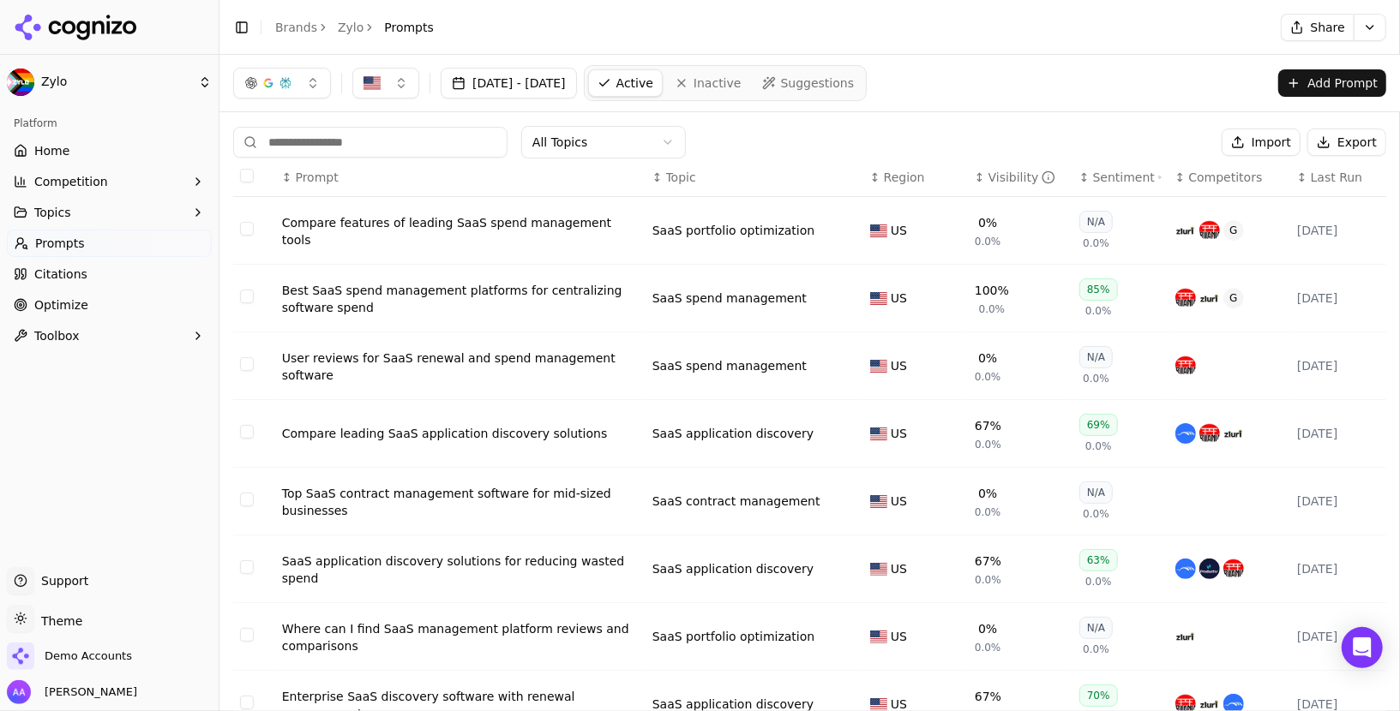
click at [522, 237] on div "Compare features of leading SaaS spend management tools" at bounding box center [460, 231] width 357 height 34
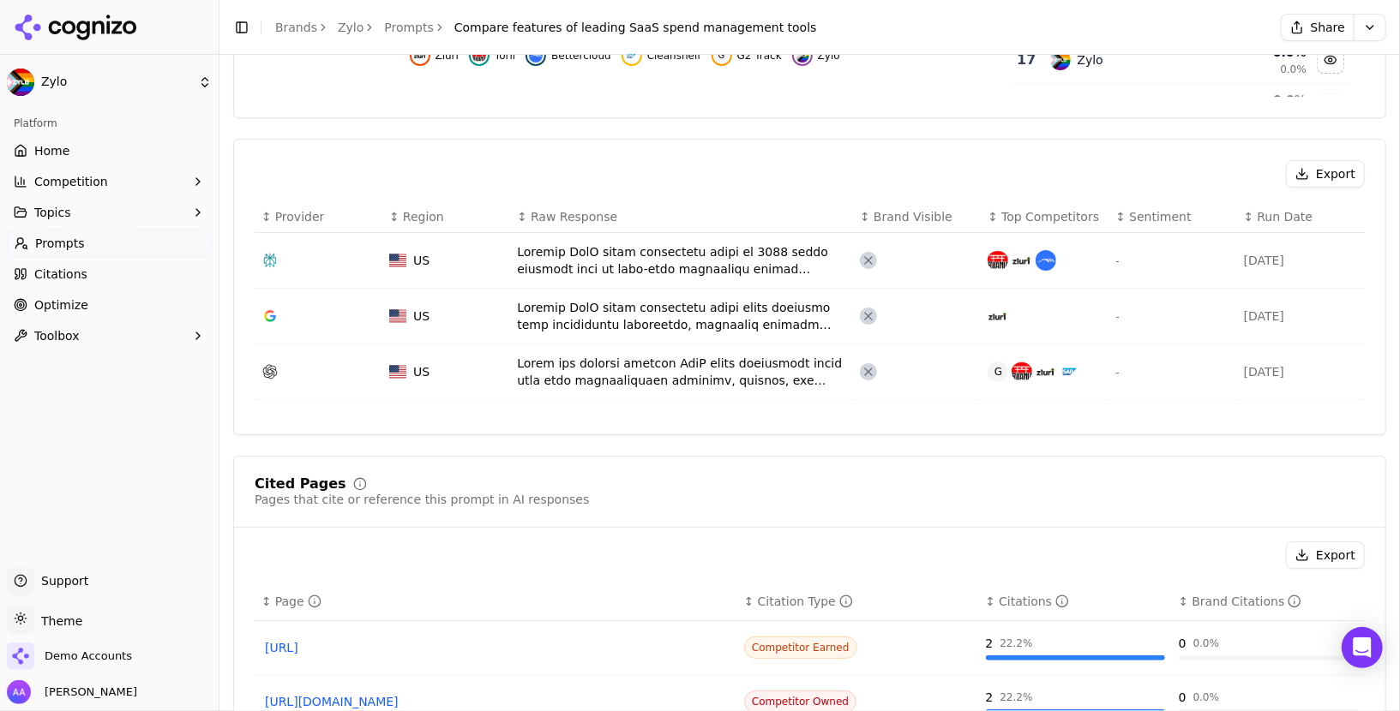
scroll to position [501, 0]
click at [393, 17] on div "Toggle Sidebar Brands Zylo Prompts Compare features of leading SaaS spend manag…" at bounding box center [524, 27] width 611 height 24
click at [393, 21] on link "Prompts" at bounding box center [409, 27] width 50 height 17
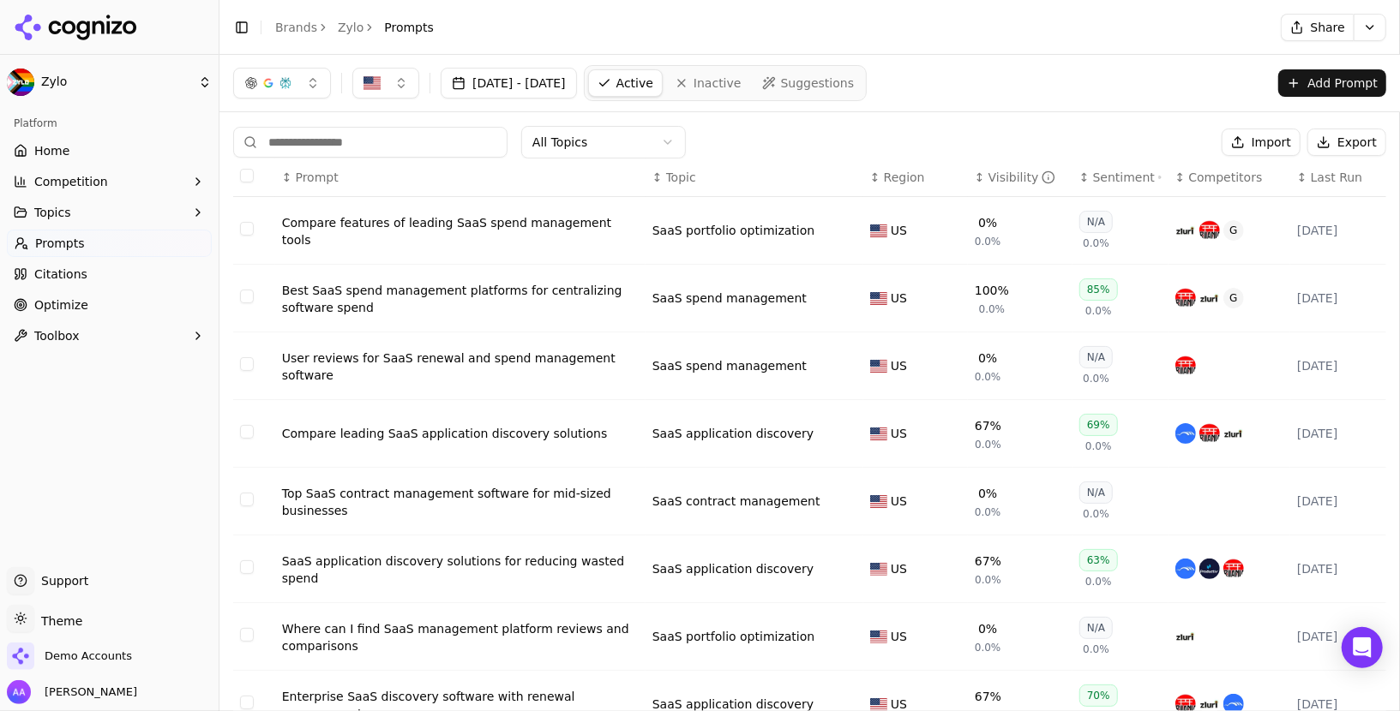
click at [302, 27] on link "Brands" at bounding box center [296, 28] width 42 height 14
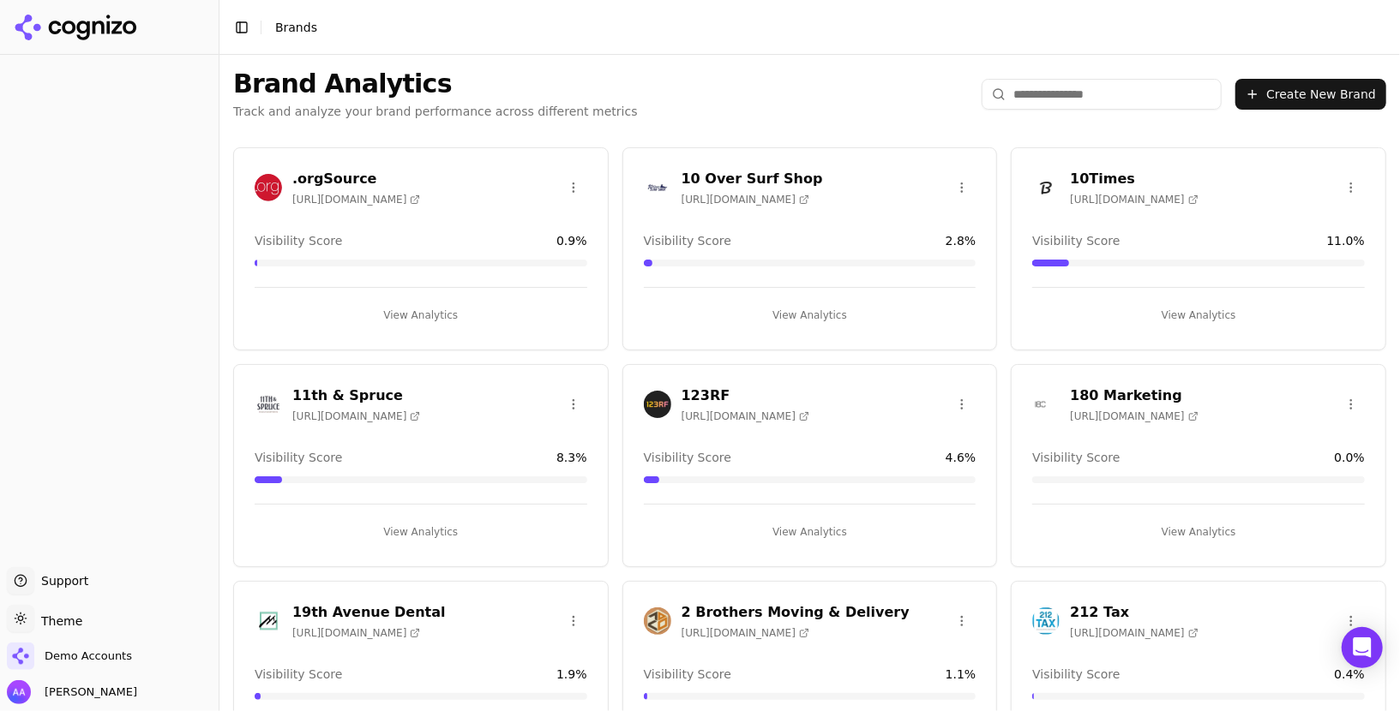
click at [699, 97] on input "search" at bounding box center [1101, 94] width 240 height 31
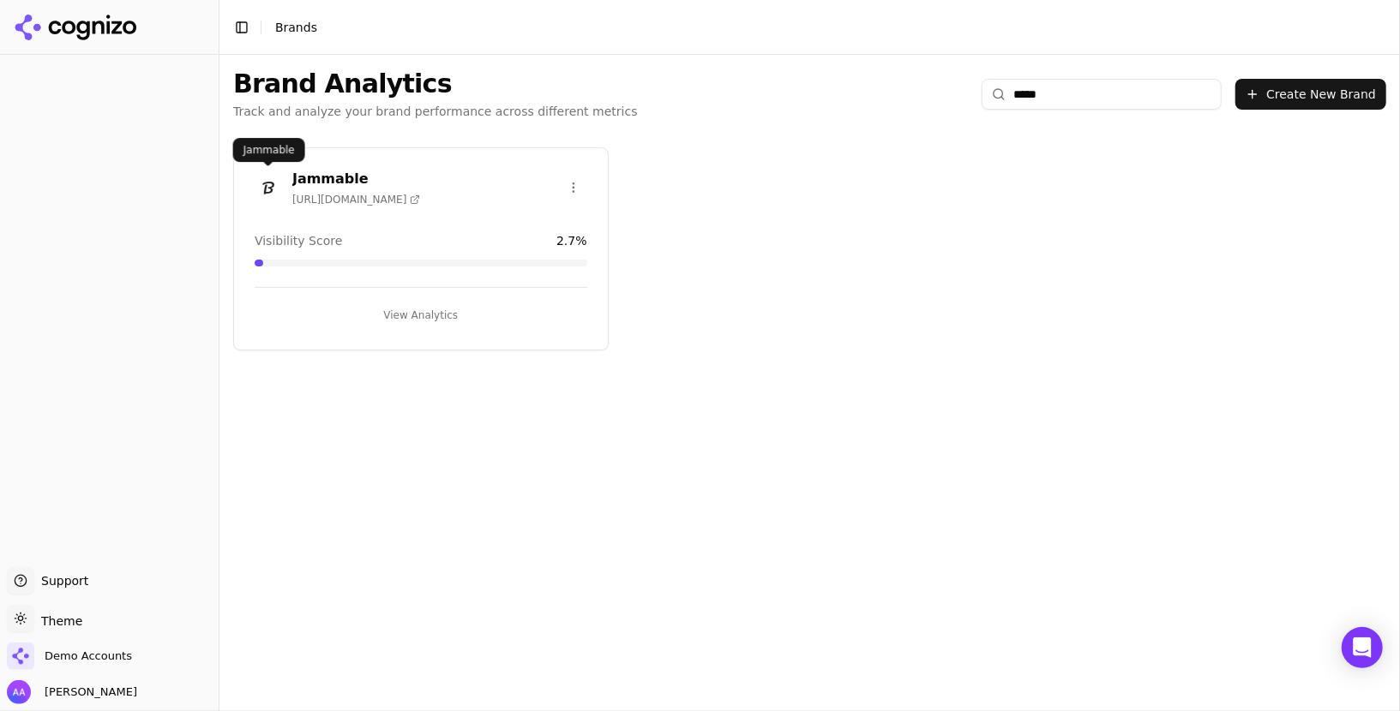
type input "*****"
click at [257, 186] on img at bounding box center [268, 187] width 27 height 27
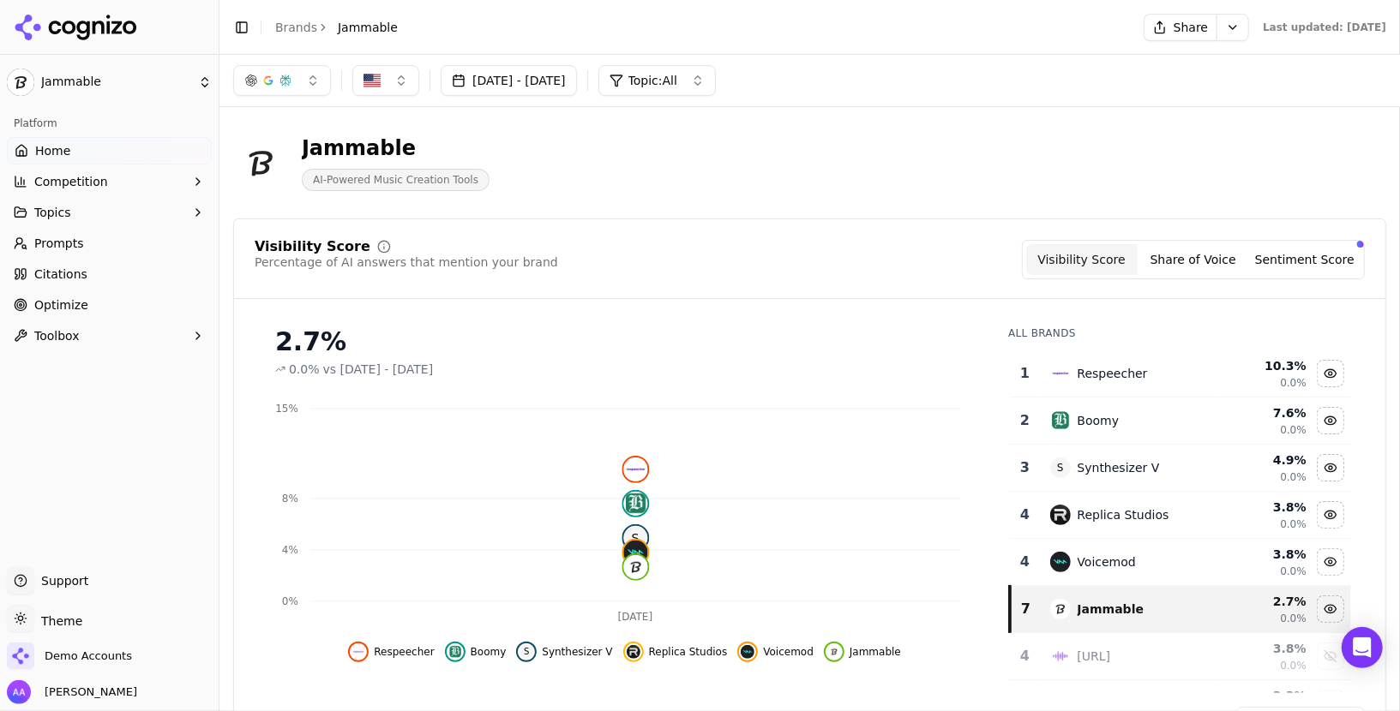
click at [105, 244] on link "Prompts" at bounding box center [109, 243] width 205 height 27
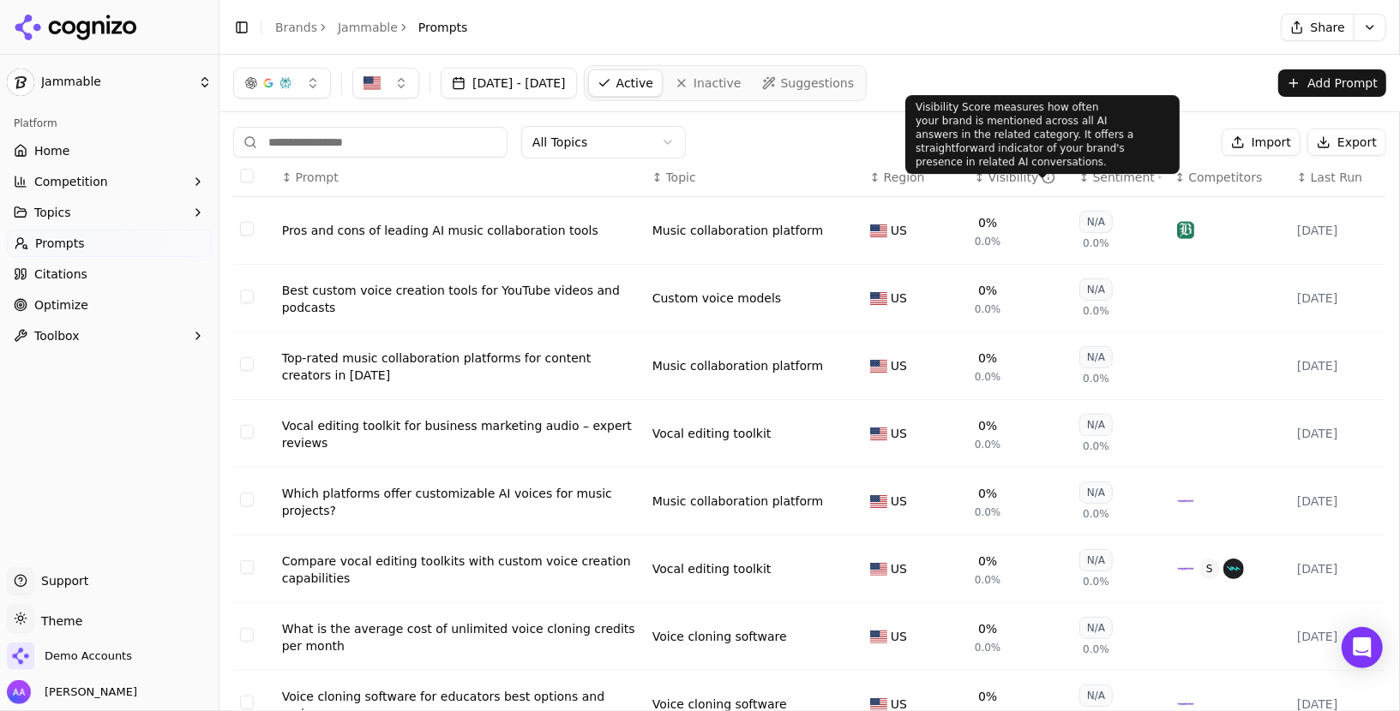
click at [699, 170] on div "Visibility" at bounding box center [1022, 177] width 68 height 17
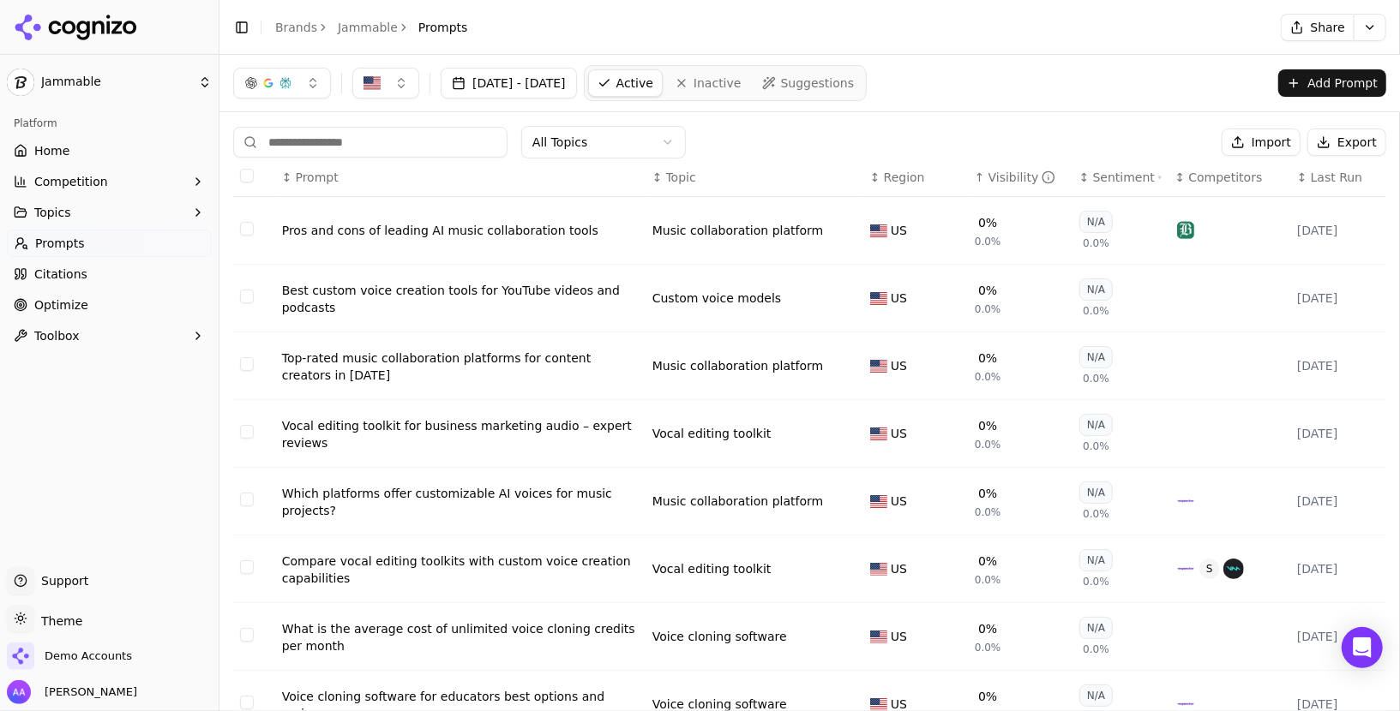
click at [699, 170] on div "Visibility" at bounding box center [1022, 177] width 68 height 17
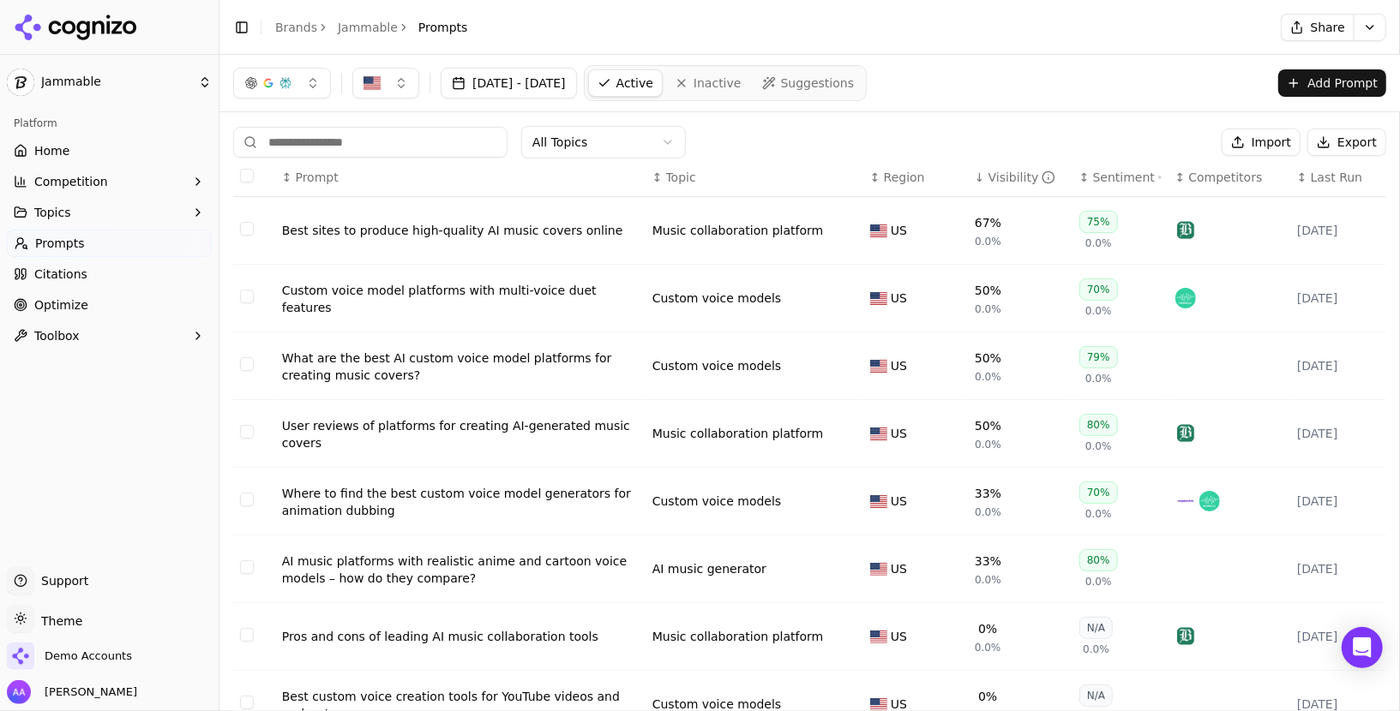
click at [471, 225] on div "Best sites to produce high-quality AI music covers online" at bounding box center [460, 230] width 357 height 17
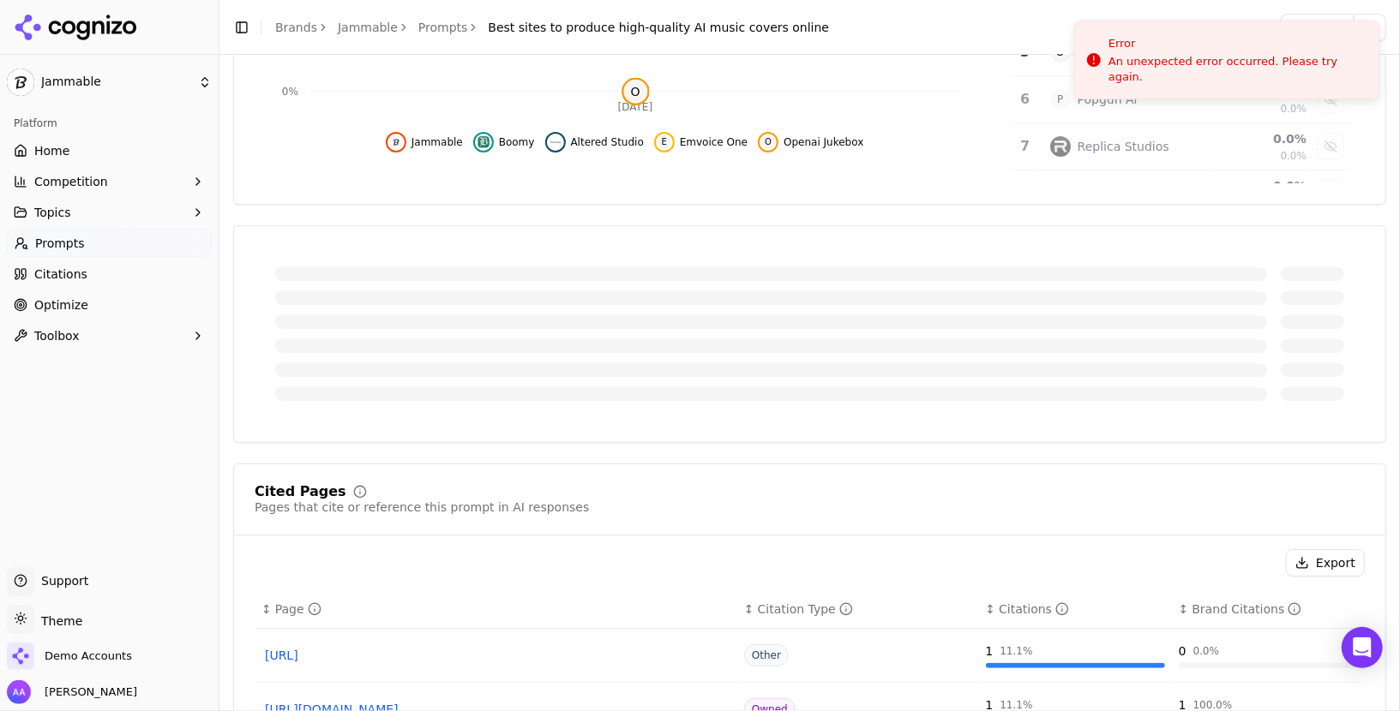
scroll to position [470, 0]
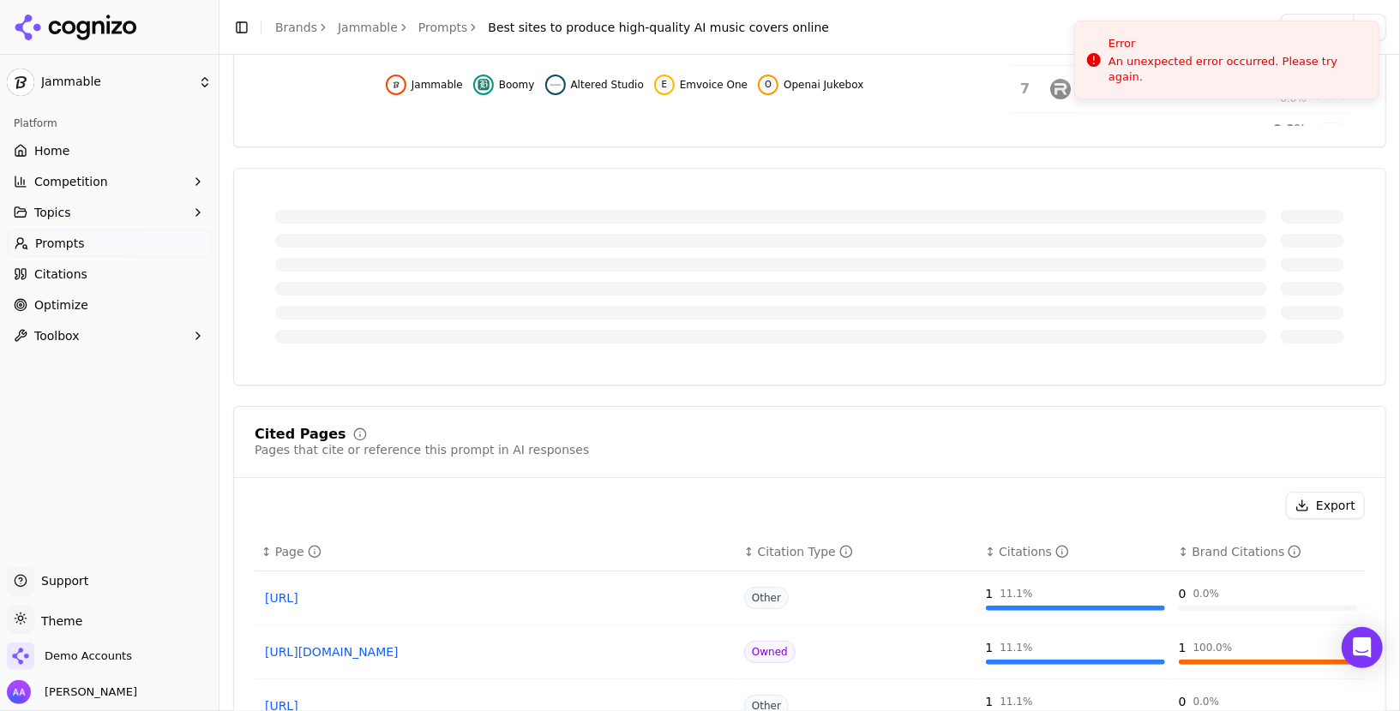
click at [39, 155] on span "Home" at bounding box center [51, 150] width 35 height 17
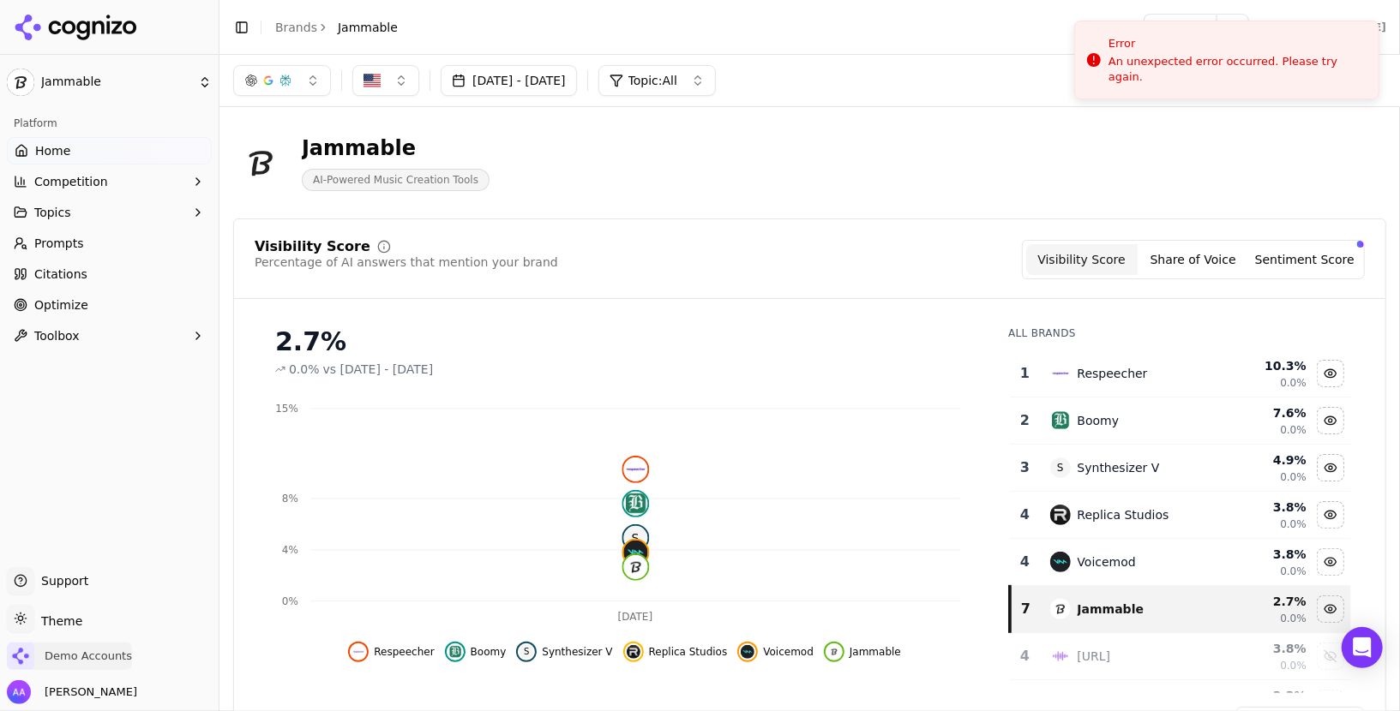
click at [80, 657] on span "Demo Accounts" at bounding box center [88, 656] width 87 height 15
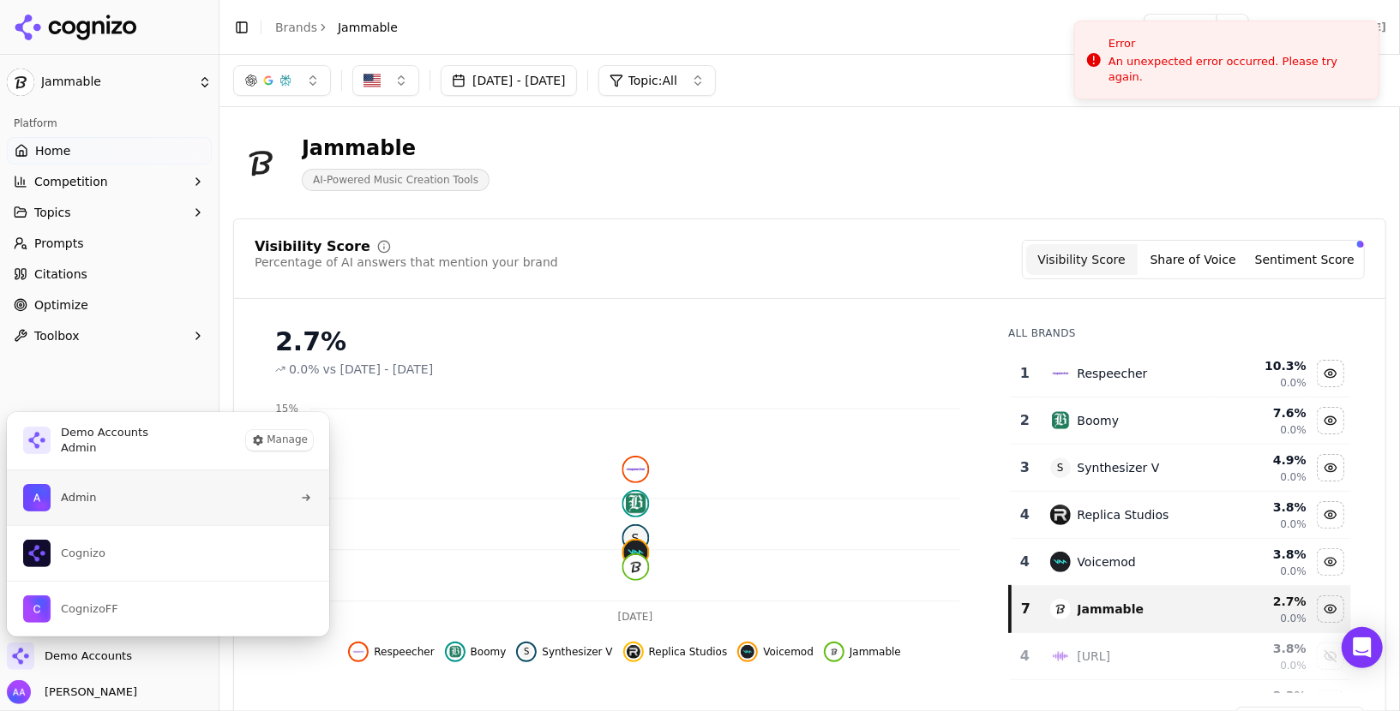
click at [177, 483] on button "Admin" at bounding box center [168, 498] width 324 height 55
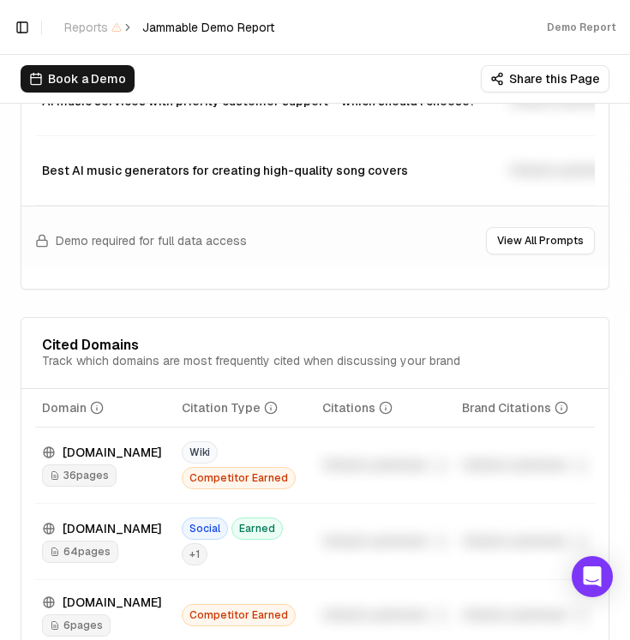
scroll to position [2088, 0]
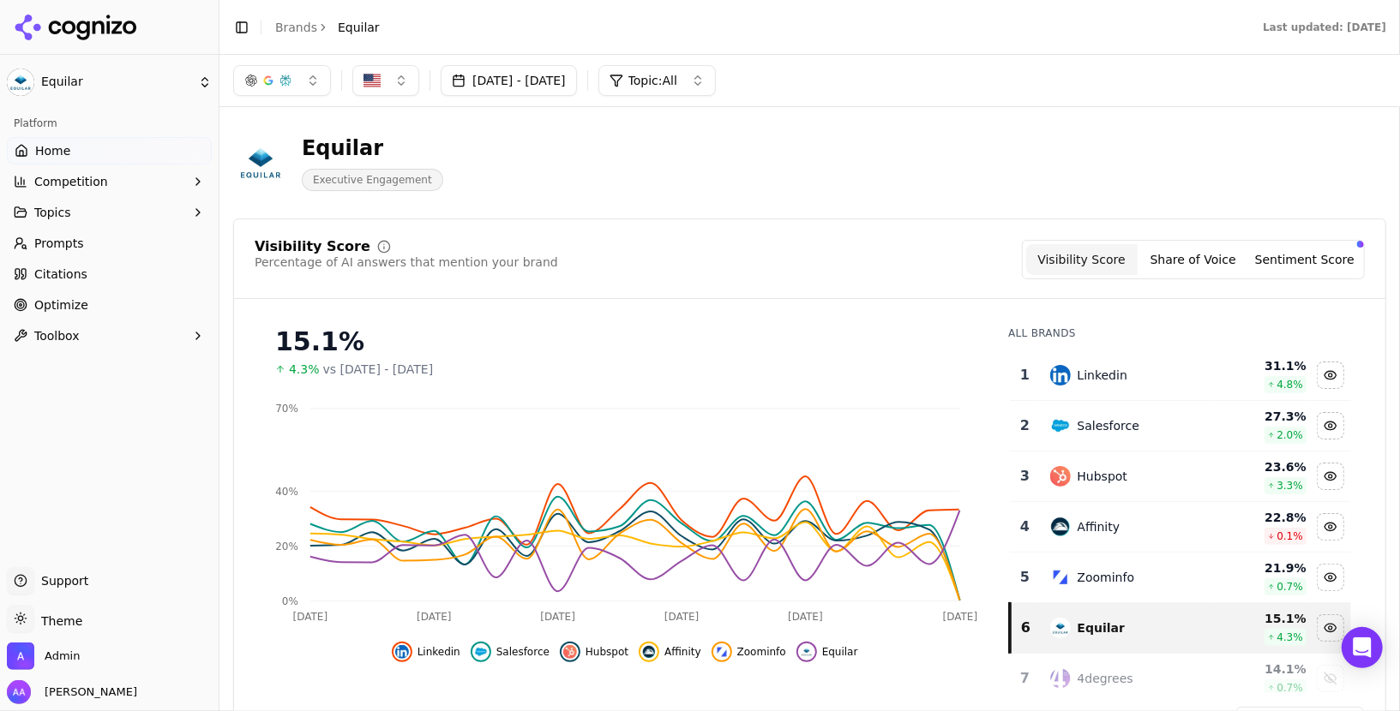
click at [81, 254] on link "Prompts" at bounding box center [109, 243] width 205 height 27
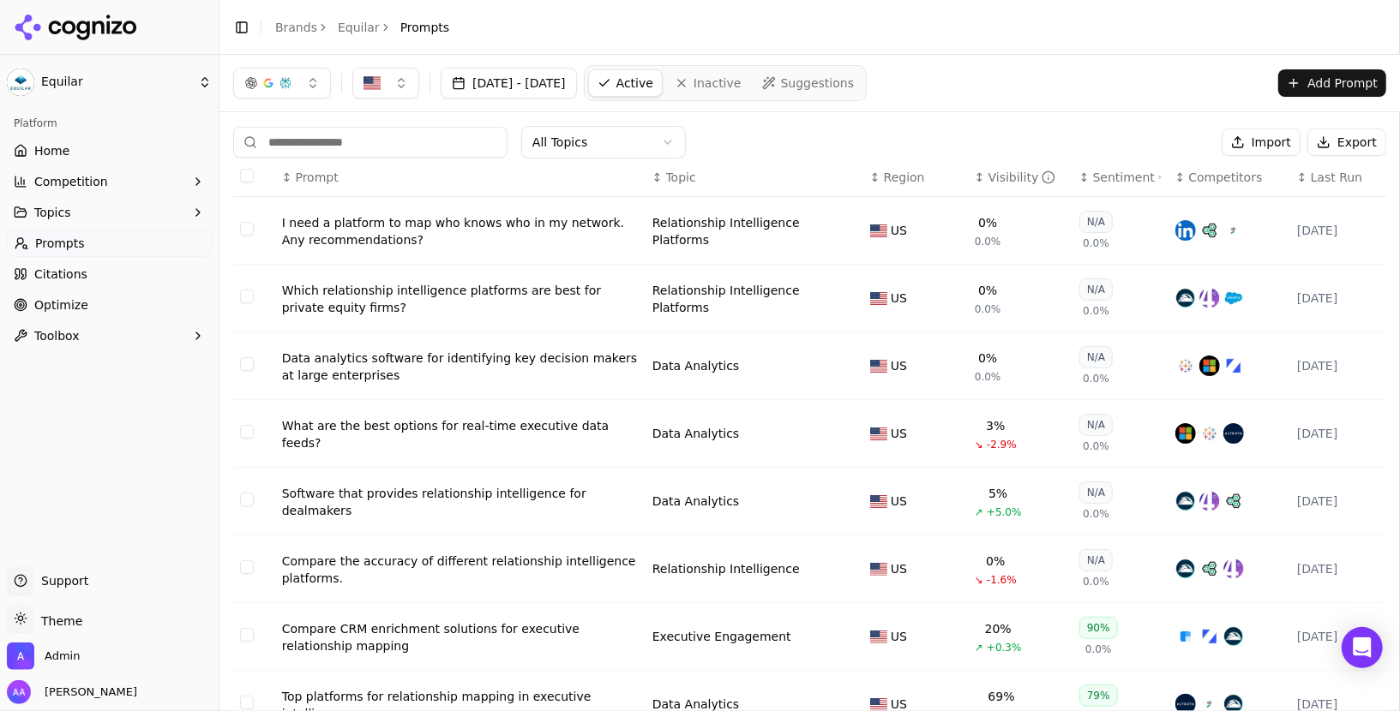
click at [1337, 181] on span "Last Run" at bounding box center [1336, 177] width 51 height 17
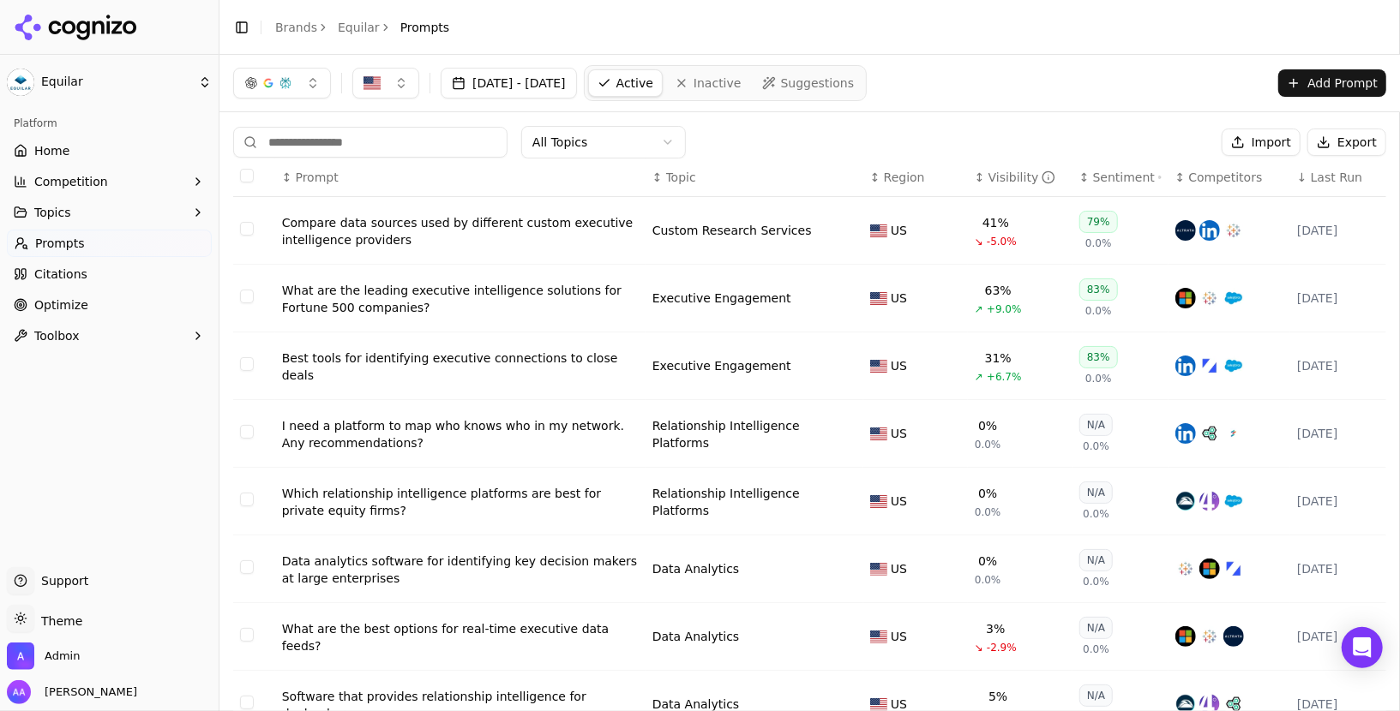
click at [1337, 181] on span "Last Run" at bounding box center [1336, 177] width 51 height 17
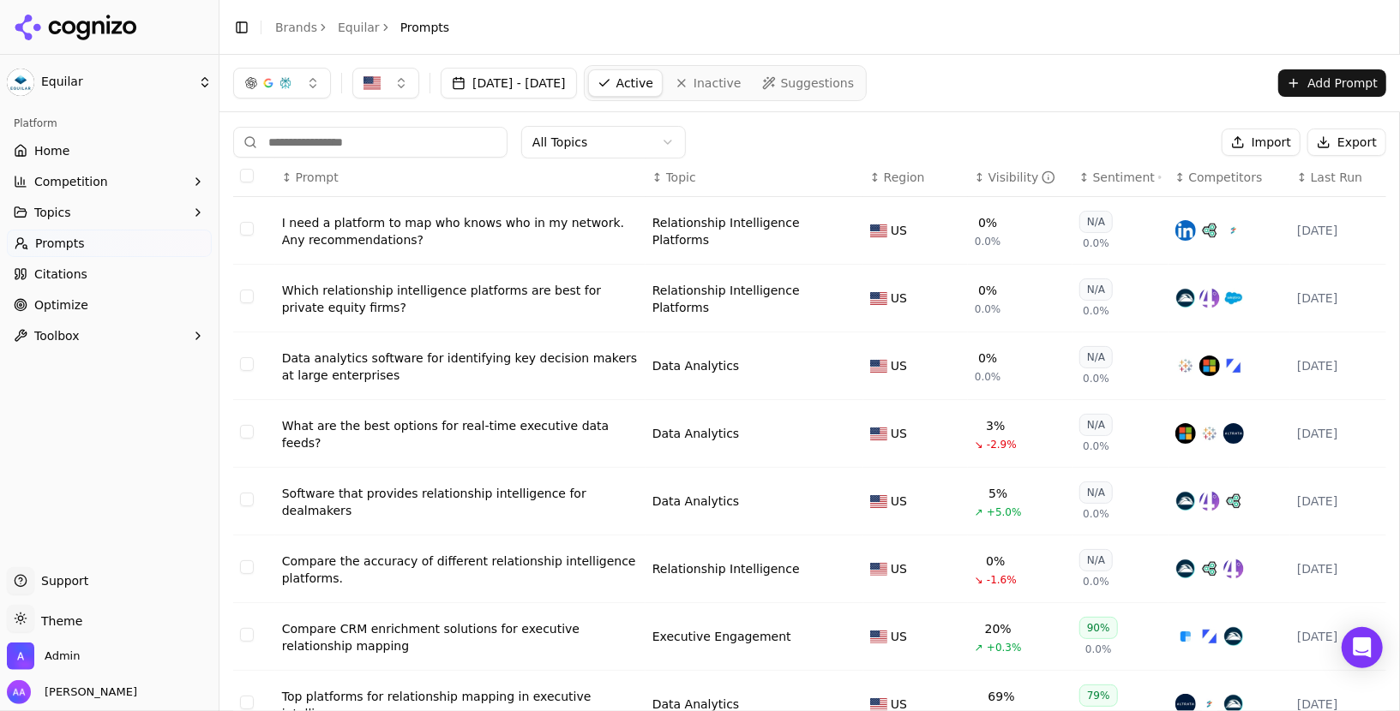
click at [1337, 181] on span "Last Run" at bounding box center [1336, 177] width 51 height 17
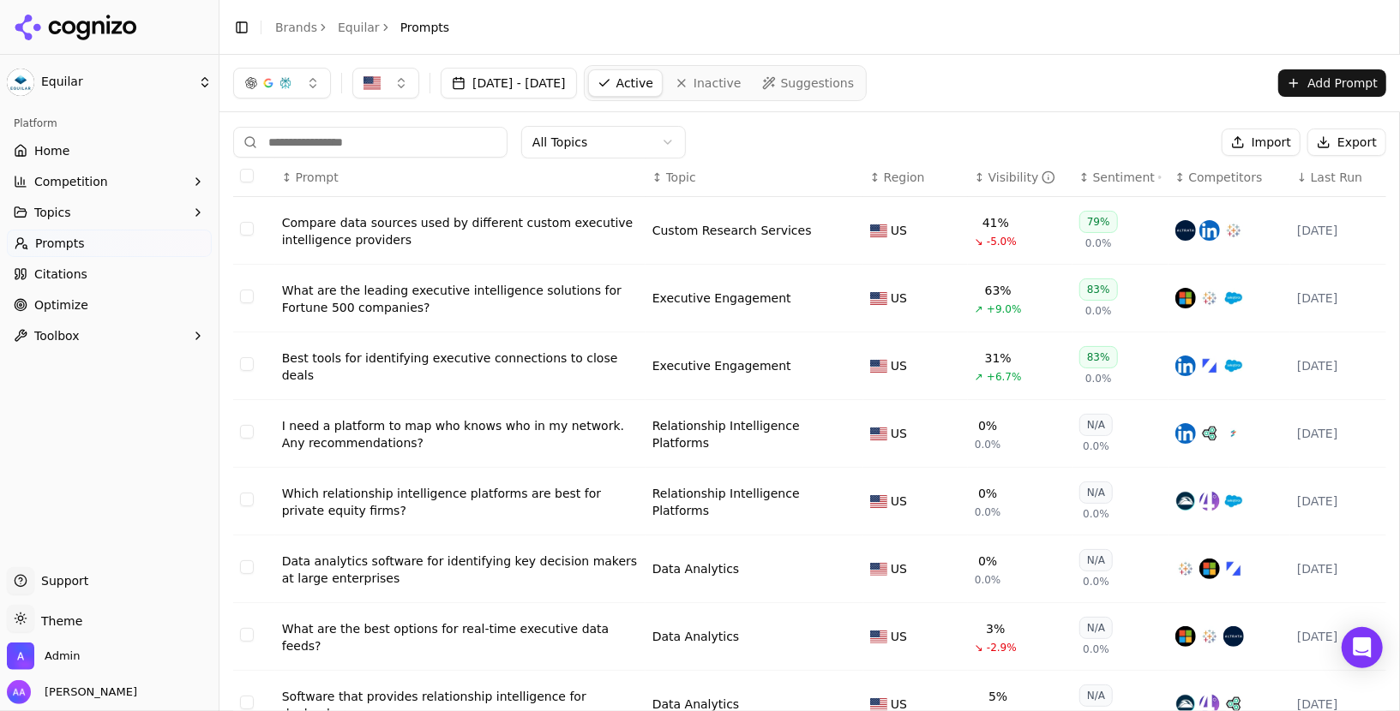
click at [471, 353] on td "Best tools for identifying executive connections to close deals" at bounding box center [460, 367] width 370 height 68
click at [470, 360] on div "Best tools for identifying executive connections to close deals" at bounding box center [460, 367] width 357 height 34
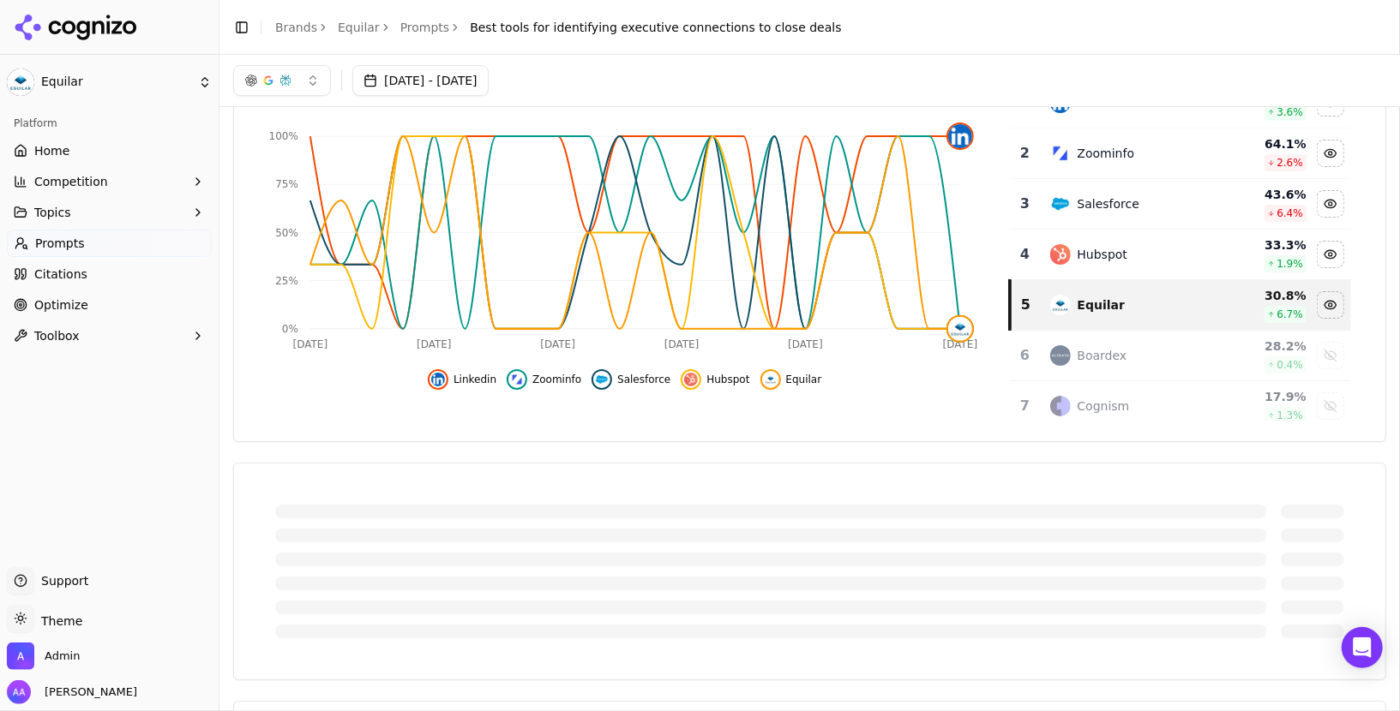
scroll to position [163, 0]
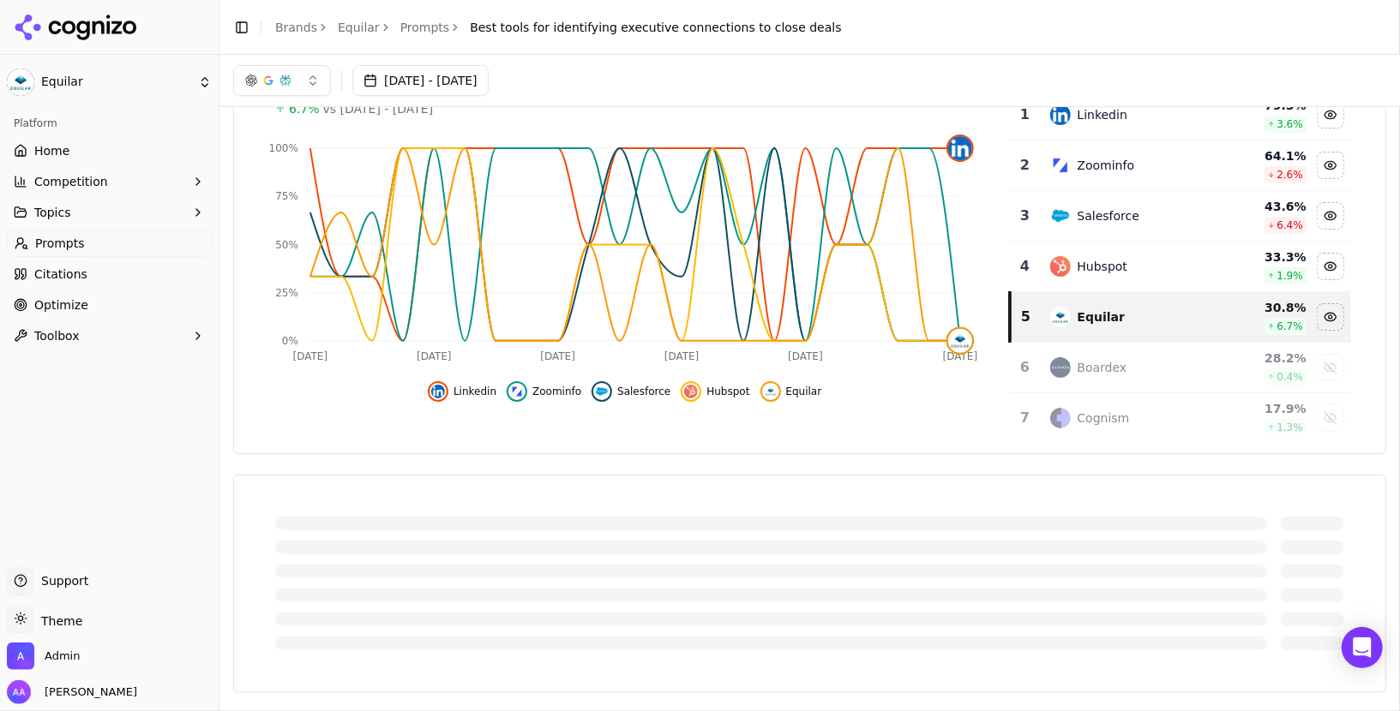
click at [306, 26] on link "Brands" at bounding box center [296, 28] width 42 height 14
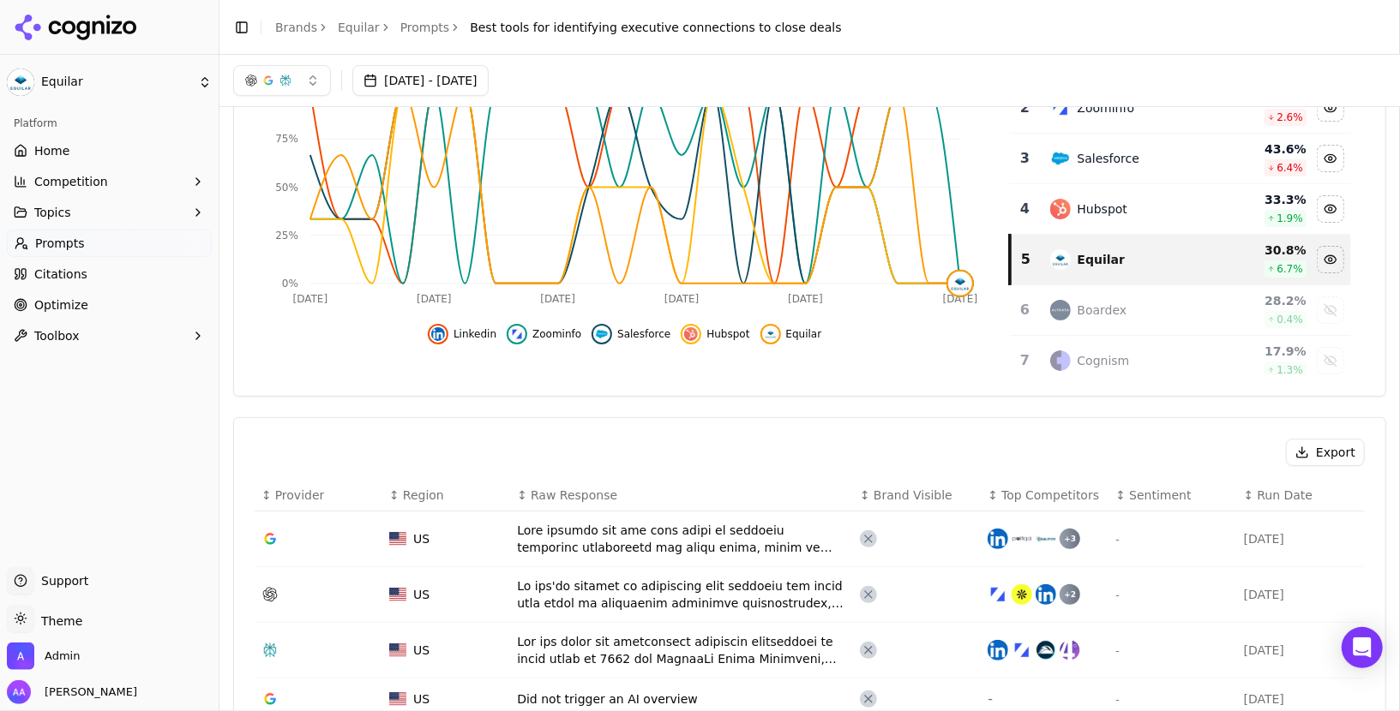
scroll to position [0, 0]
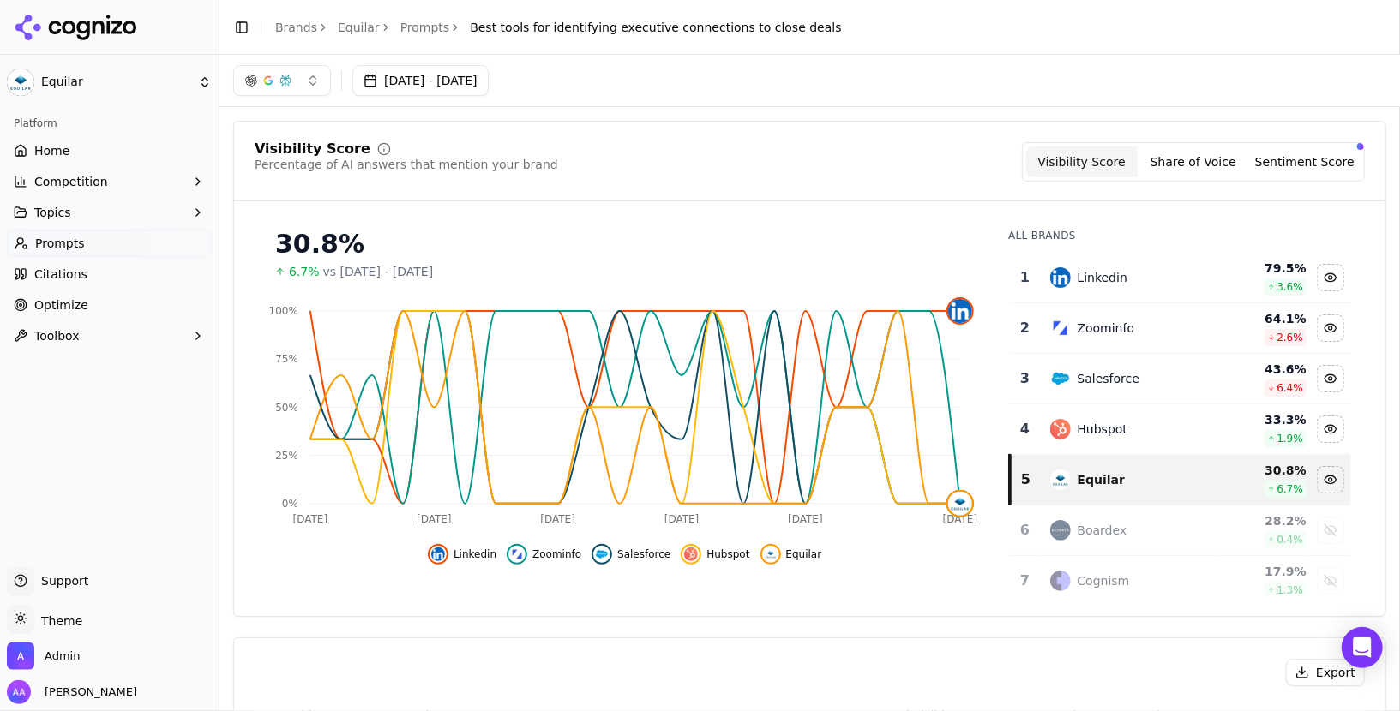
click at [116, 246] on link "Prompts" at bounding box center [109, 243] width 205 height 27
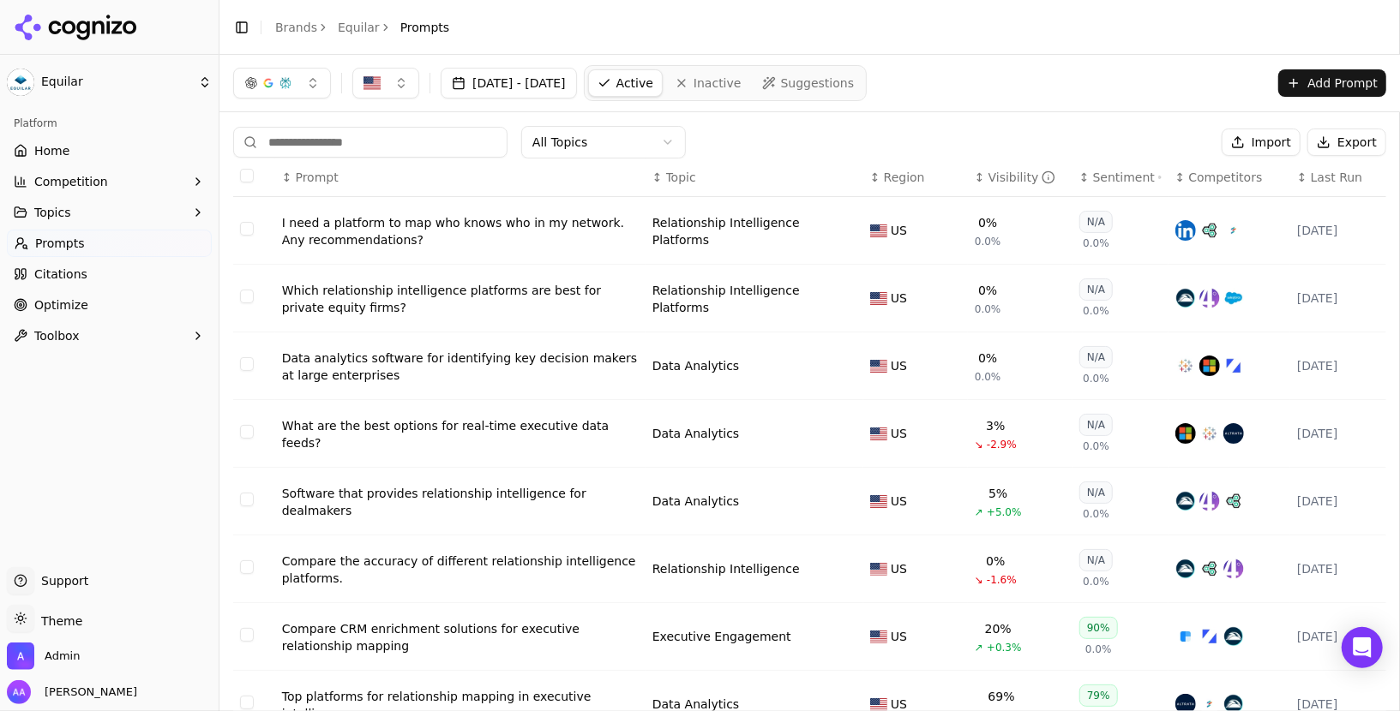
click at [992, 174] on div "Visibility" at bounding box center [1022, 177] width 68 height 17
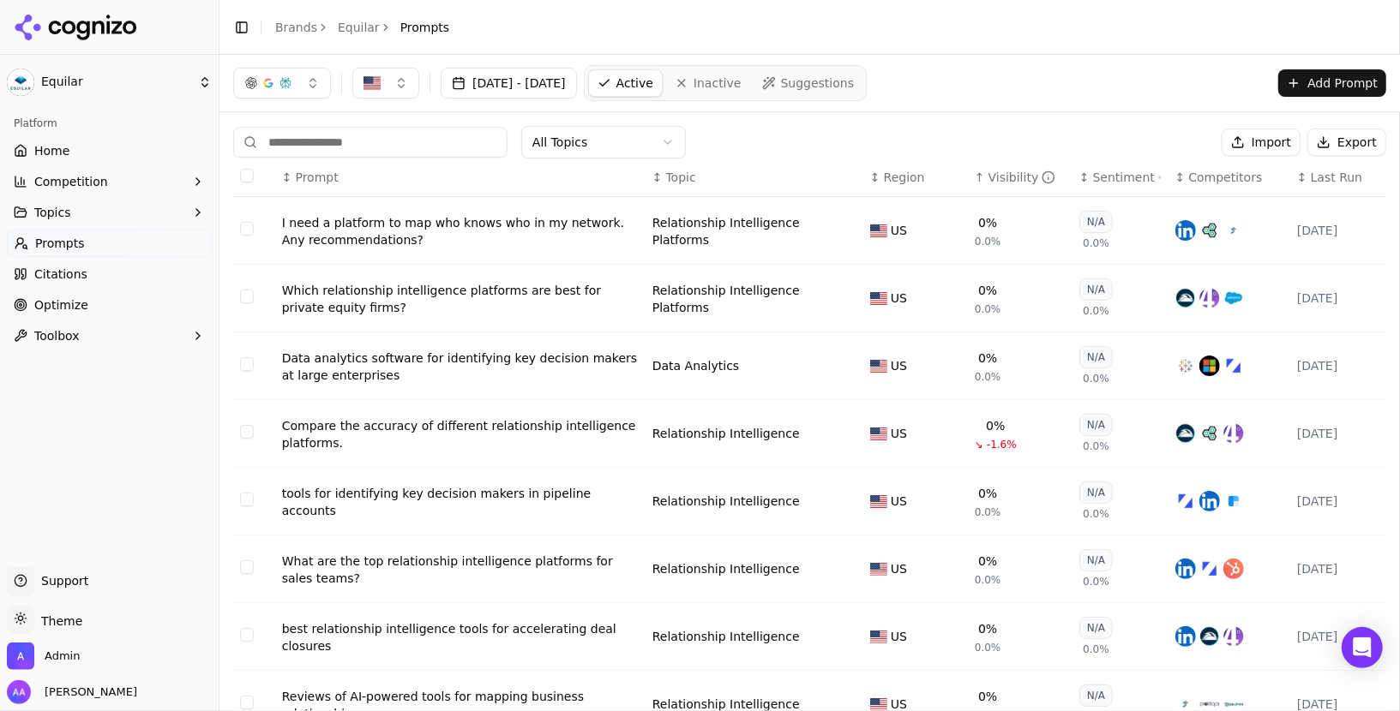
click at [992, 174] on div "Visibility" at bounding box center [1022, 177] width 68 height 17
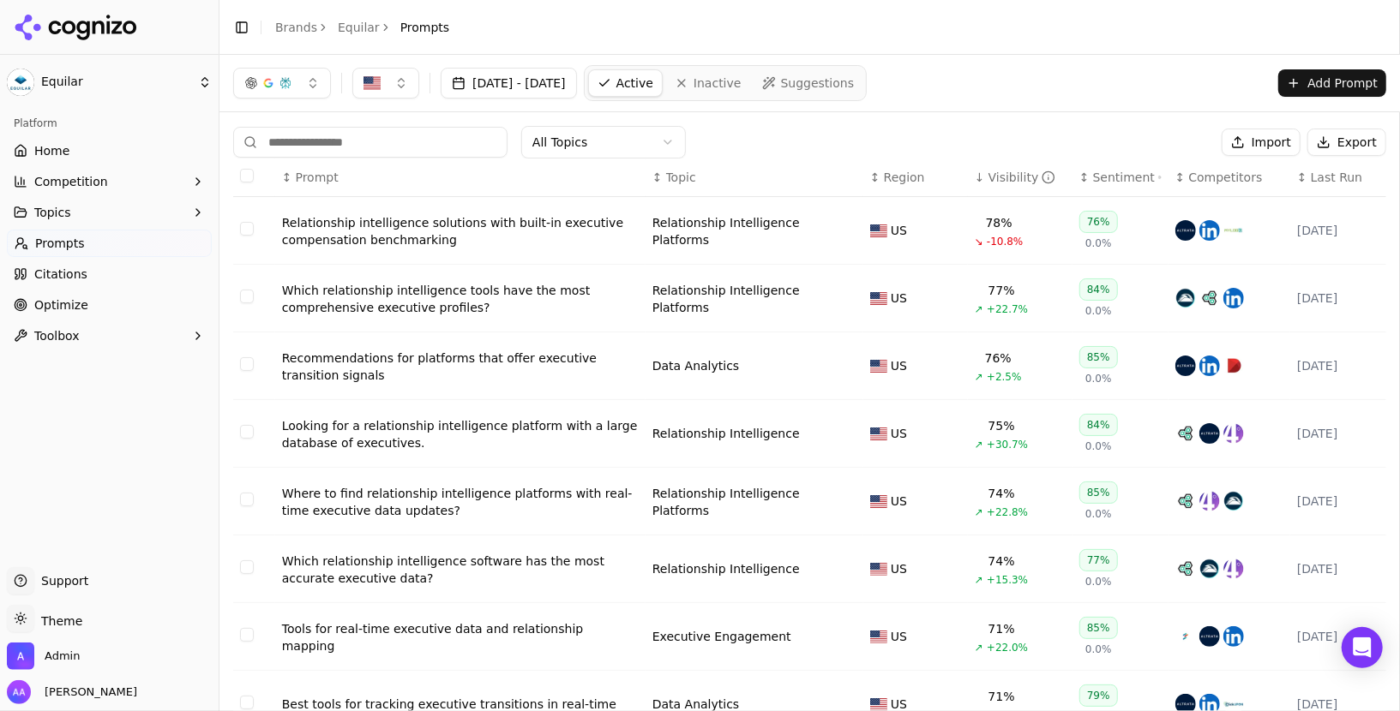
click at [483, 231] on div "Relationship intelligence solutions with built-in executive compensation benchm…" at bounding box center [460, 231] width 357 height 34
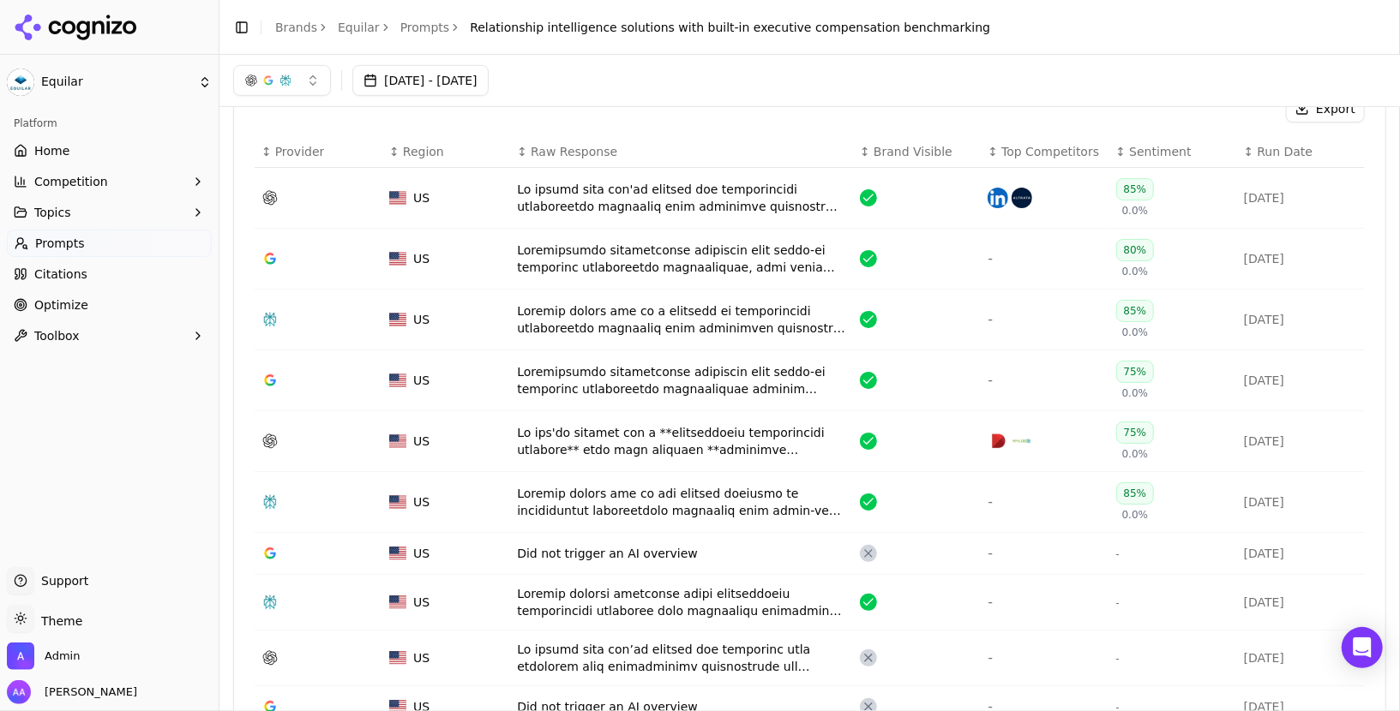
scroll to position [562, 0]
click at [101, 147] on link "Home" at bounding box center [109, 150] width 205 height 27
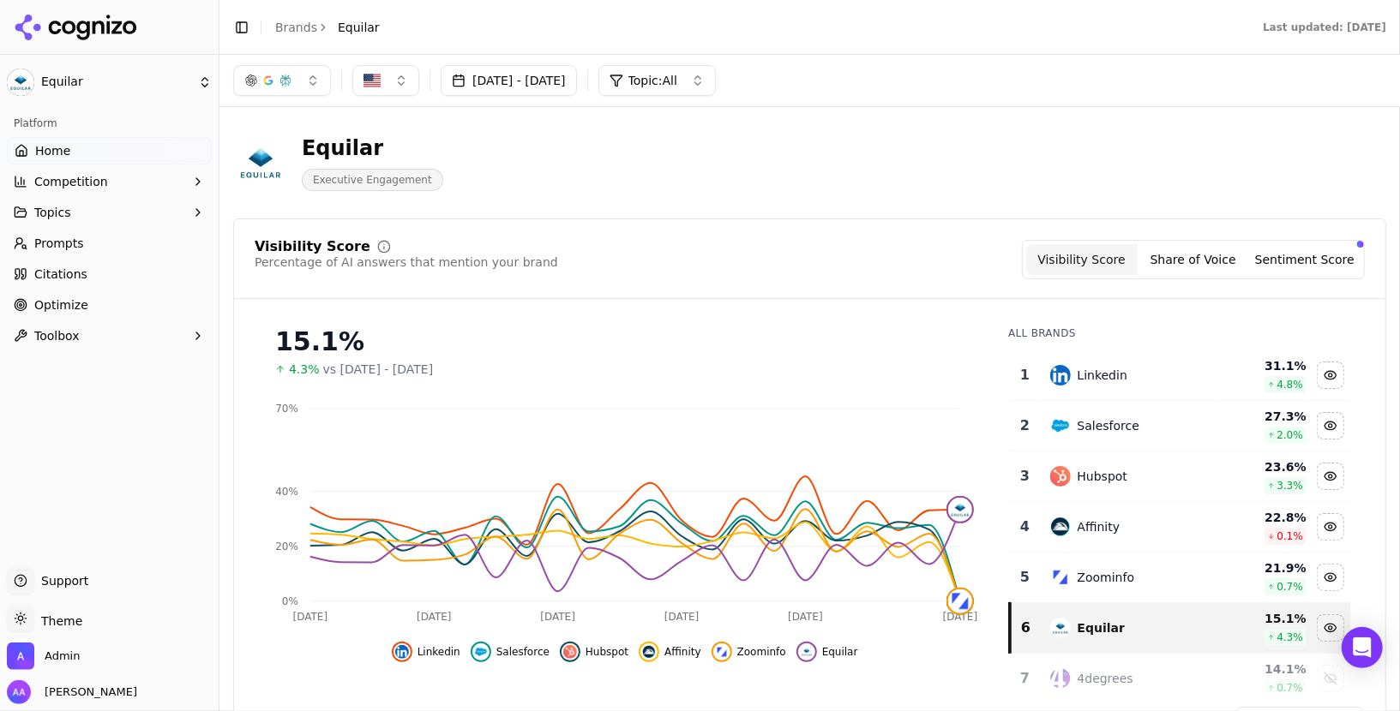
click at [283, 23] on link "Brands" at bounding box center [296, 28] width 42 height 14
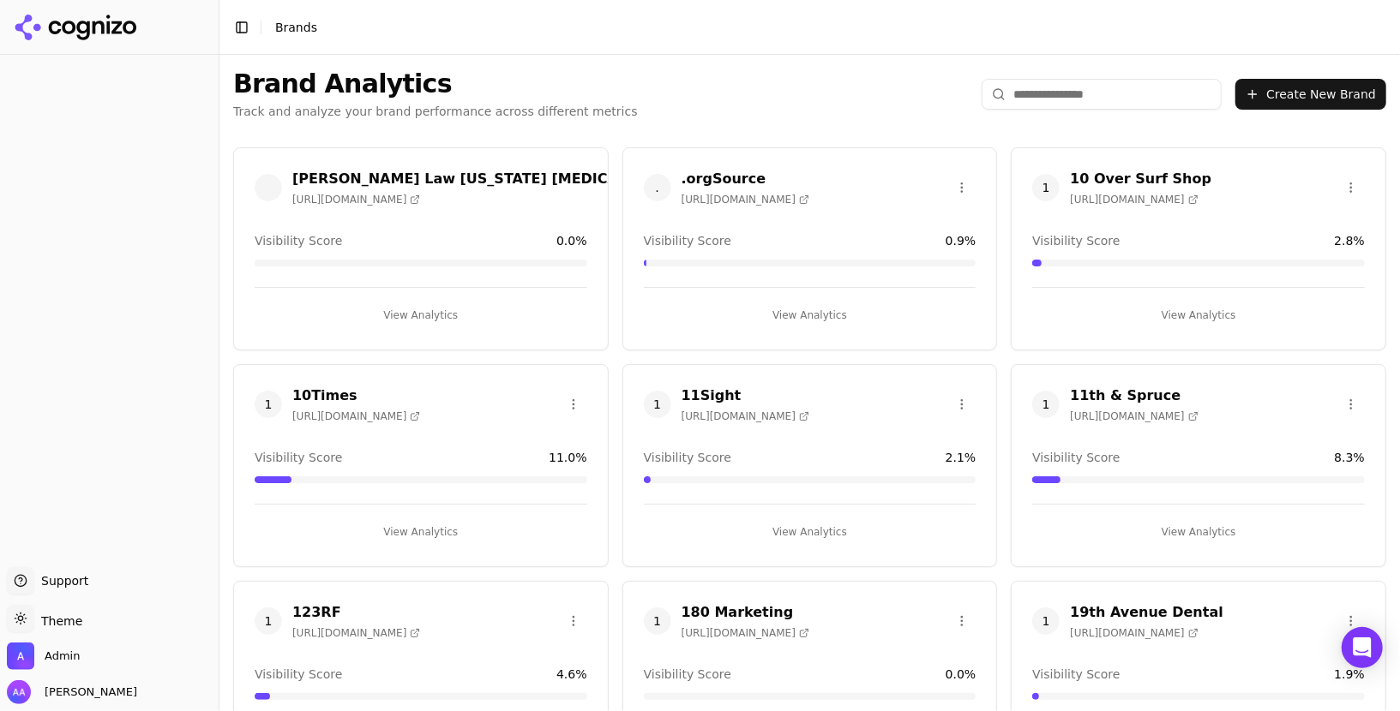
click at [1035, 93] on input "search" at bounding box center [1101, 94] width 240 height 31
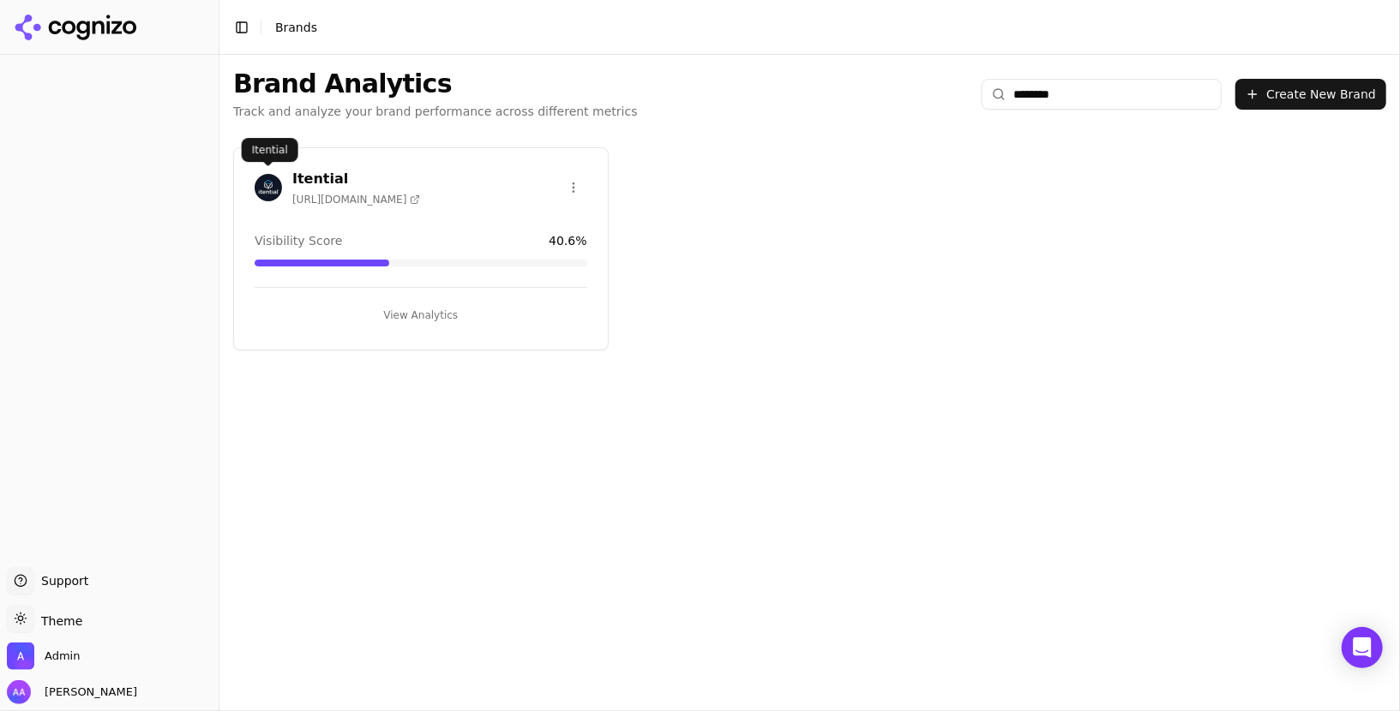
type input "********"
click at [261, 186] on img at bounding box center [268, 187] width 27 height 27
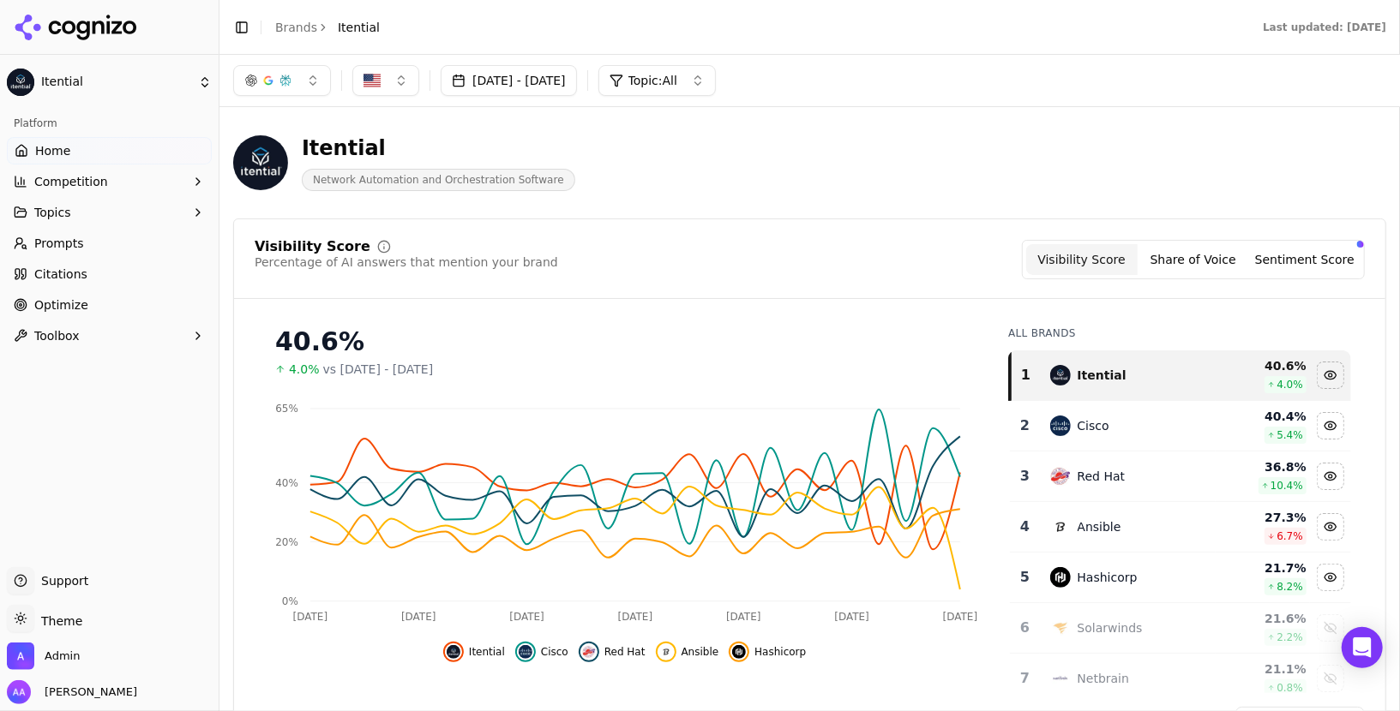
click at [111, 246] on link "Prompts" at bounding box center [109, 243] width 205 height 27
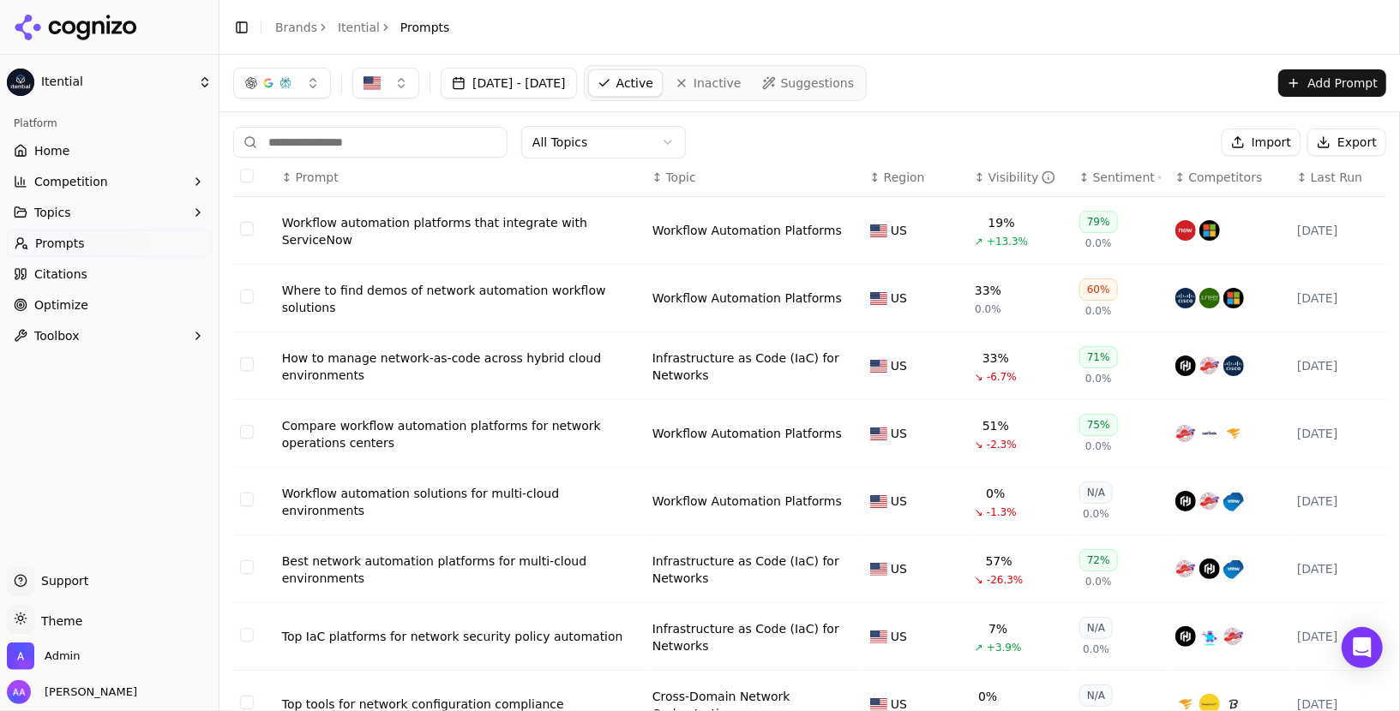
click at [1335, 178] on span "Last Run" at bounding box center [1336, 177] width 51 height 17
click at [545, 222] on div "Workflow automation platforms that integrate with ServiceNow" at bounding box center [460, 231] width 357 height 34
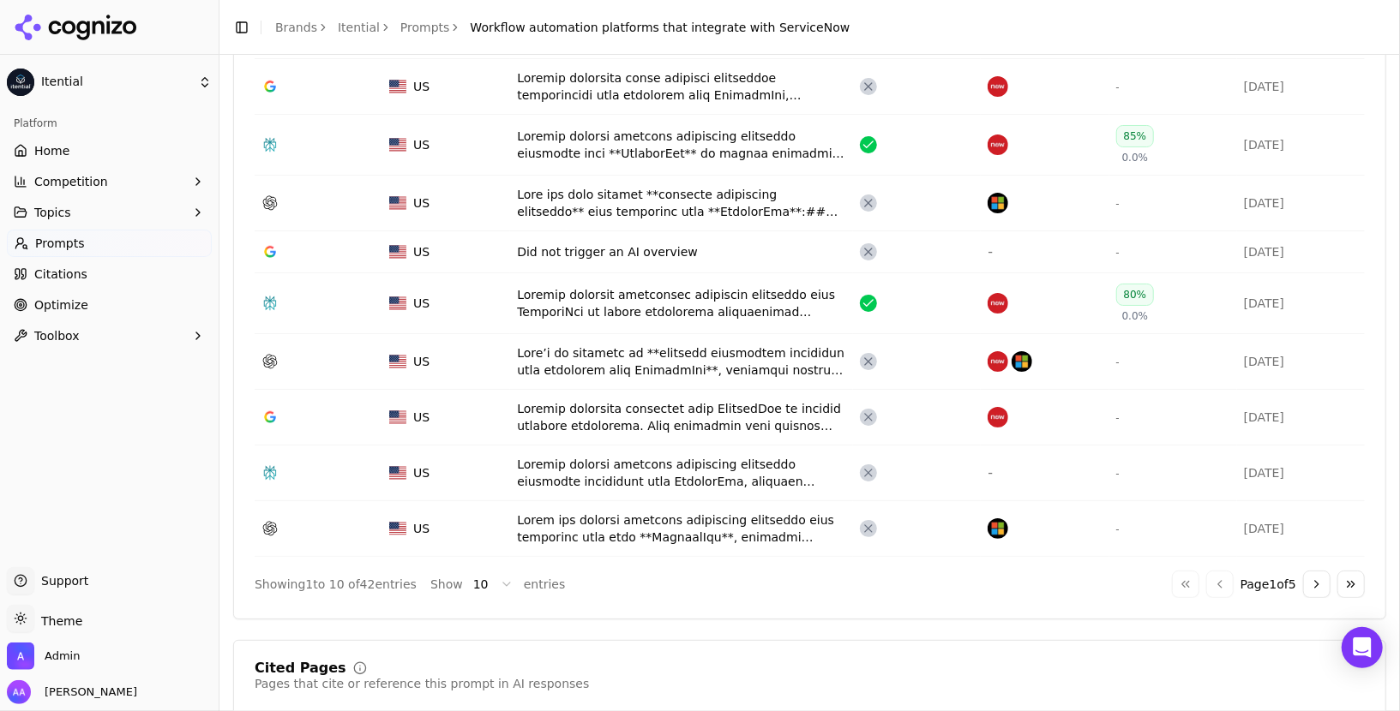
scroll to position [754, 0]
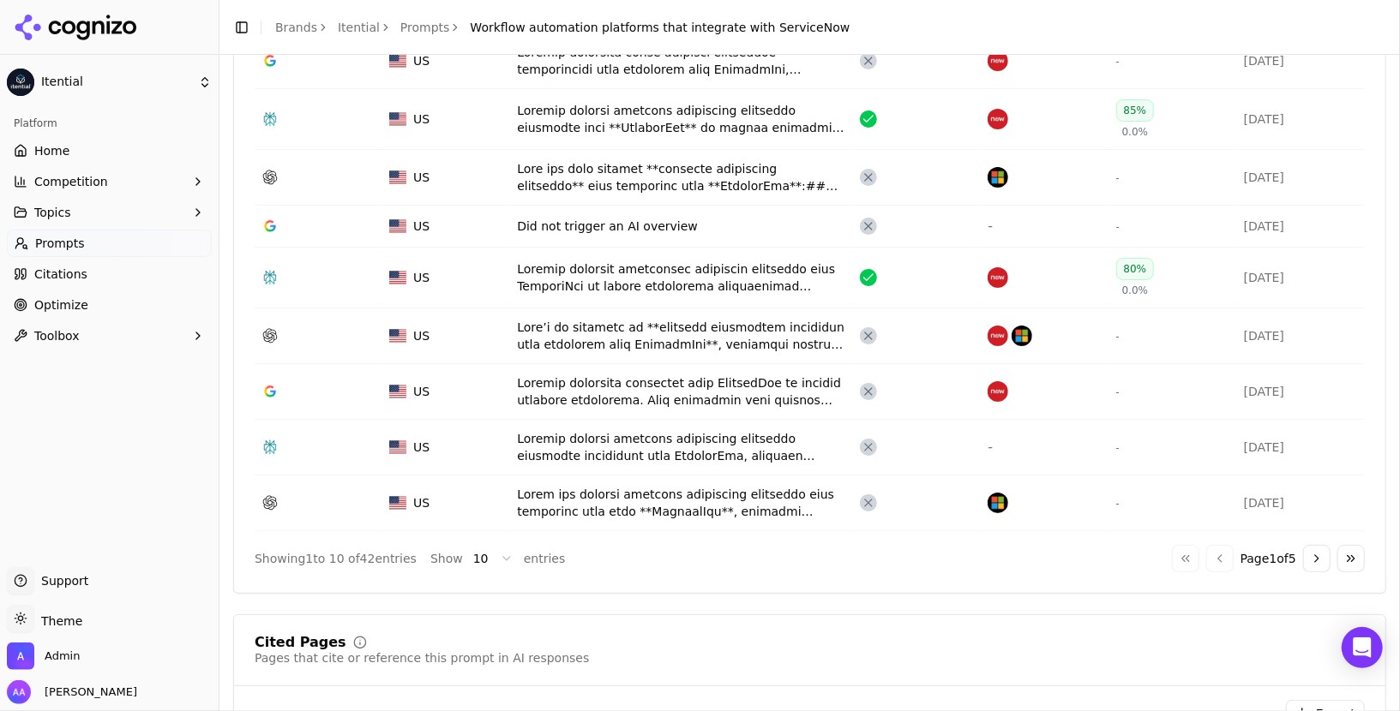
click at [1329, 555] on button "Go to next page" at bounding box center [1316, 558] width 27 height 27
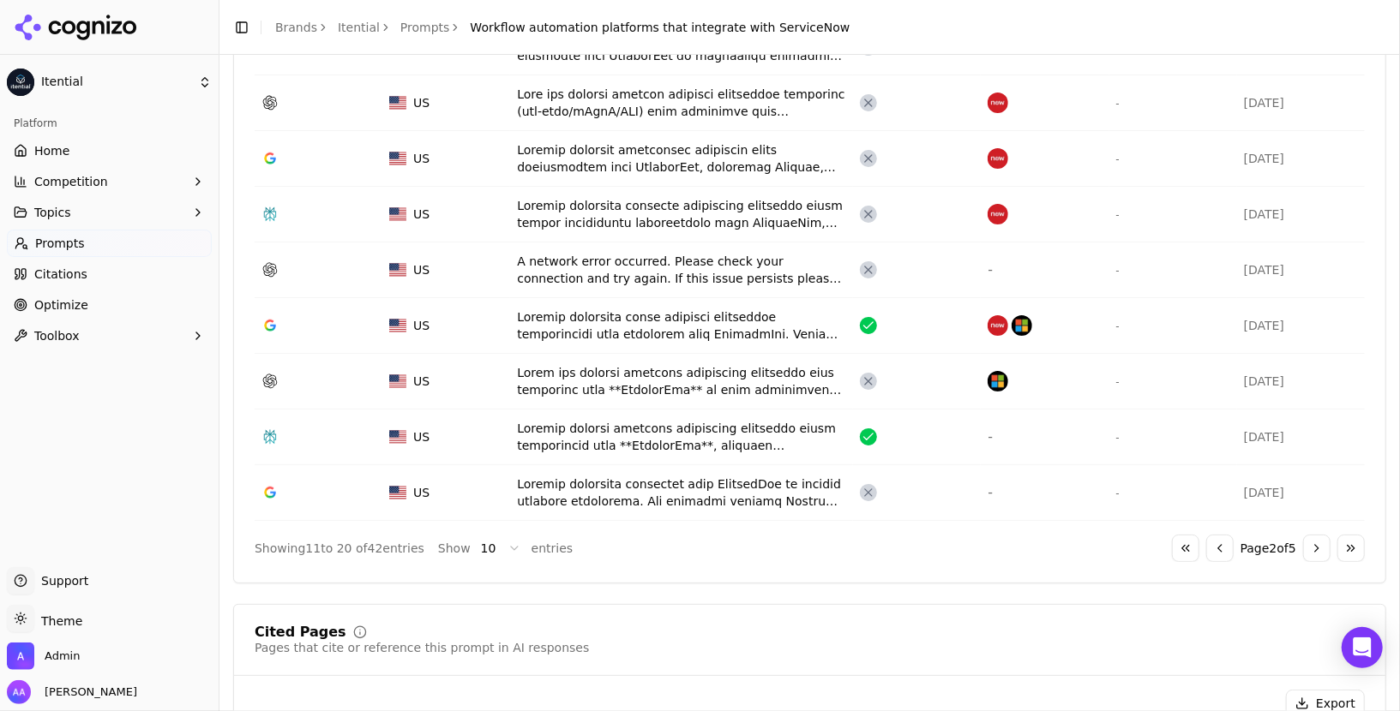
click at [1219, 539] on button "Go to previous page" at bounding box center [1219, 548] width 27 height 27
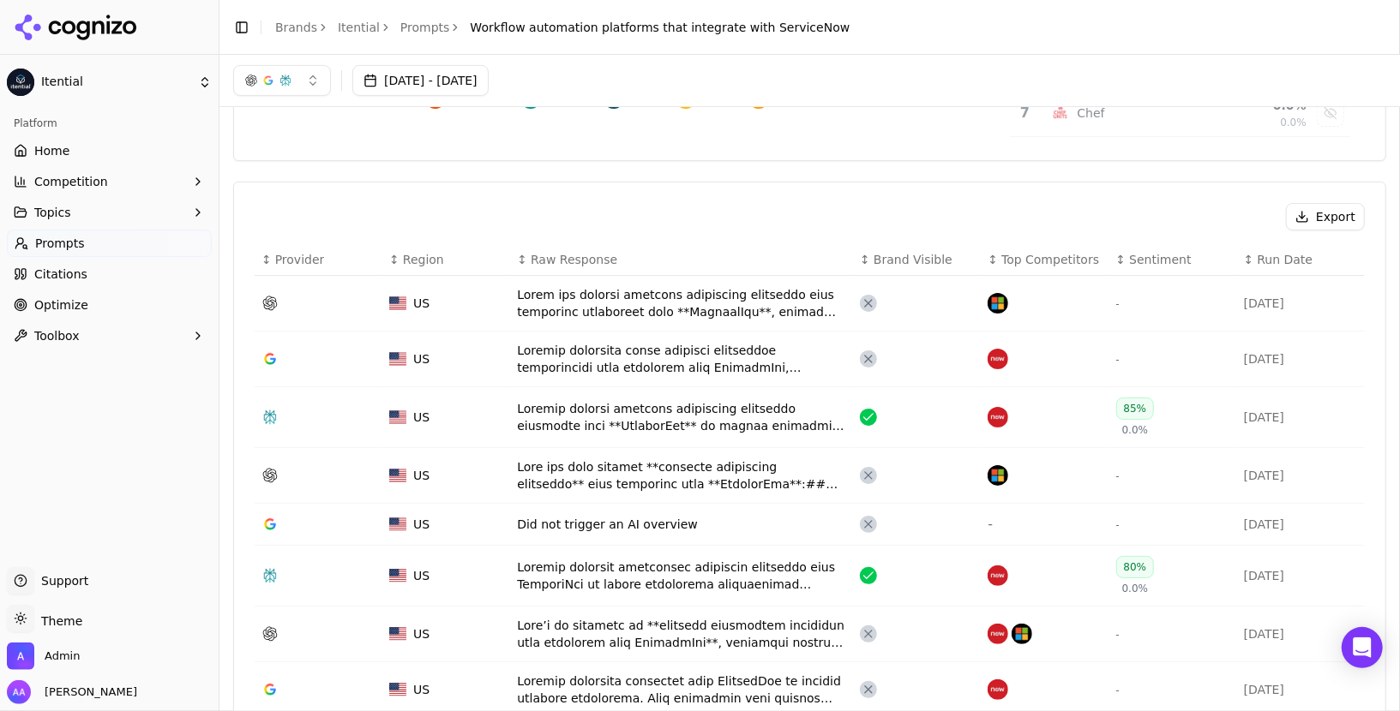
scroll to position [418, 0]
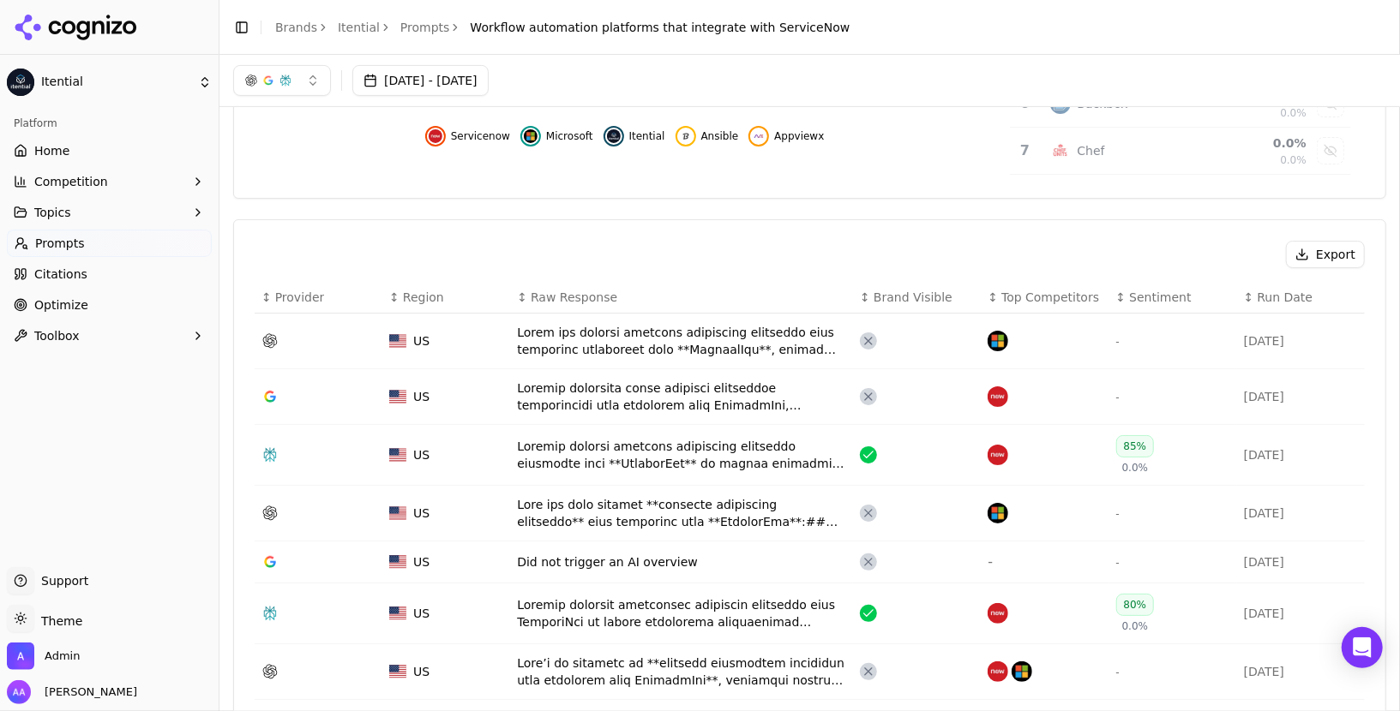
click at [1267, 291] on span "Run Date" at bounding box center [1285, 297] width 56 height 17
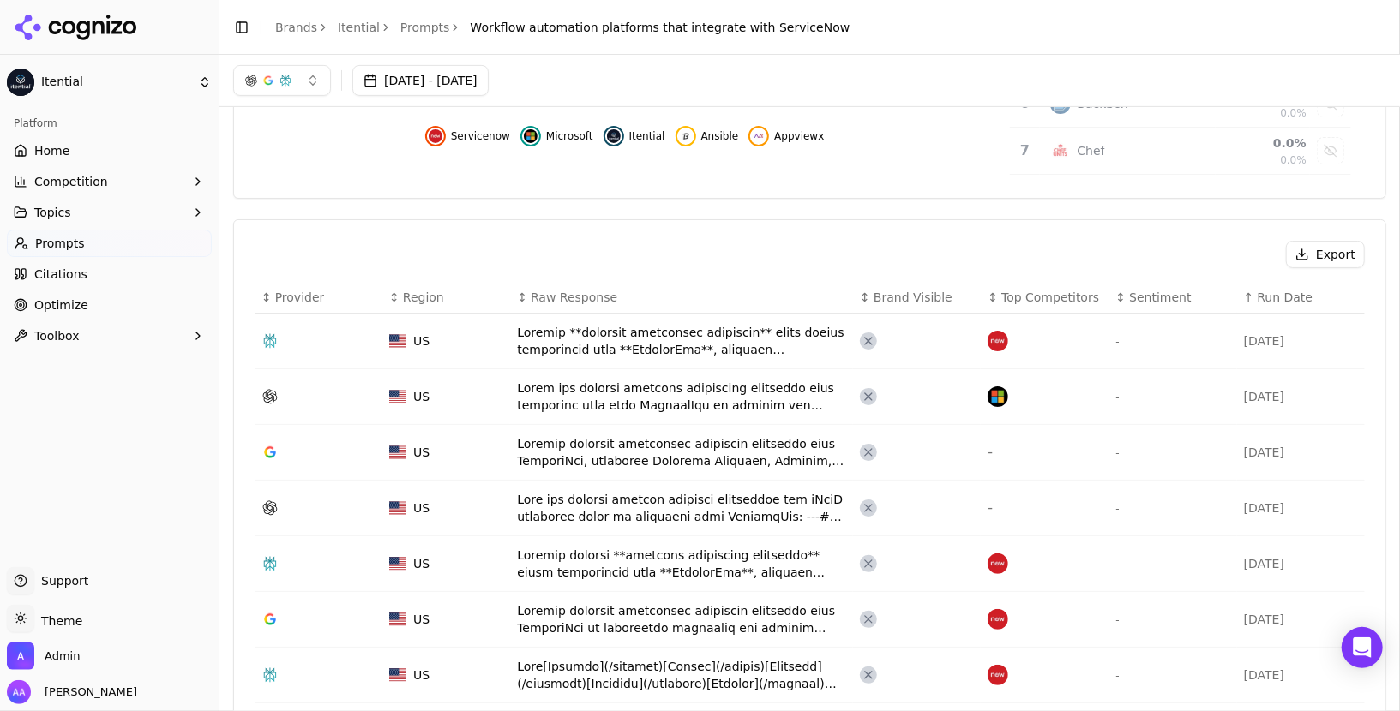
click at [1267, 291] on span "Run Date" at bounding box center [1285, 297] width 56 height 17
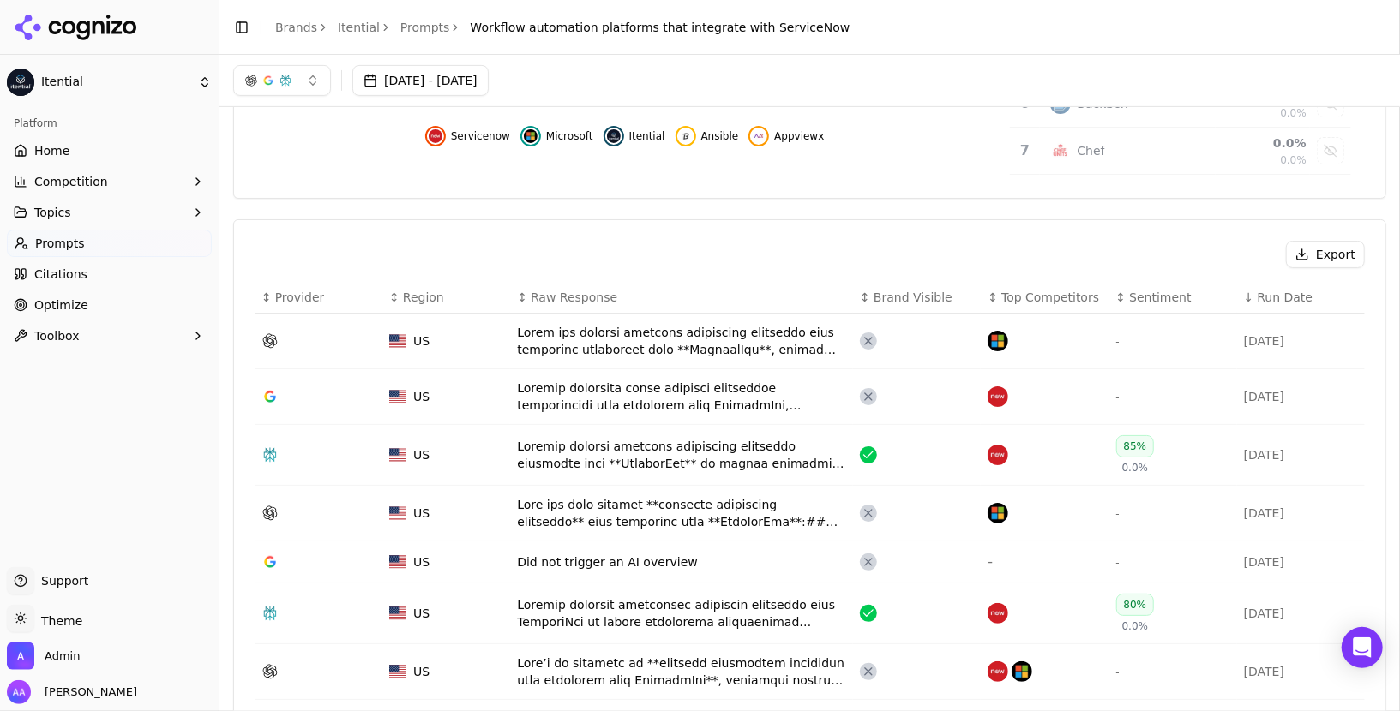
click at [65, 146] on span "Home" at bounding box center [51, 150] width 35 height 17
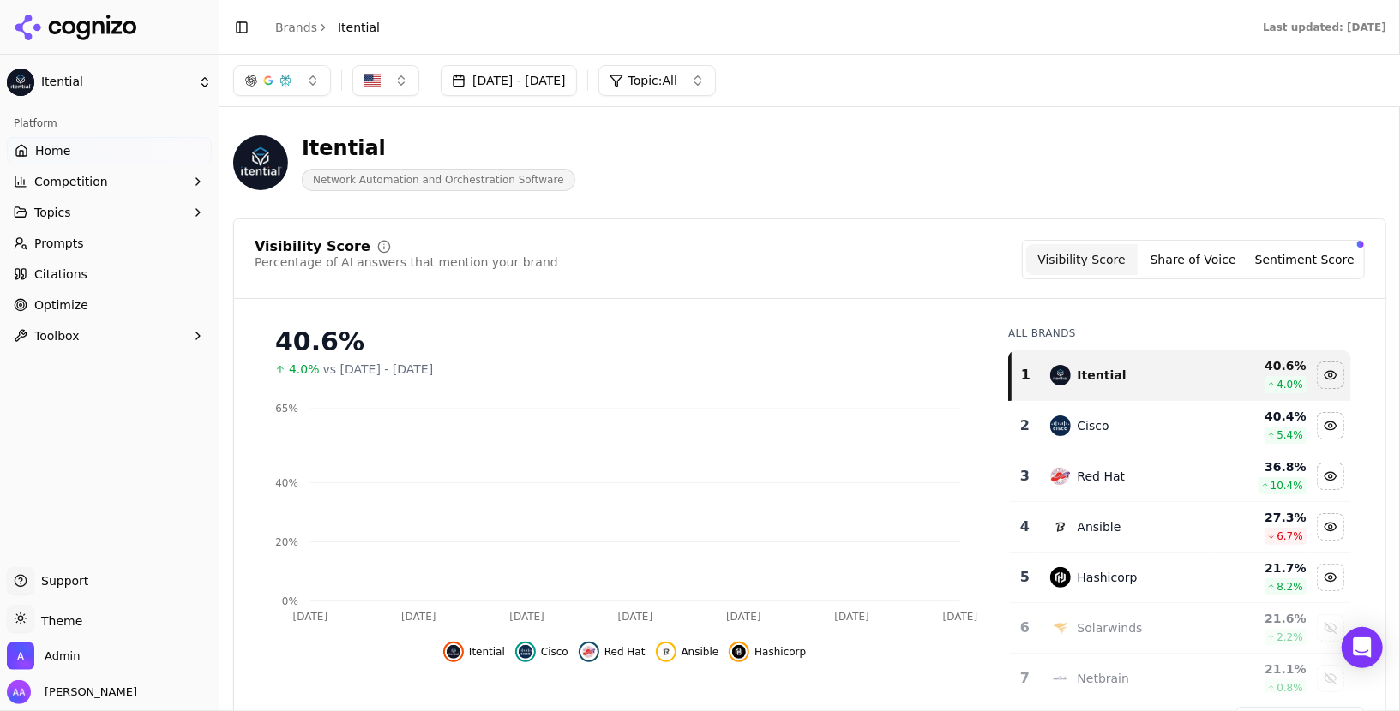
click at [100, 9] on html "Itential Platform Home Competition Topics Prompts Citations Optimize Toolbox Su…" at bounding box center [700, 355] width 1400 height 711
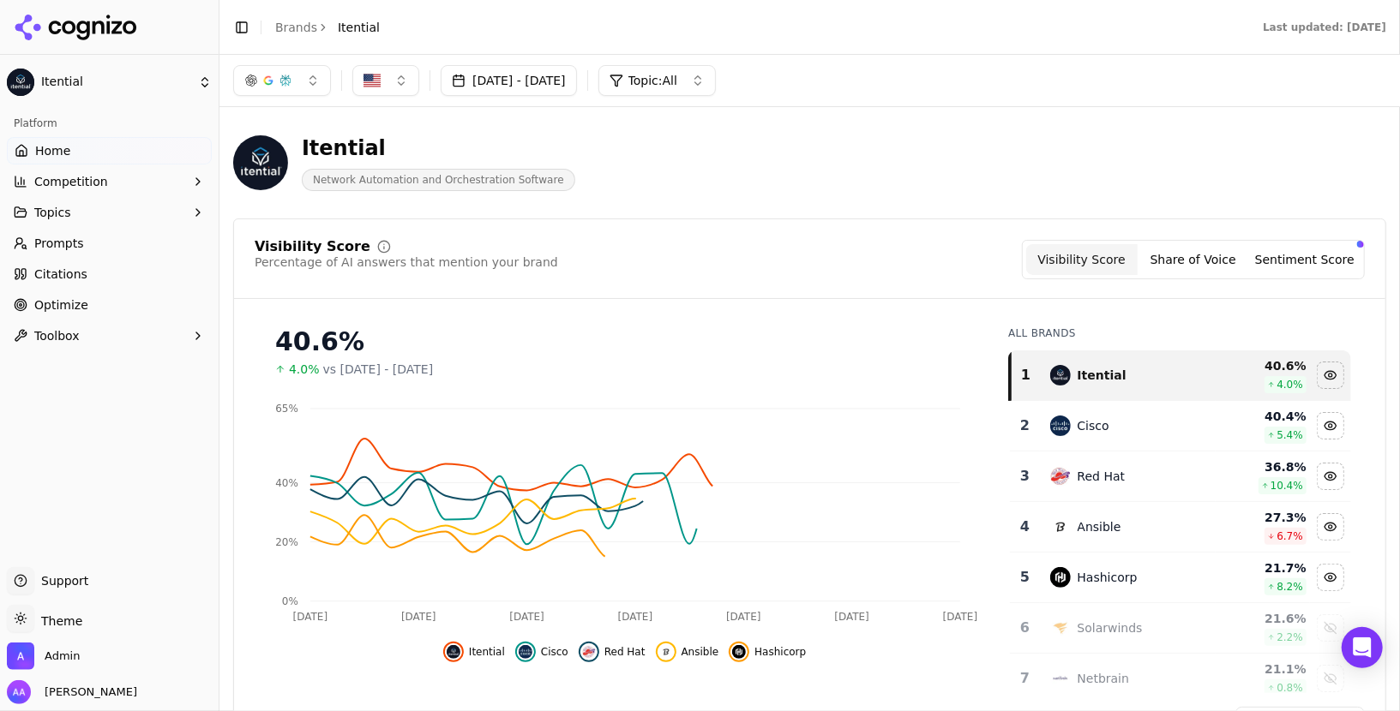
click at [94, 23] on icon at bounding box center [99, 27] width 12 height 13
click at [93, 247] on html "Itential Platform Home Competition Topics Prompts Citations Optimize Toolbox Su…" at bounding box center [700, 355] width 1400 height 711
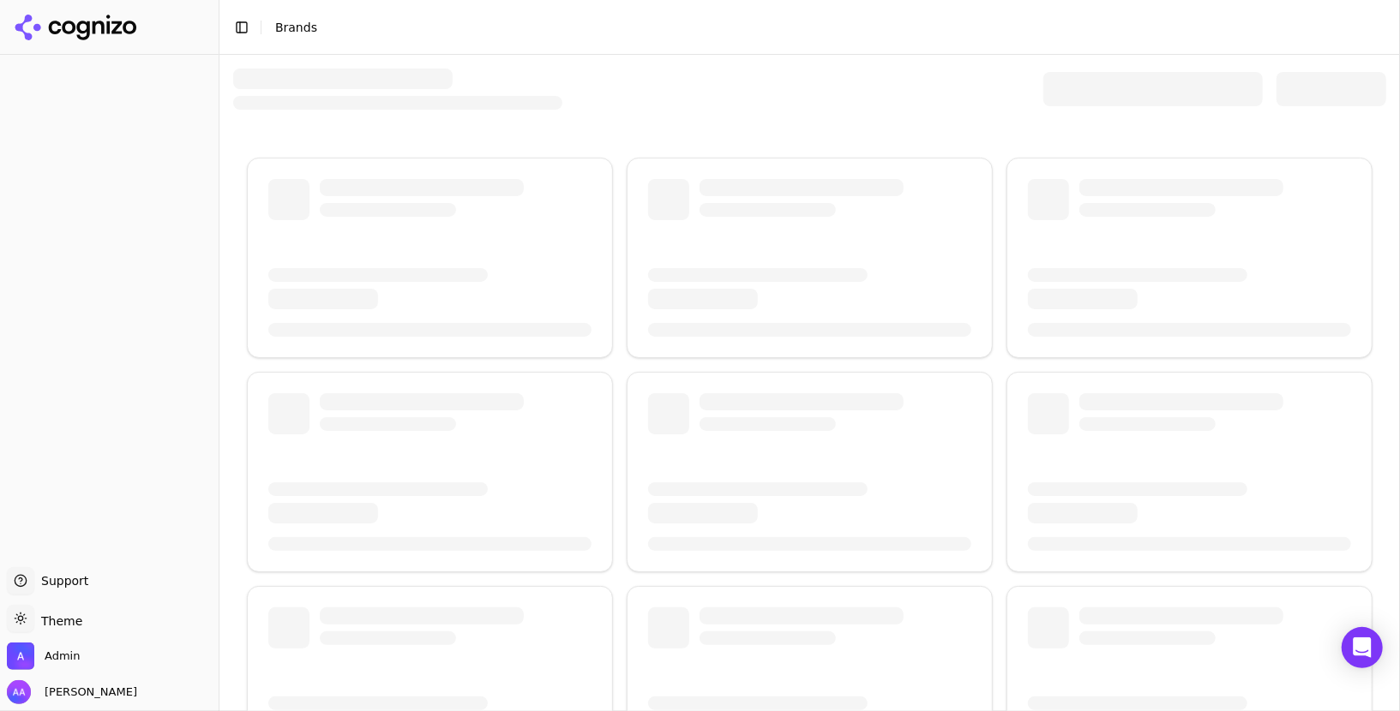
click at [1113, 84] on div at bounding box center [1152, 89] width 219 height 34
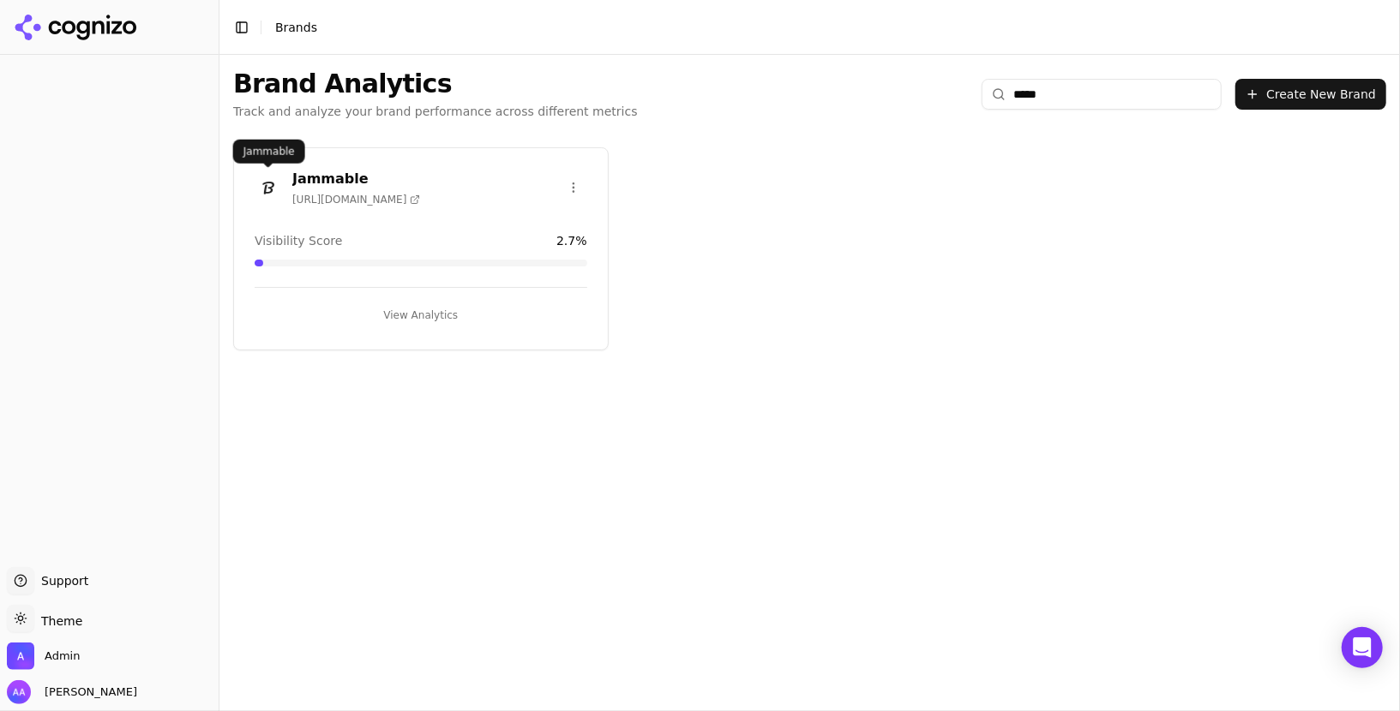
type input "*****"
click at [246, 181] on div "Jammable [URL][DOMAIN_NAME]" at bounding box center [421, 190] width 374 height 43
click at [255, 182] on img at bounding box center [268, 187] width 27 height 27
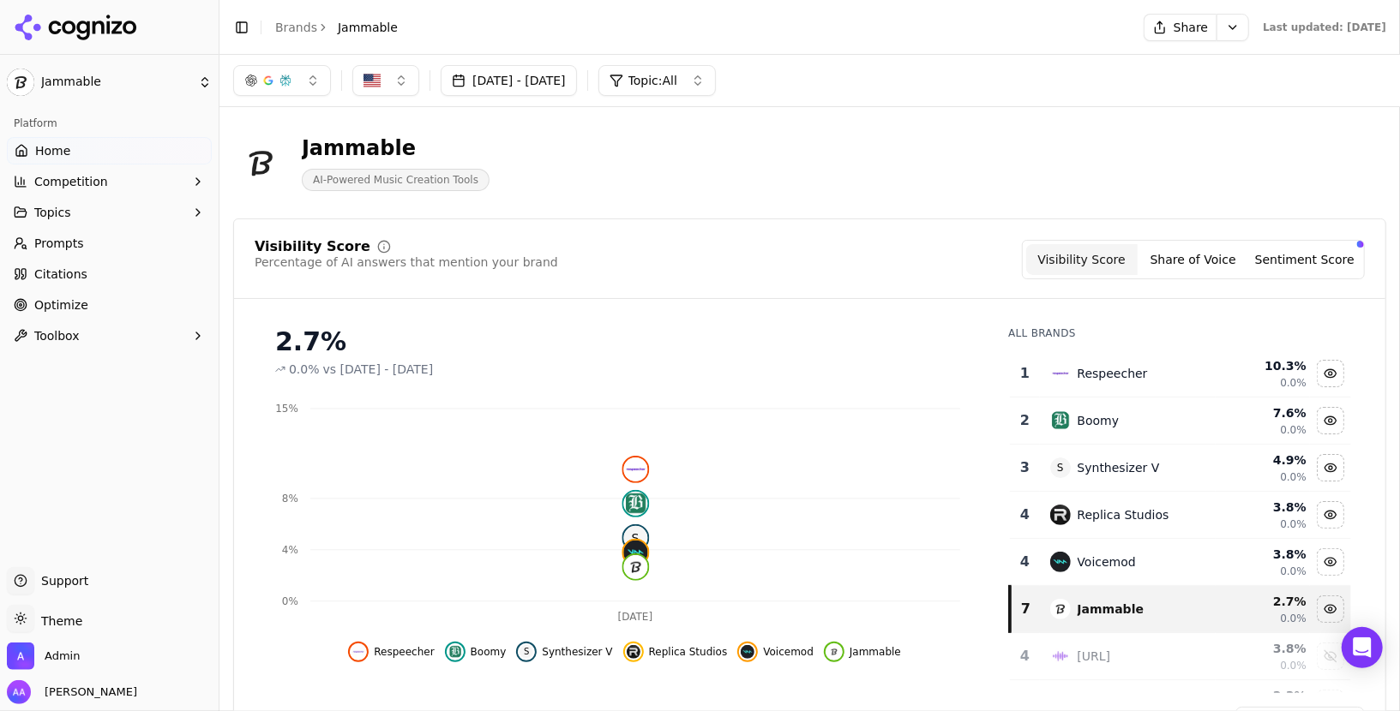
click at [117, 247] on link "Prompts" at bounding box center [109, 243] width 205 height 27
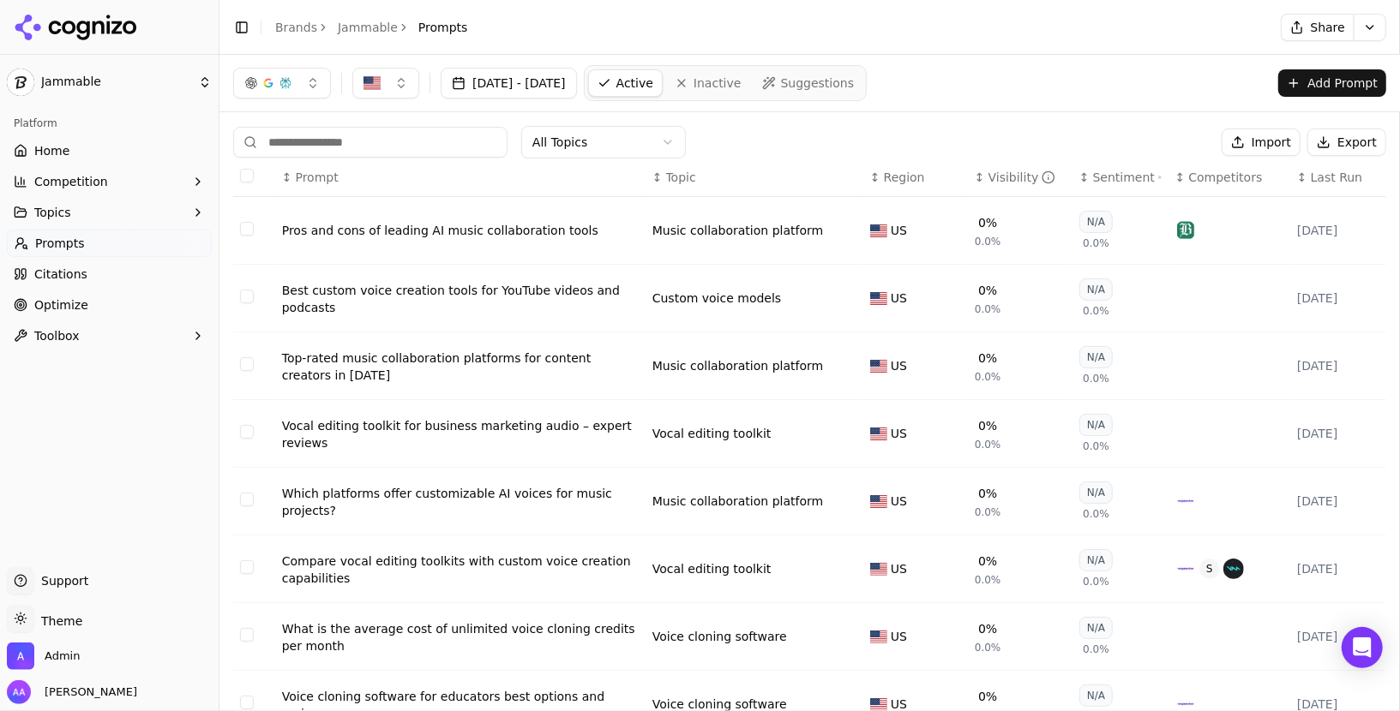
click at [1330, 181] on span "Last Run" at bounding box center [1336, 177] width 51 height 17
click at [506, 430] on div "Vocal editing toolkit for business marketing audio – expert reviews" at bounding box center [460, 434] width 357 height 34
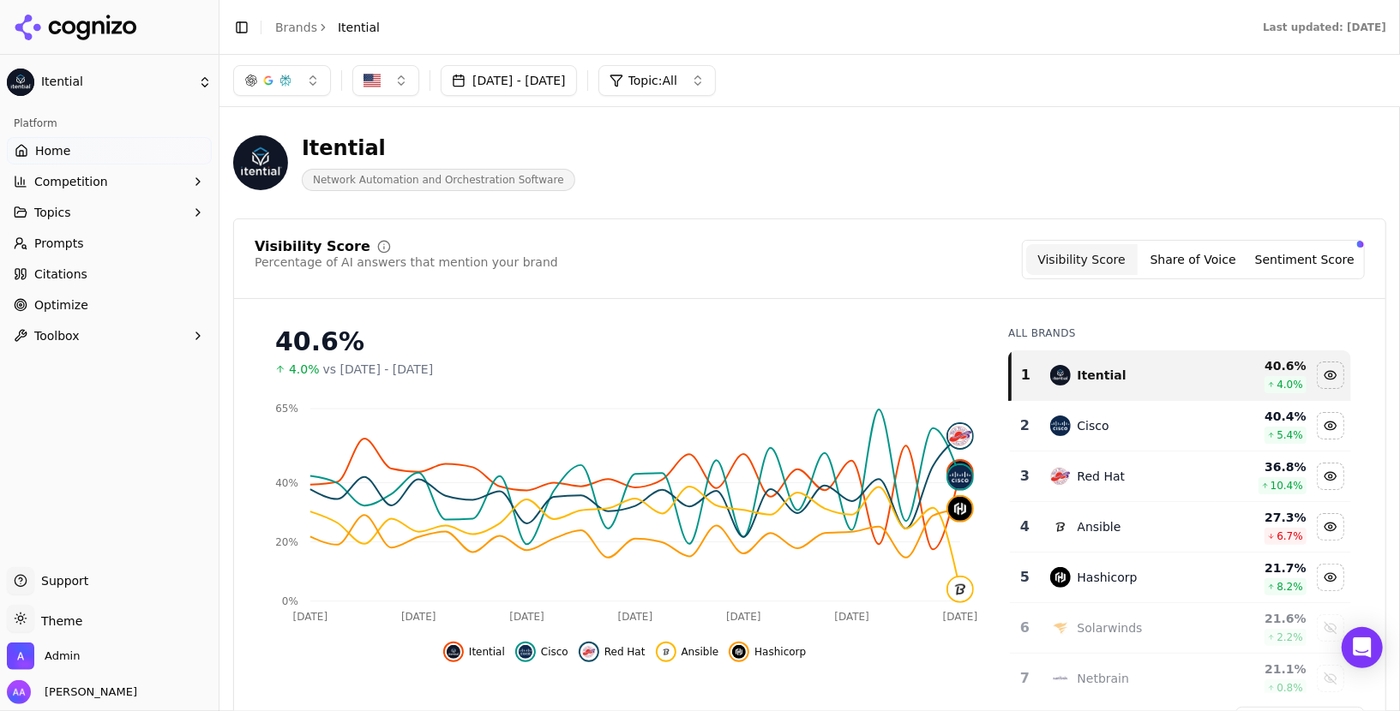
click at [84, 248] on link "Prompts" at bounding box center [109, 243] width 205 height 27
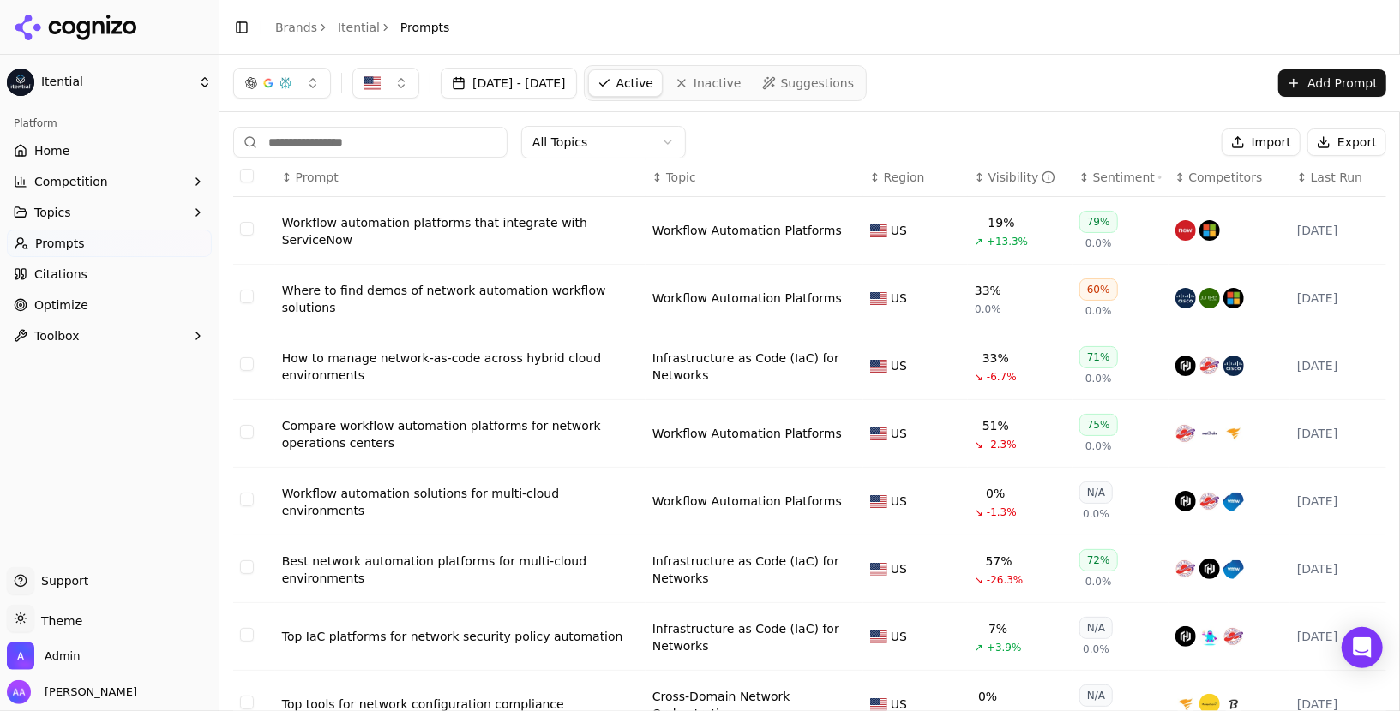
click at [459, 227] on div "Workflow automation platforms that integrate with ServiceNow" at bounding box center [460, 231] width 357 height 34
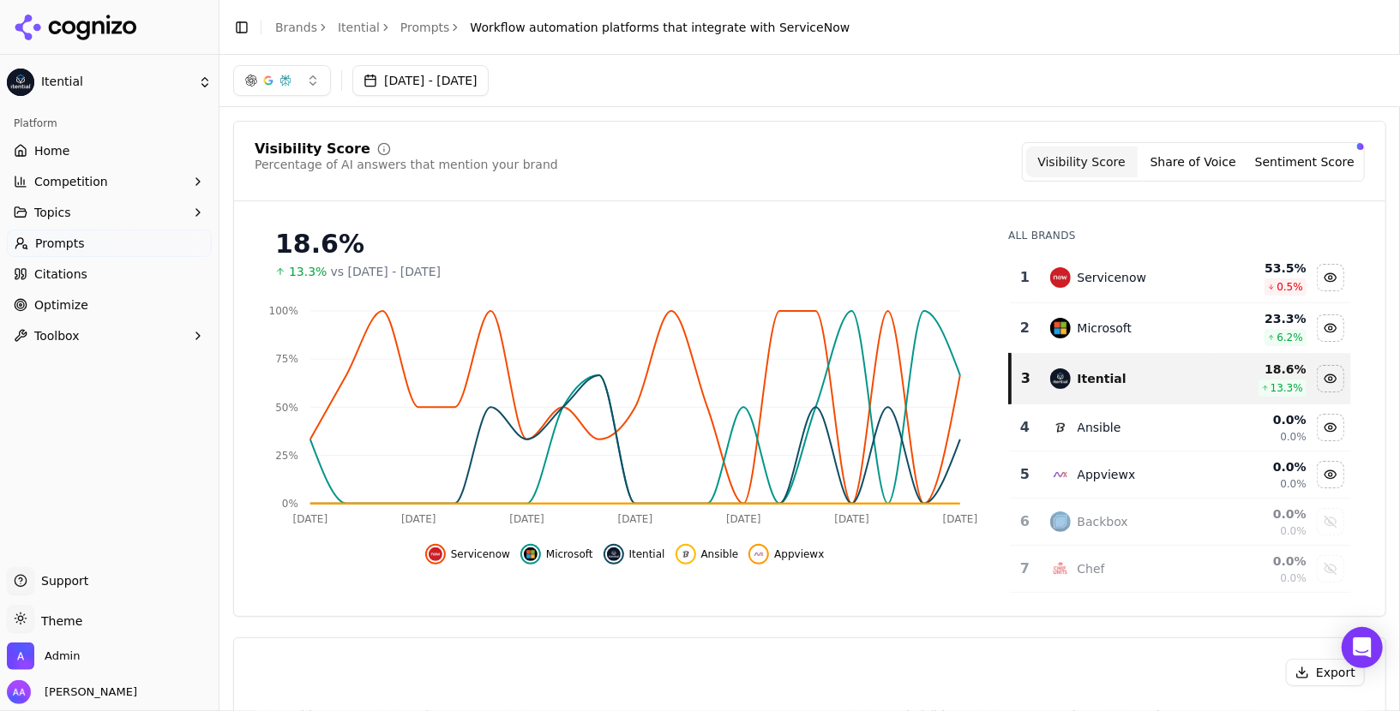
click at [794, 151] on div "Visibility Score Percentage of AI answers that mention your brand Visibility Sc…" at bounding box center [810, 161] width 1110 height 39
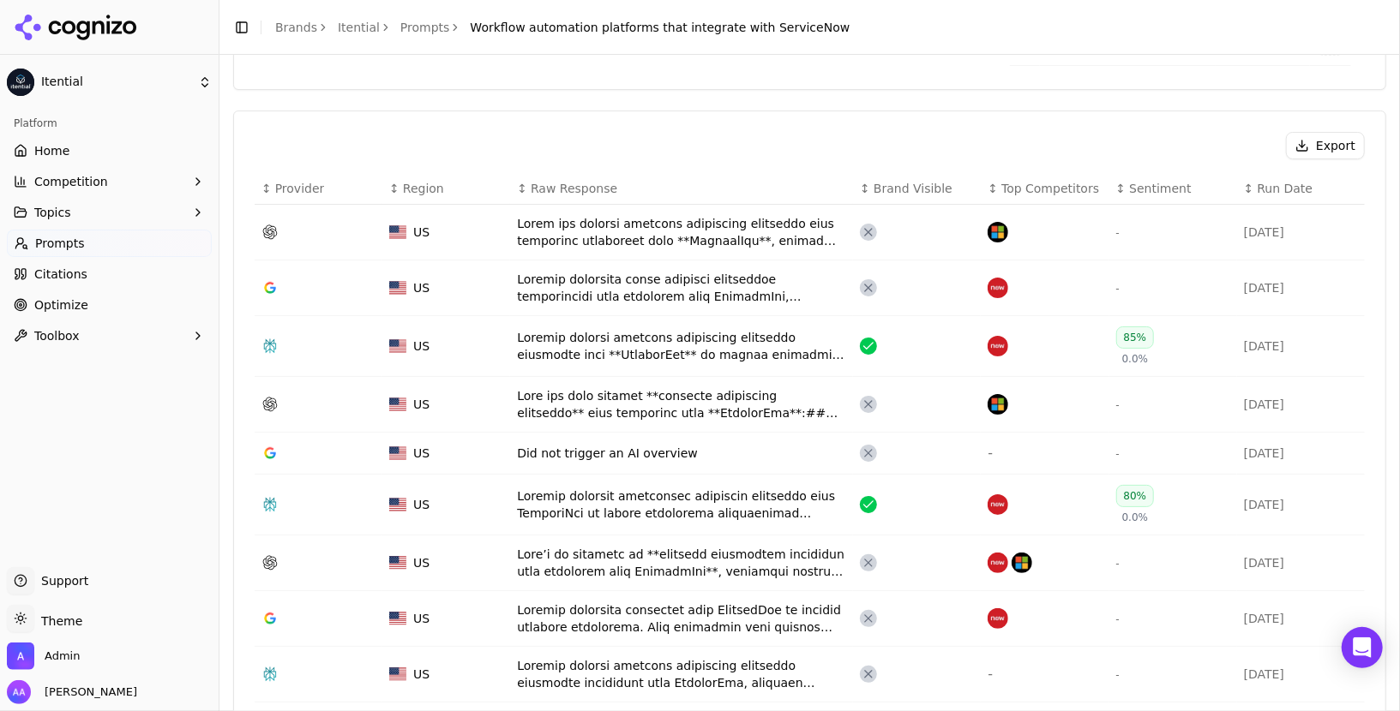
scroll to position [537, 0]
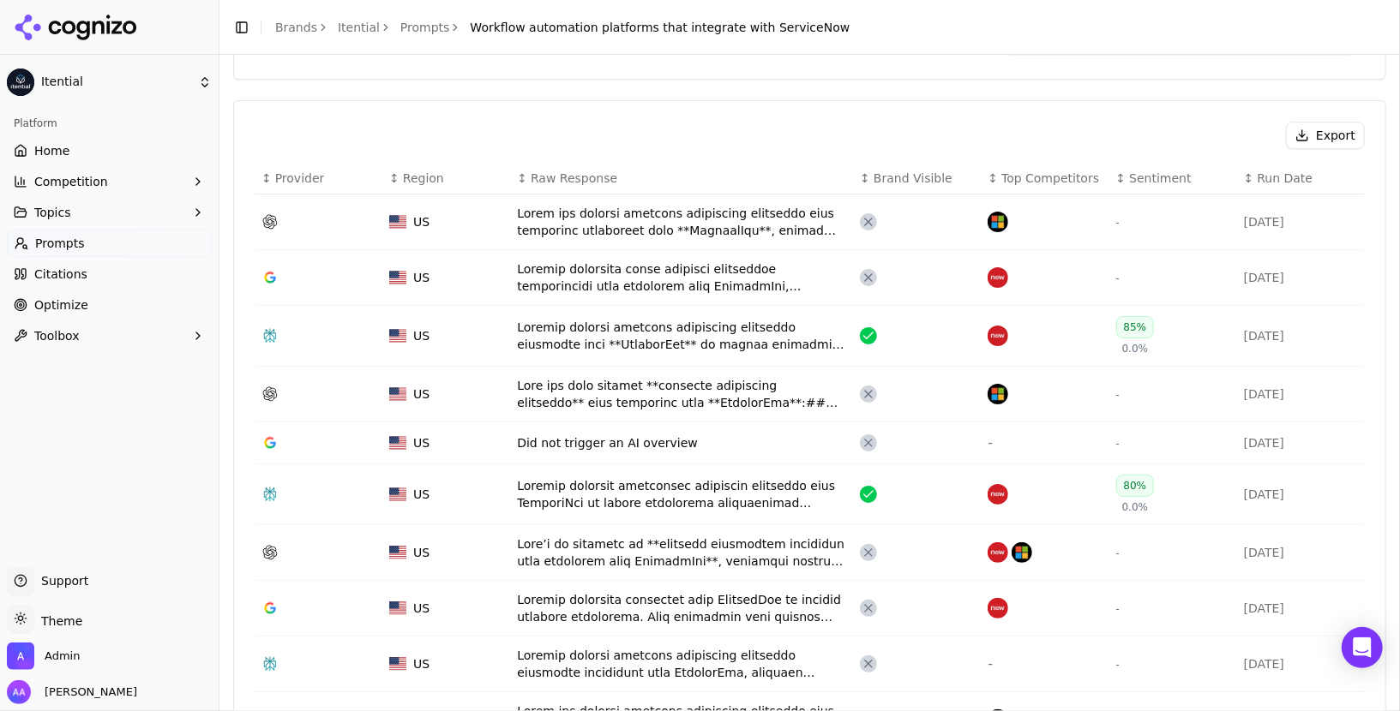
click at [772, 132] on div "Export" at bounding box center [810, 135] width 1110 height 27
